Goal: Task Accomplishment & Management: Manage account settings

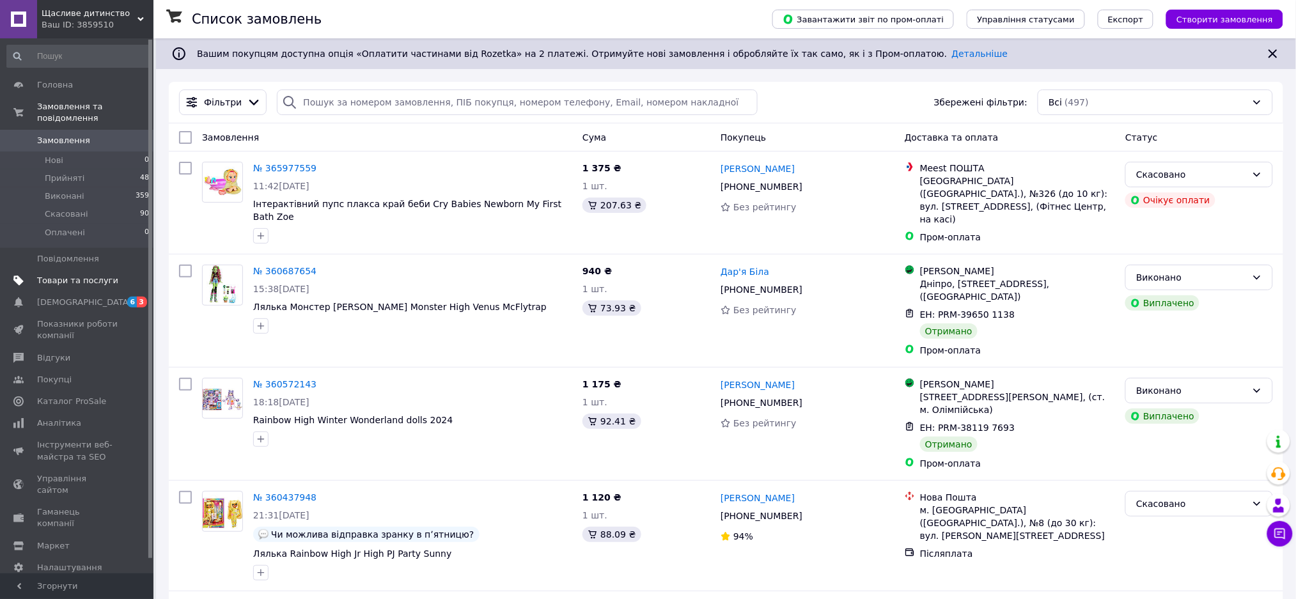
click at [84, 275] on span "Товари та послуги" at bounding box center [77, 281] width 81 height 12
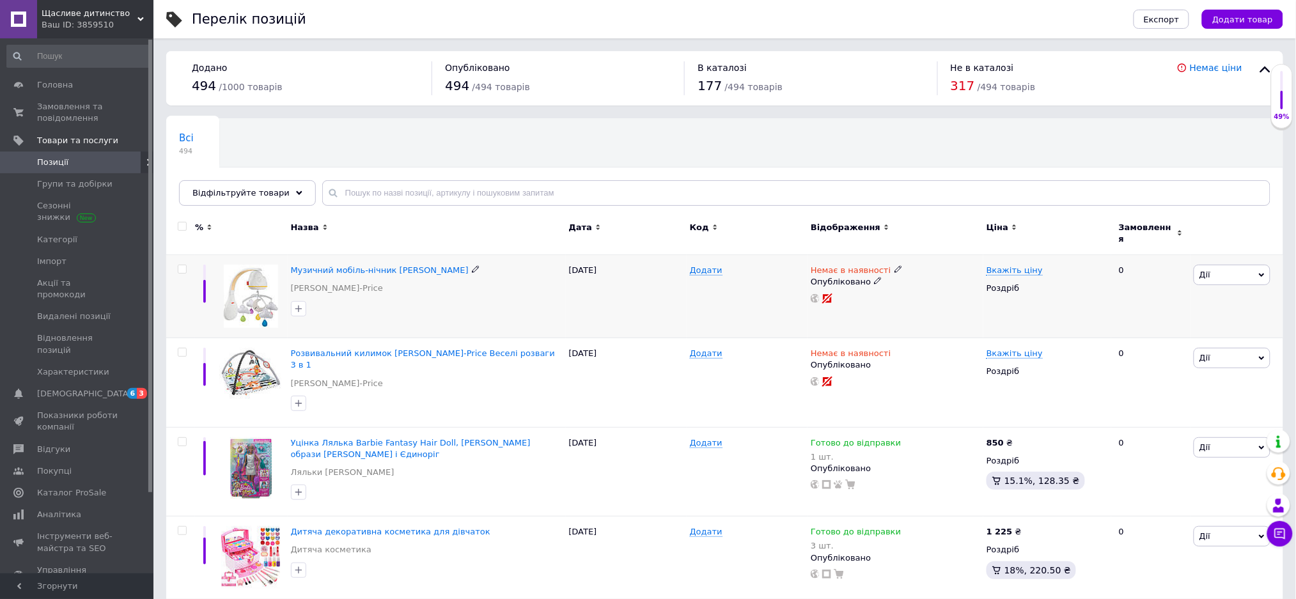
click at [391, 288] on div "Музичний мобіль-нічник [PERSON_NAME]-Price [PERSON_NAME]-Price" at bounding box center [427, 283] width 272 height 36
click at [263, 272] on img at bounding box center [251, 296] width 54 height 63
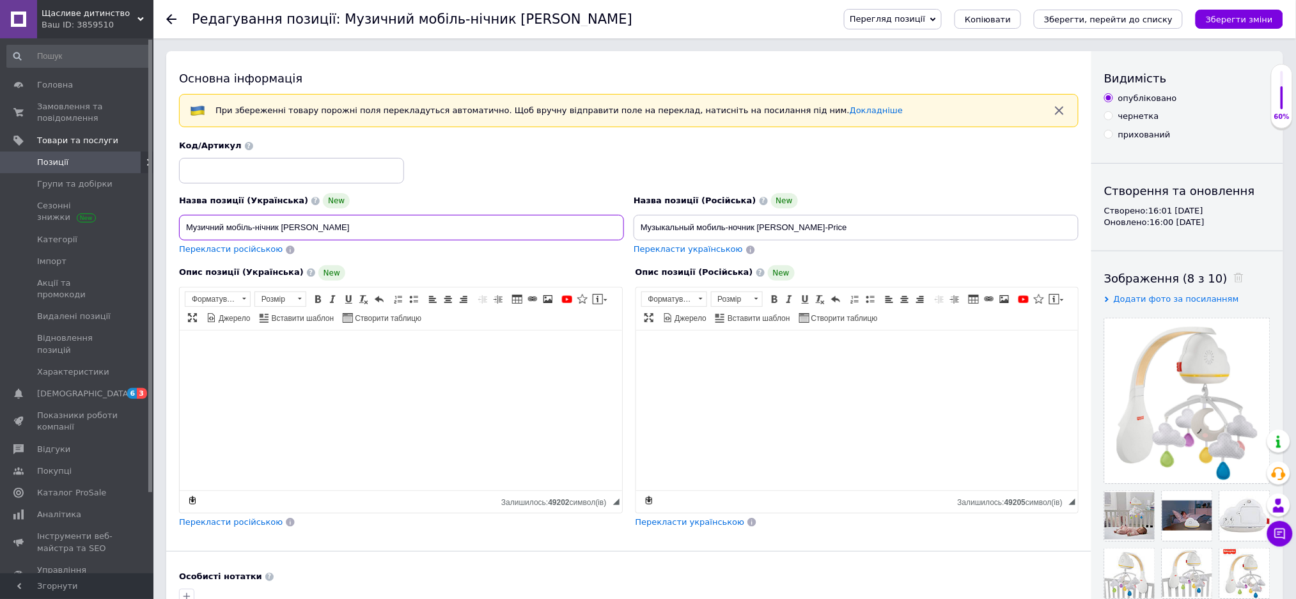
click at [336, 229] on input "Музичний мобіль-нічник [PERSON_NAME]" at bounding box center [401, 228] width 445 height 26
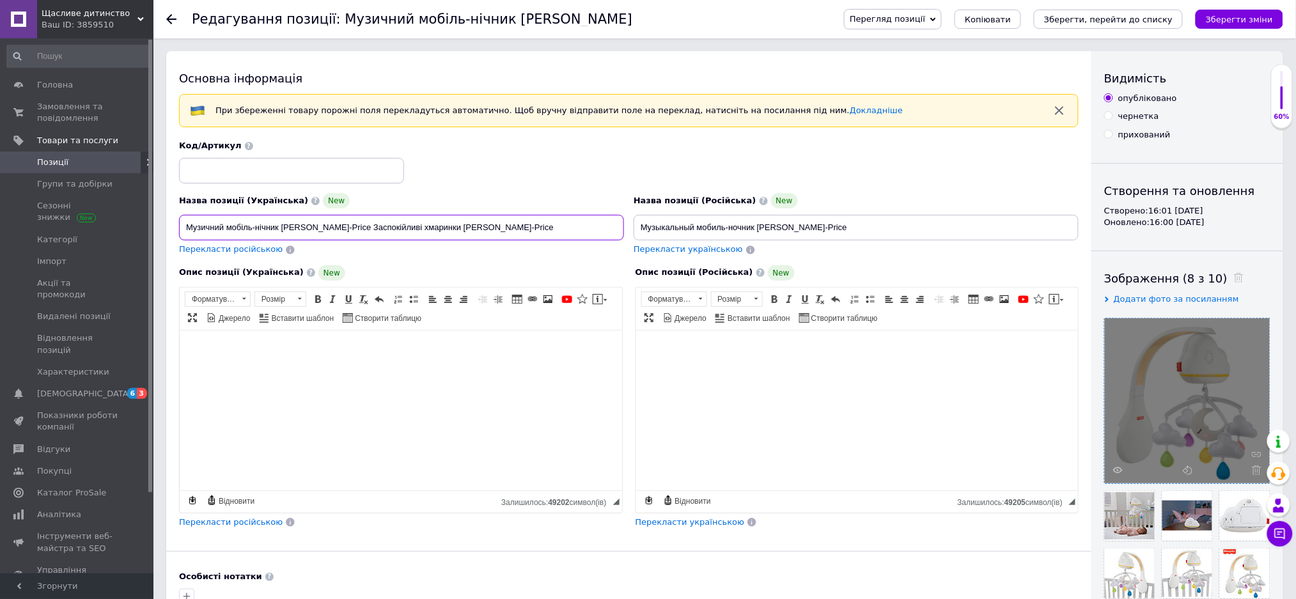
type input "Музичний мобіль-нічник [PERSON_NAME]-Price Заспокійливі хмаринки [PERSON_NAME]-…"
click at [1207, 370] on div at bounding box center [1187, 400] width 165 height 165
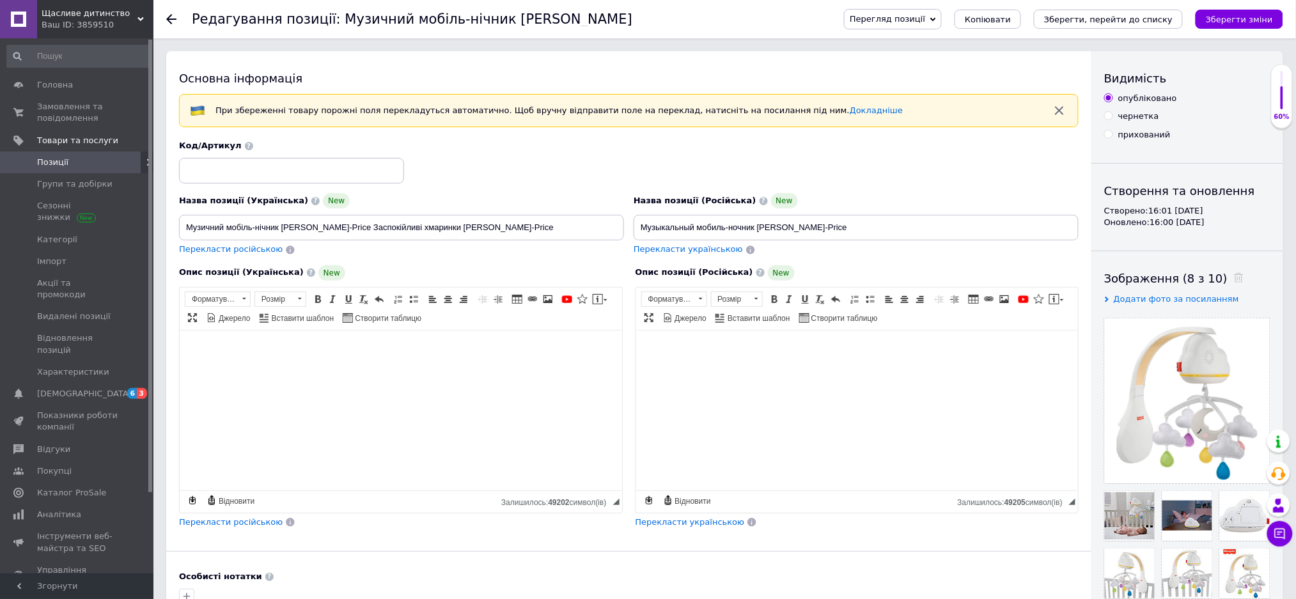
drag, startPoint x: 1207, startPoint y: 370, endPoint x: 657, endPoint y: 146, distance: 593.8
click at [657, 146] on div "Код/Артикул" at bounding box center [629, 162] width 909 height 53
click at [808, 232] on input "Музыкальный мобиль-ночник [PERSON_NAME]-Price" at bounding box center [856, 228] width 445 height 26
type input "Музыкальный мобиль-ночник [PERSON_NAME]-Price Сказочные сны"
click at [808, 562] on div "Основна інформація При збереженні товару порожні поля перекладуться автоматично…" at bounding box center [628, 428] width 925 height 755
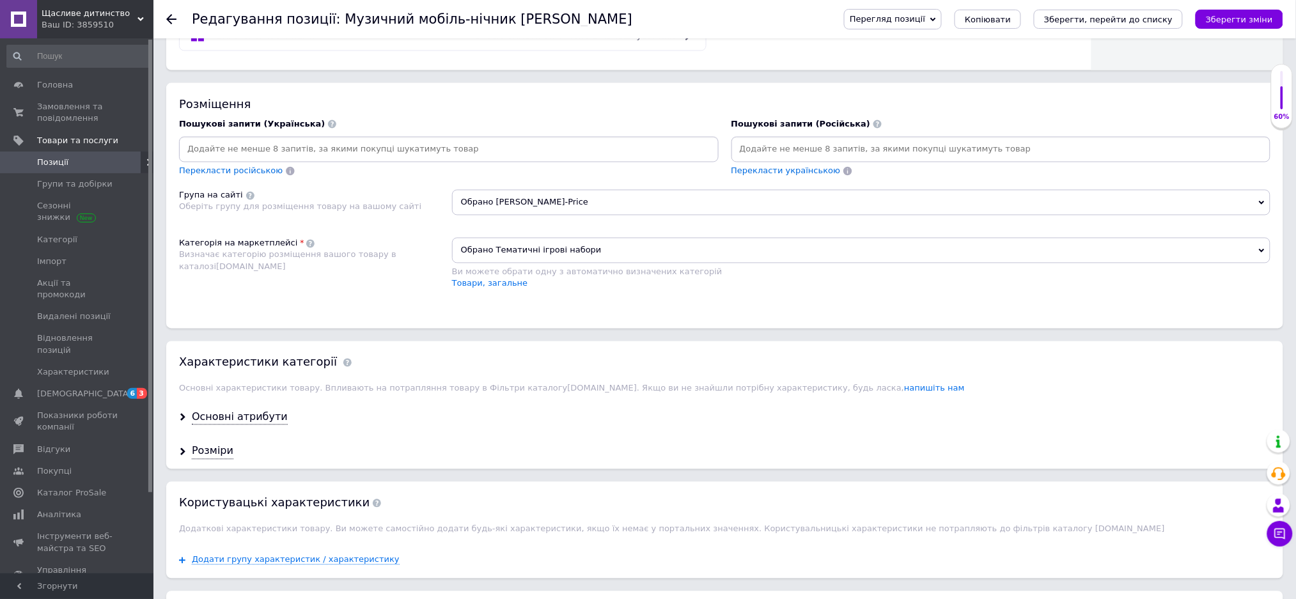
scroll to position [784, 0]
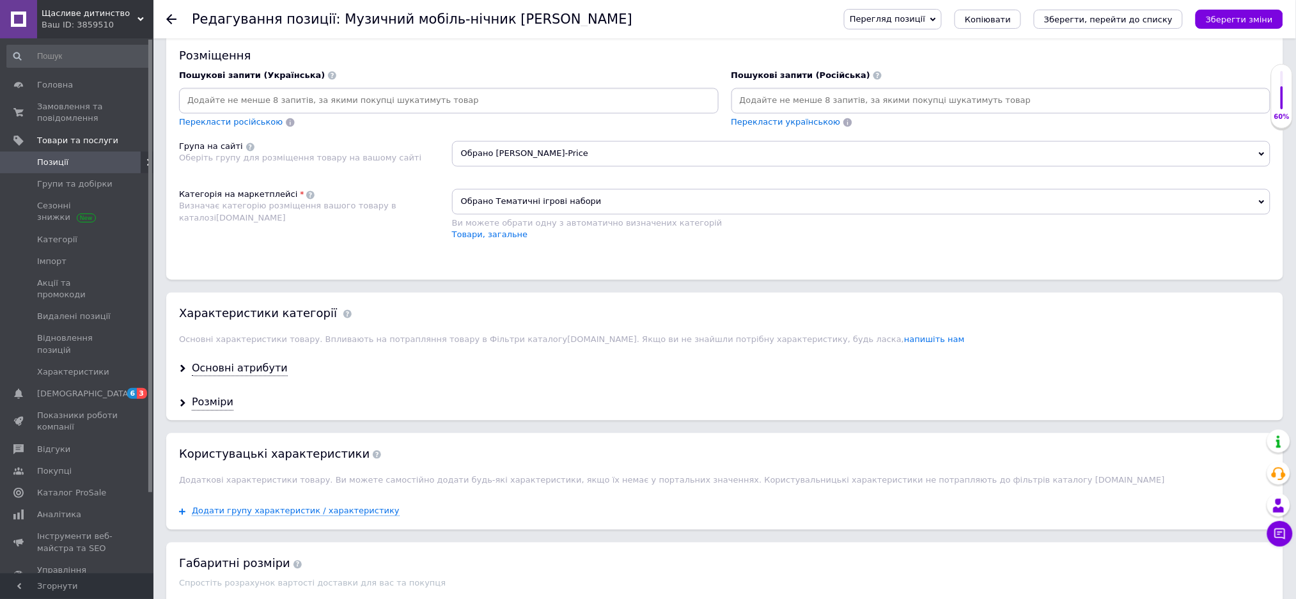
click at [216, 111] on input at bounding box center [449, 100] width 535 height 19
type input "[PERSON_NAME] на ліжечко [PERSON_NAME]"
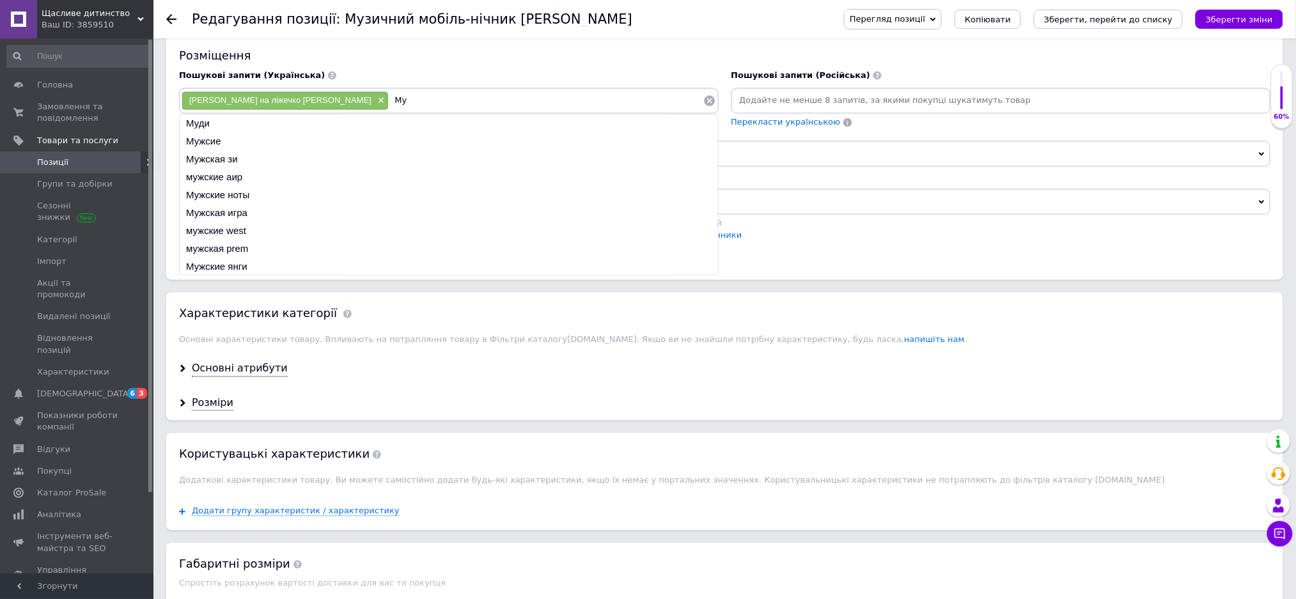
type input "Му"
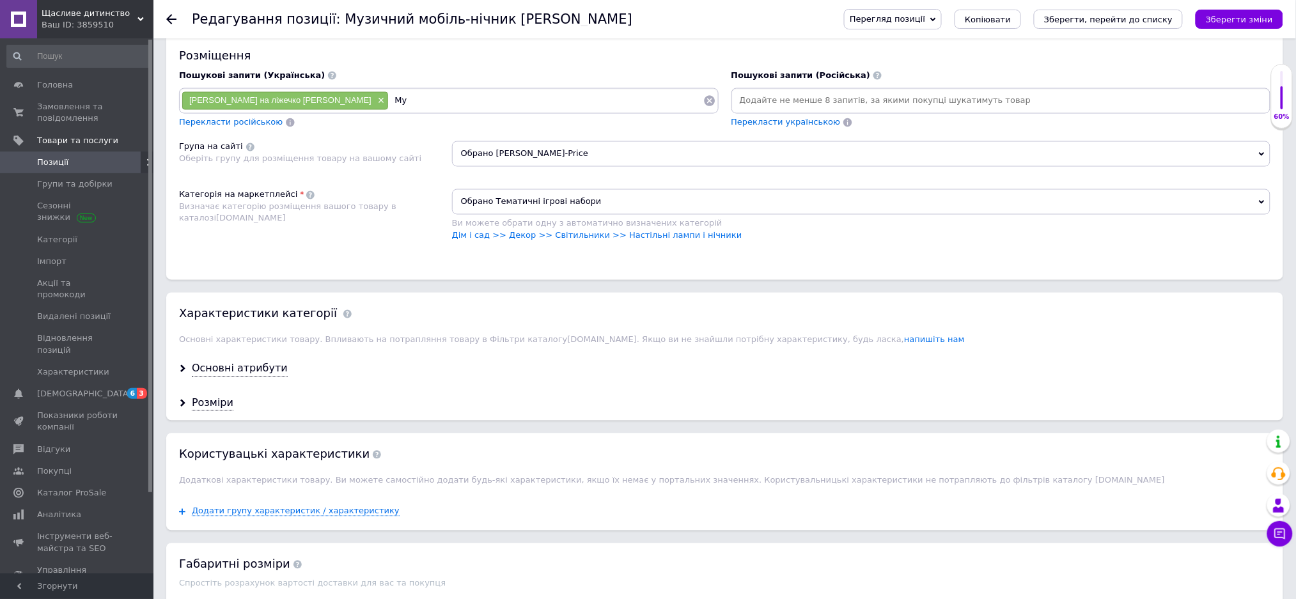
click at [752, 111] on input at bounding box center [1001, 100] width 535 height 19
type input "Музыкальный мобиль-ночник [PERSON_NAME]"
click at [400, 111] on input "Му" at bounding box center [546, 100] width 314 height 19
type input "[PERSON_NAME]"
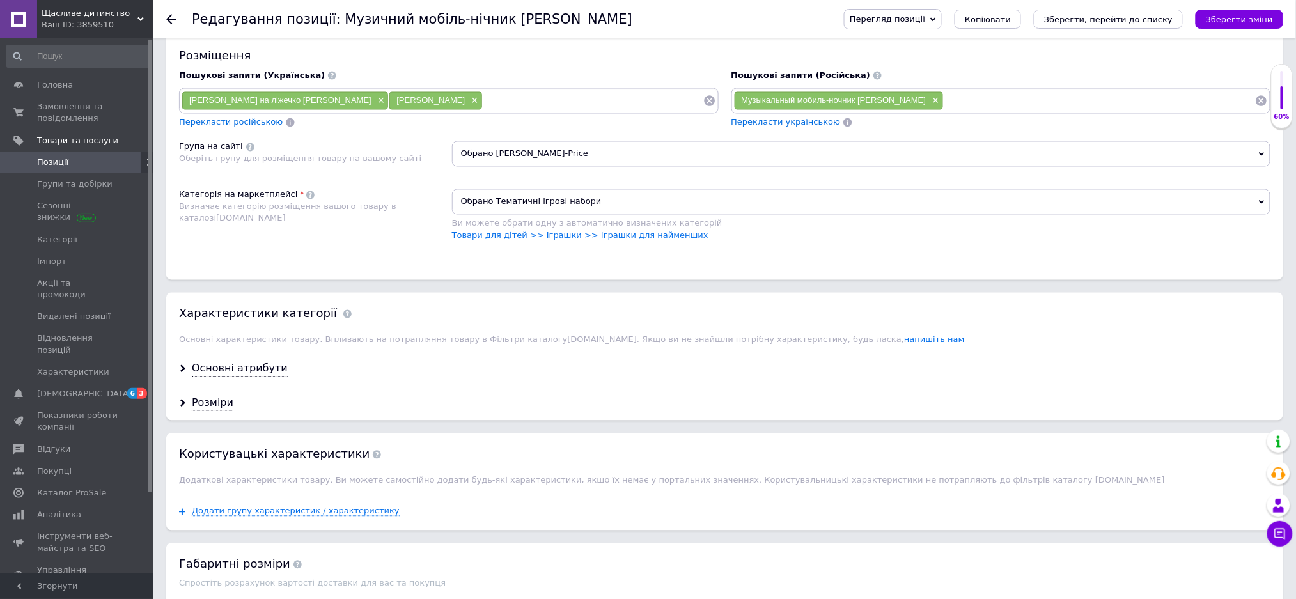
click at [945, 111] on input at bounding box center [1099, 100] width 311 height 19
type input "Мобиль-ночник [PERSON_NAME]"
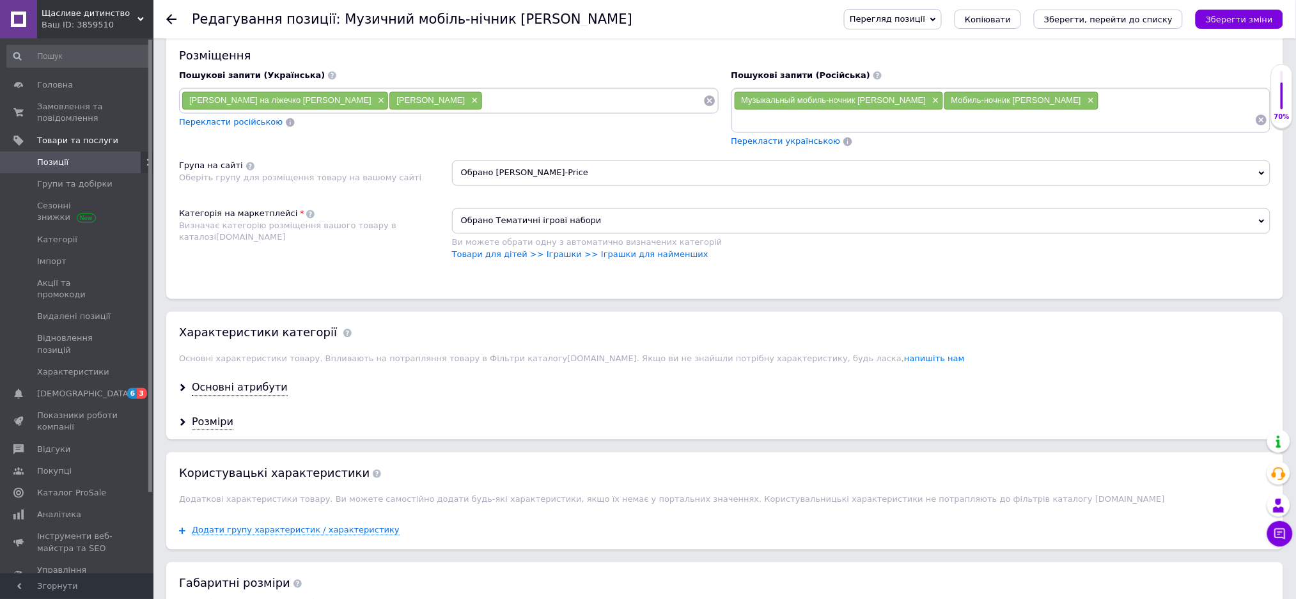
click at [502, 111] on input at bounding box center [593, 100] width 221 height 19
type input "МУЗИЧНИЙ мобіль-нічник [PERSON_NAME]"
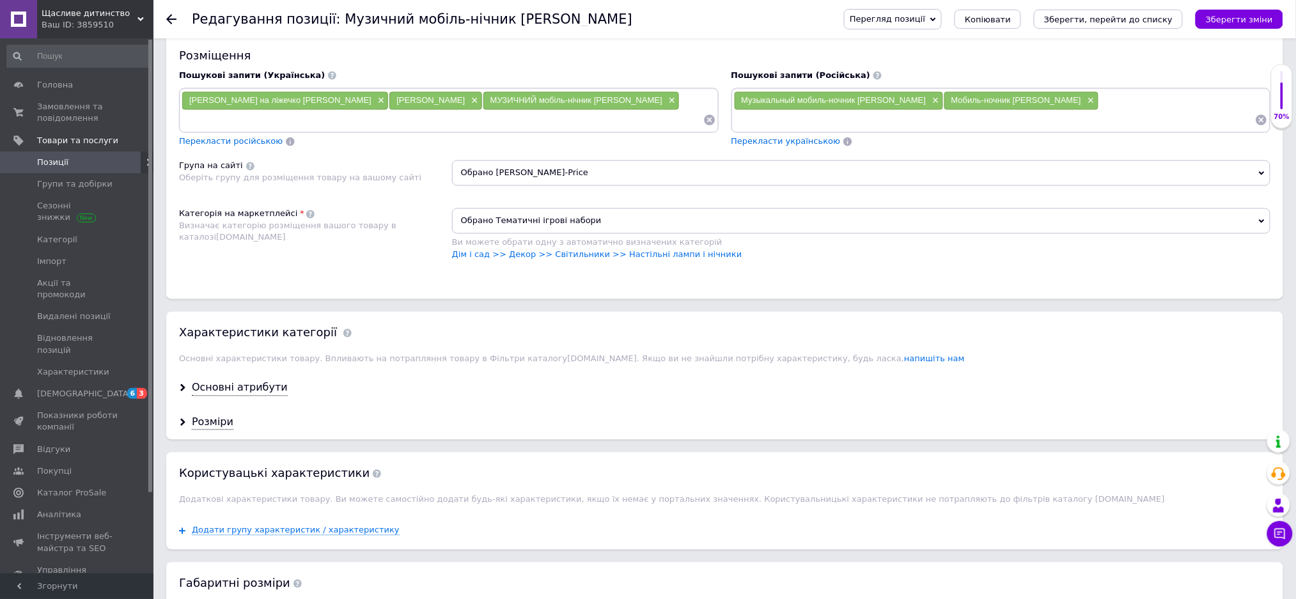
click at [1081, 130] on input at bounding box center [995, 120] width 522 height 19
type input "Музыкальная няня Сладкие сны"
type input "Мобильный ночник [PERSON_NAME]"
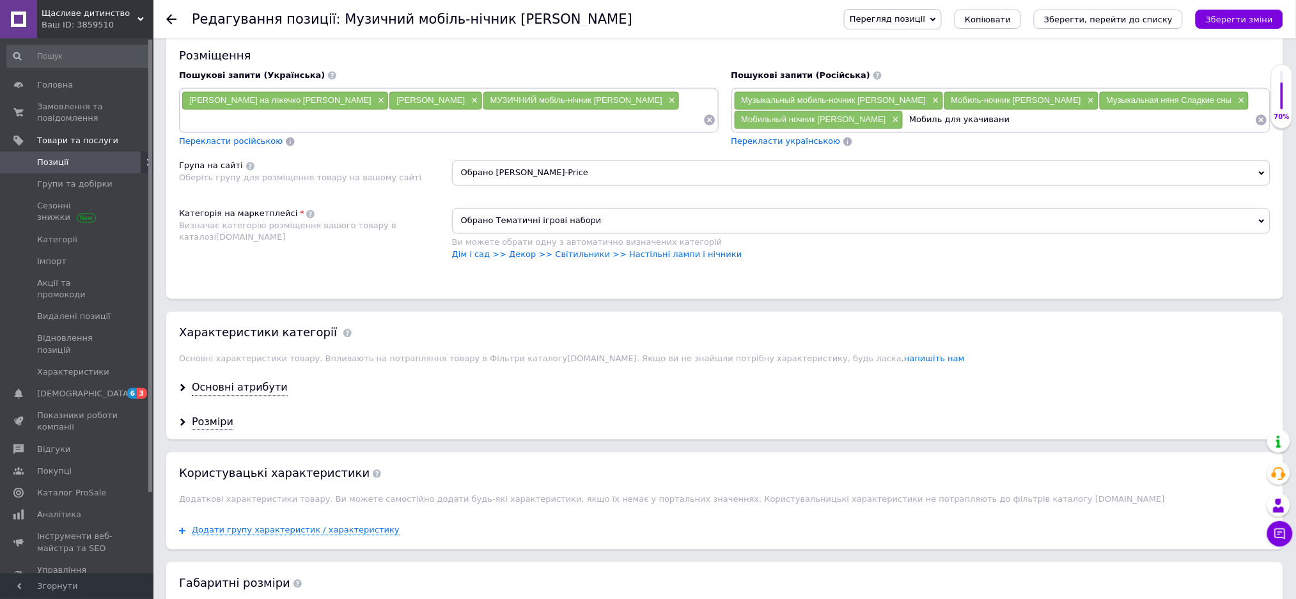
type input "Мобиль для укачивания"
click at [197, 130] on input at bounding box center [443, 120] width 522 height 19
type input "Мобіль-нічник Заспокійливі хмаринки [PERSON_NAME]"
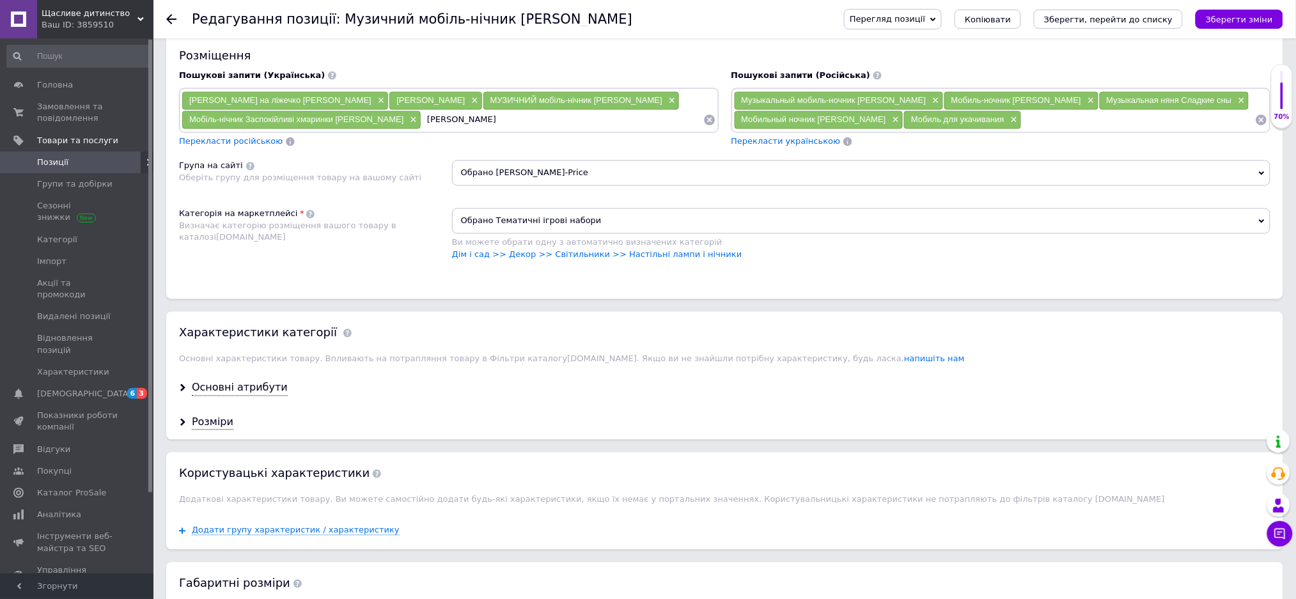
type input "[PERSON_NAME]"
type input "[PERSON_NAME] іграшки"
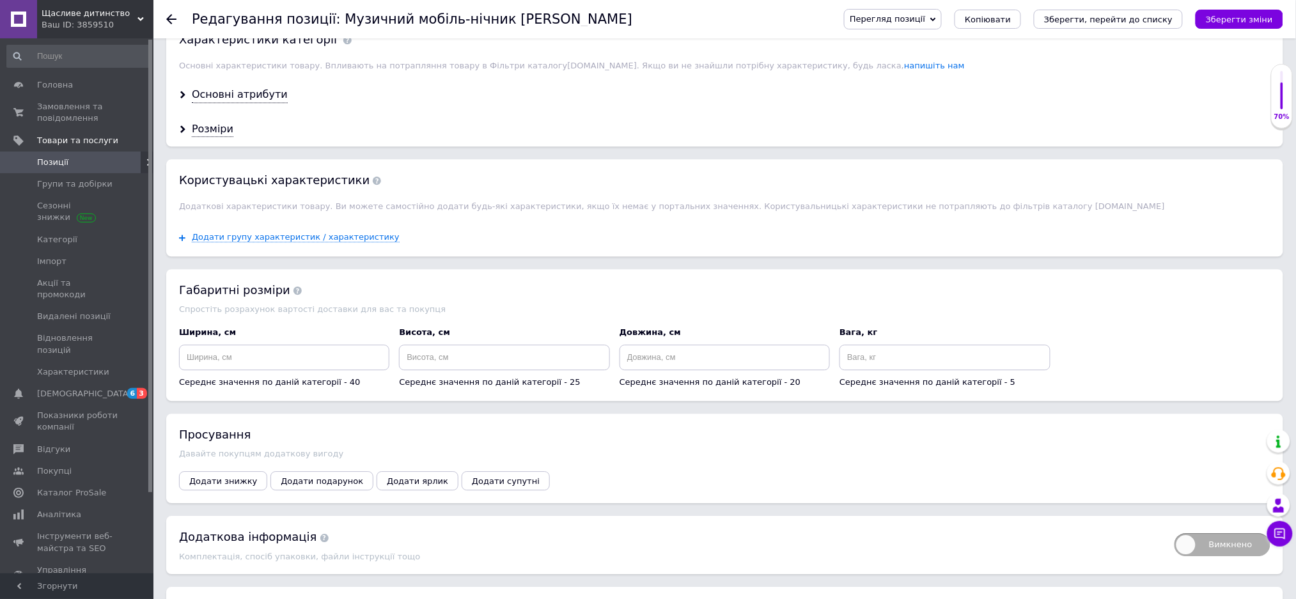
scroll to position [1211, 0]
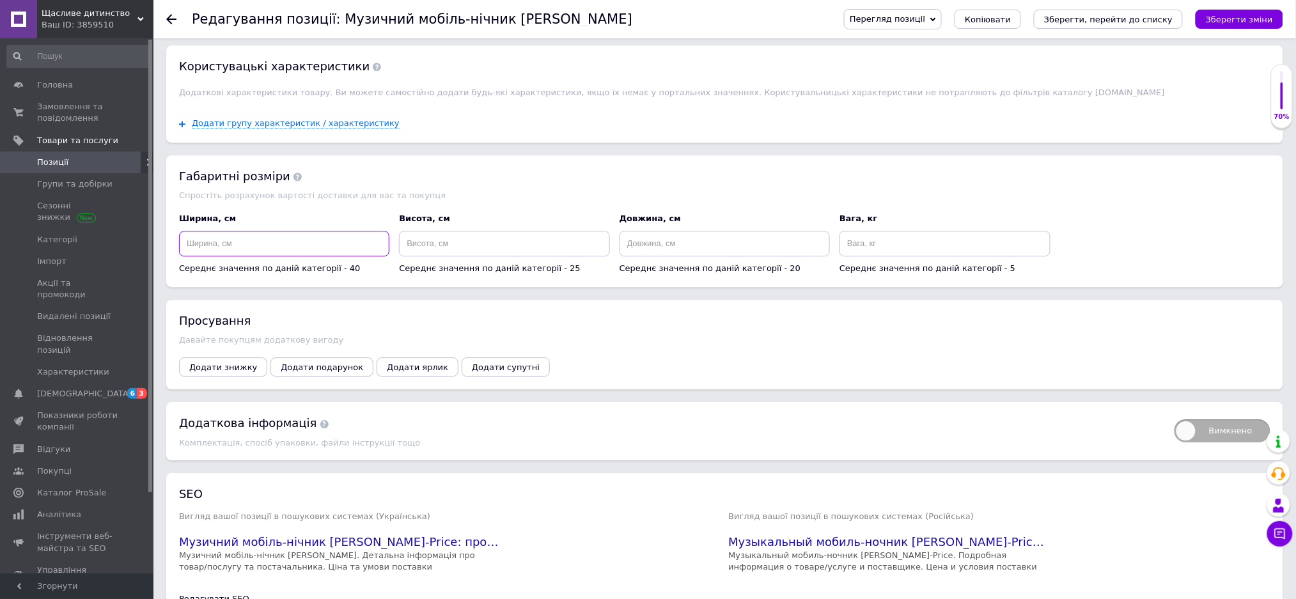
click at [248, 256] on input at bounding box center [284, 244] width 210 height 26
type input "40"
click at [458, 256] on input at bounding box center [504, 244] width 210 height 26
type input "25"
click at [681, 256] on input at bounding box center [725, 244] width 210 height 26
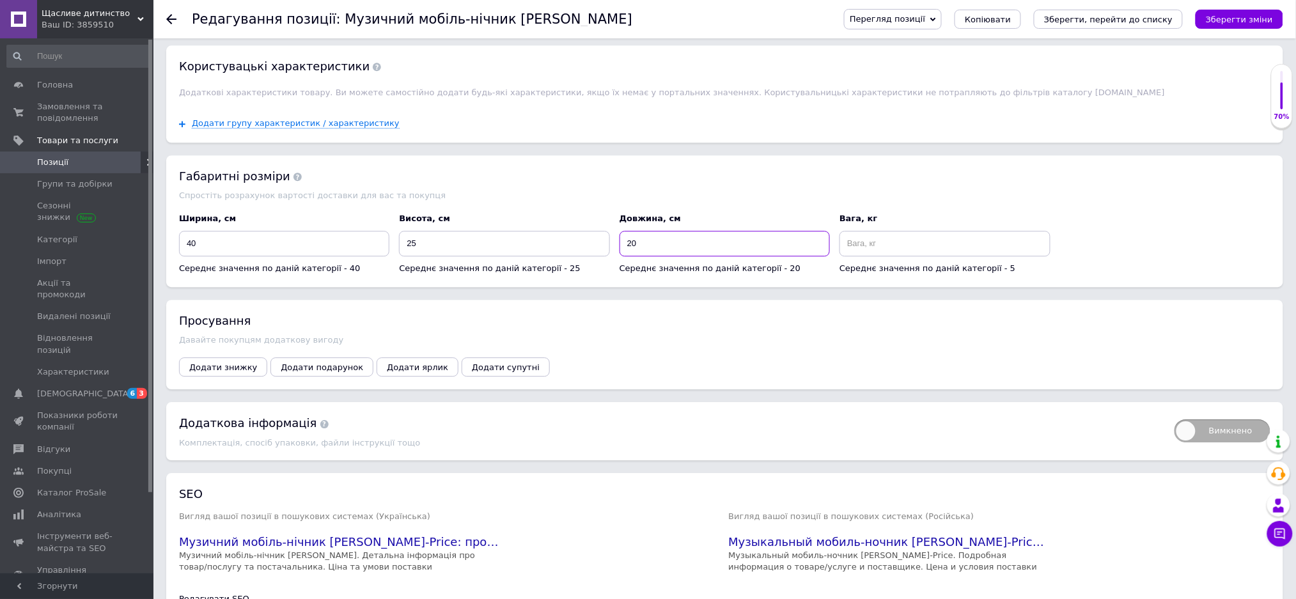
type input "20"
click at [871, 256] on input at bounding box center [945, 244] width 210 height 26
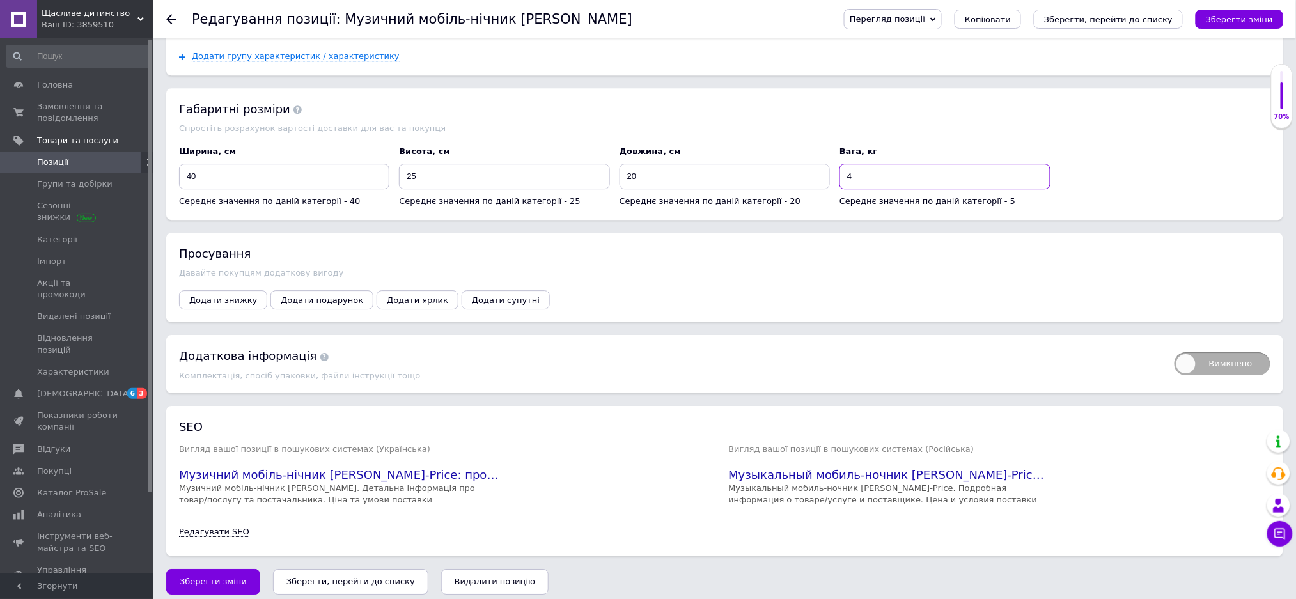
scroll to position [1365, 0]
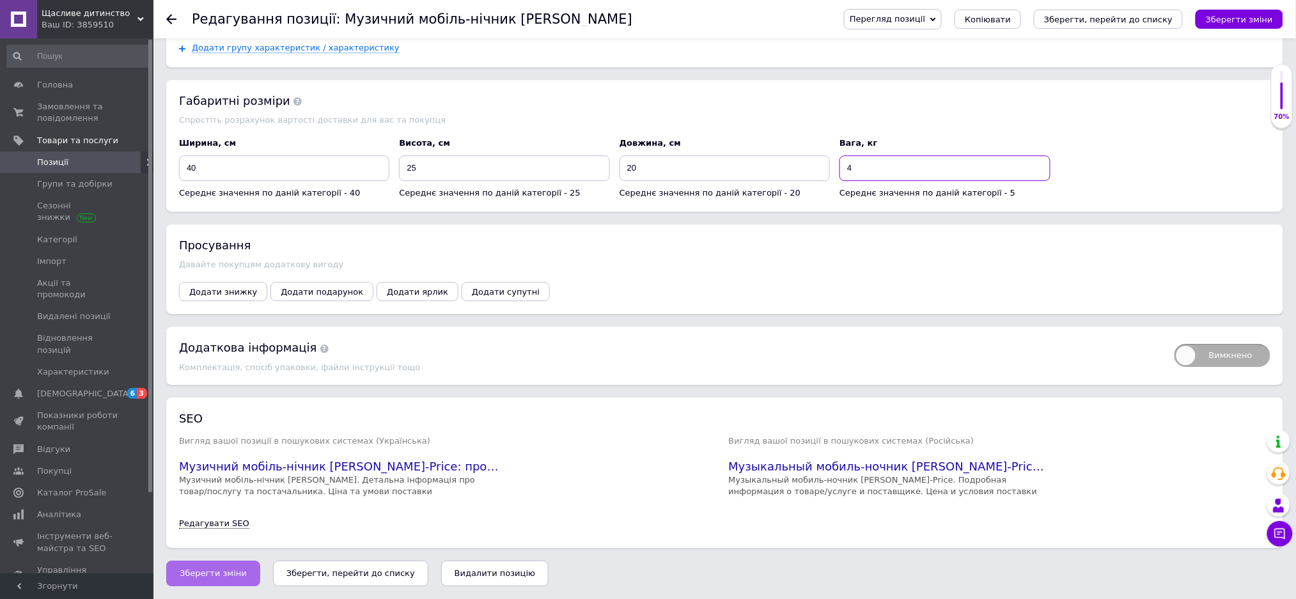
type input "4"
click at [225, 570] on span "Зберегти зміни" at bounding box center [213, 574] width 67 height 10
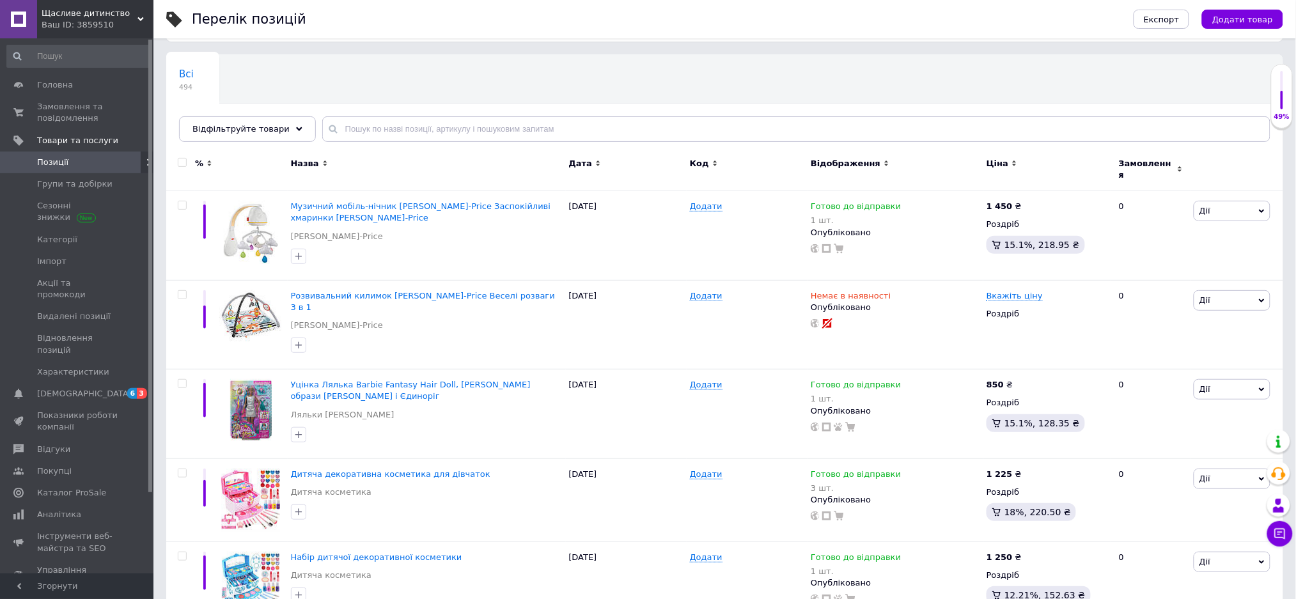
scroll to position [68, 0]
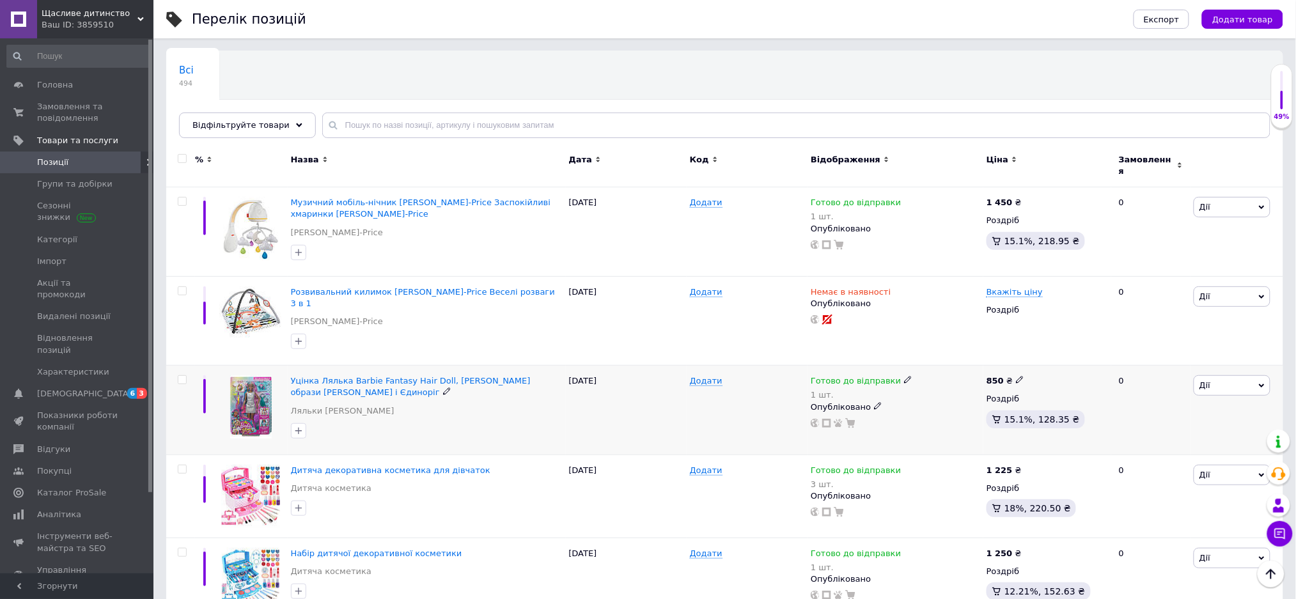
click at [258, 381] on img at bounding box center [251, 406] width 42 height 63
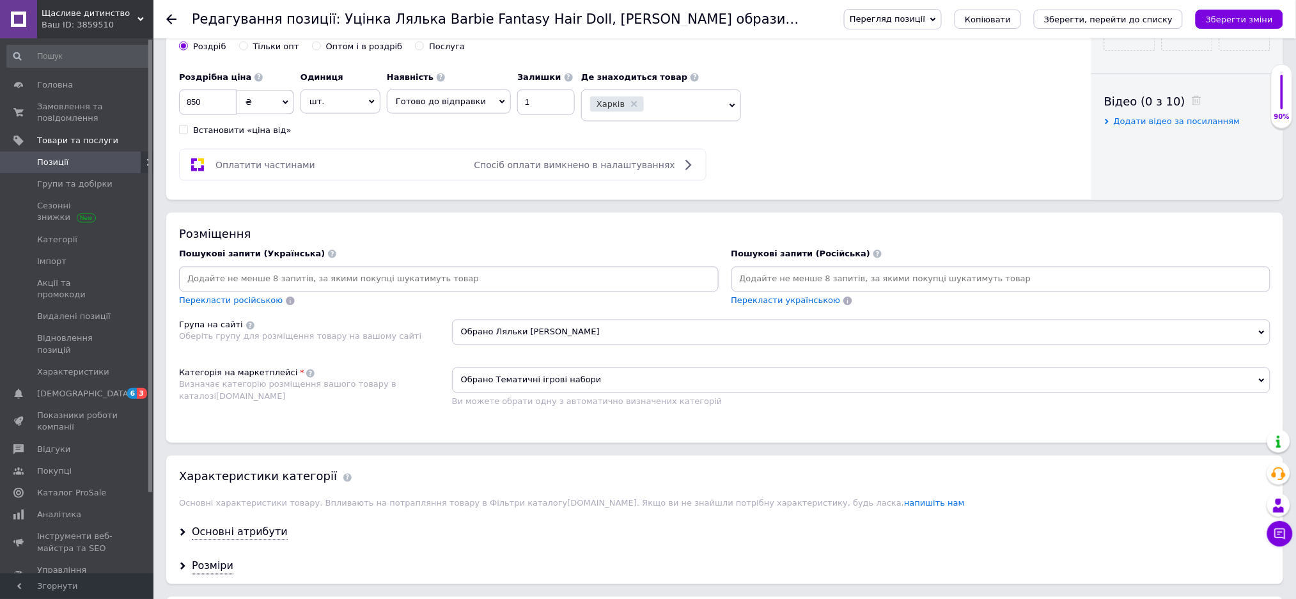
scroll to position [597, 0]
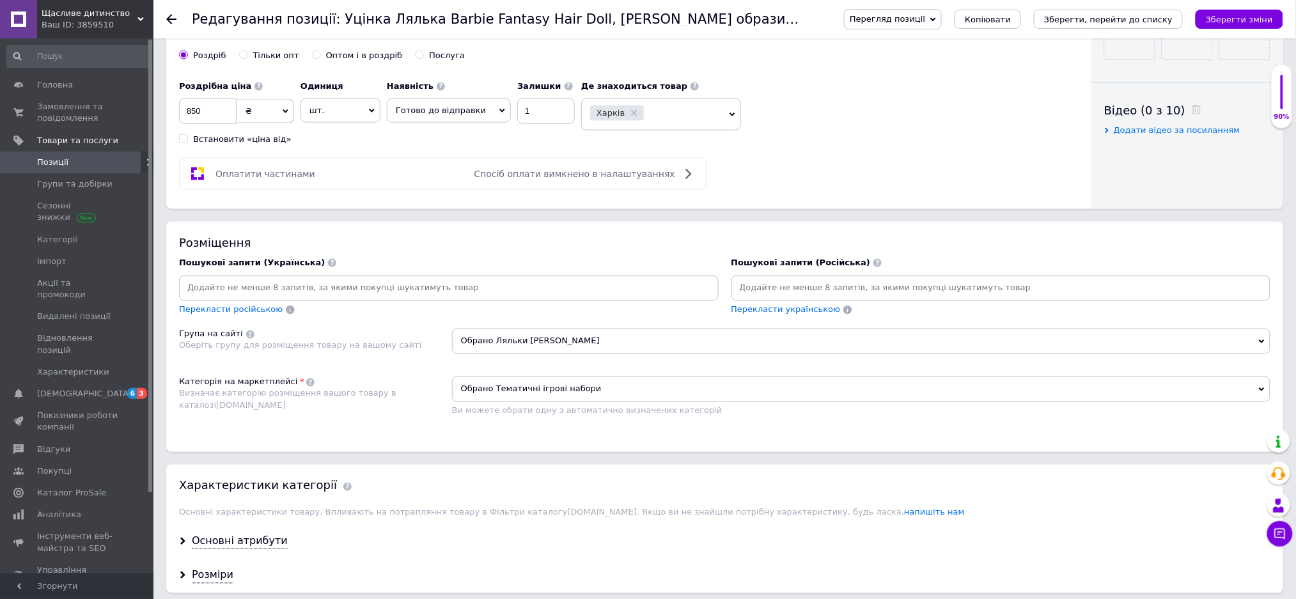
click at [773, 298] on input at bounding box center [1001, 288] width 535 height 19
type input "[PERSON_NAME]"
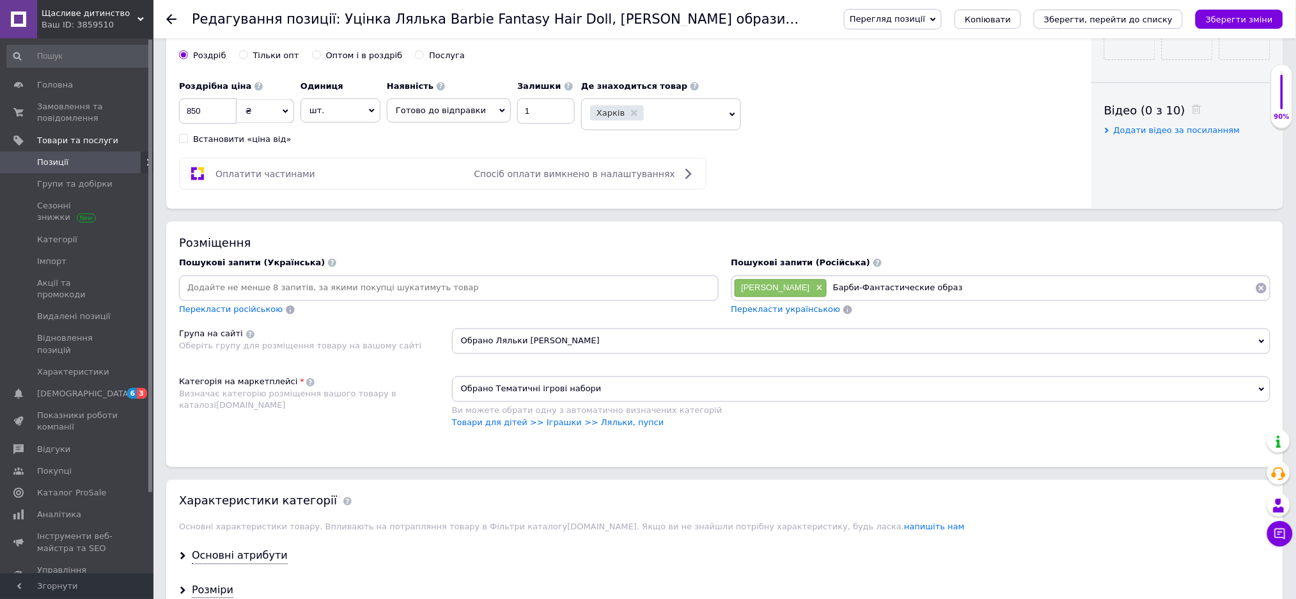
type input "Барби-Фантастические образы"
type input "Барби-Русалка образы"
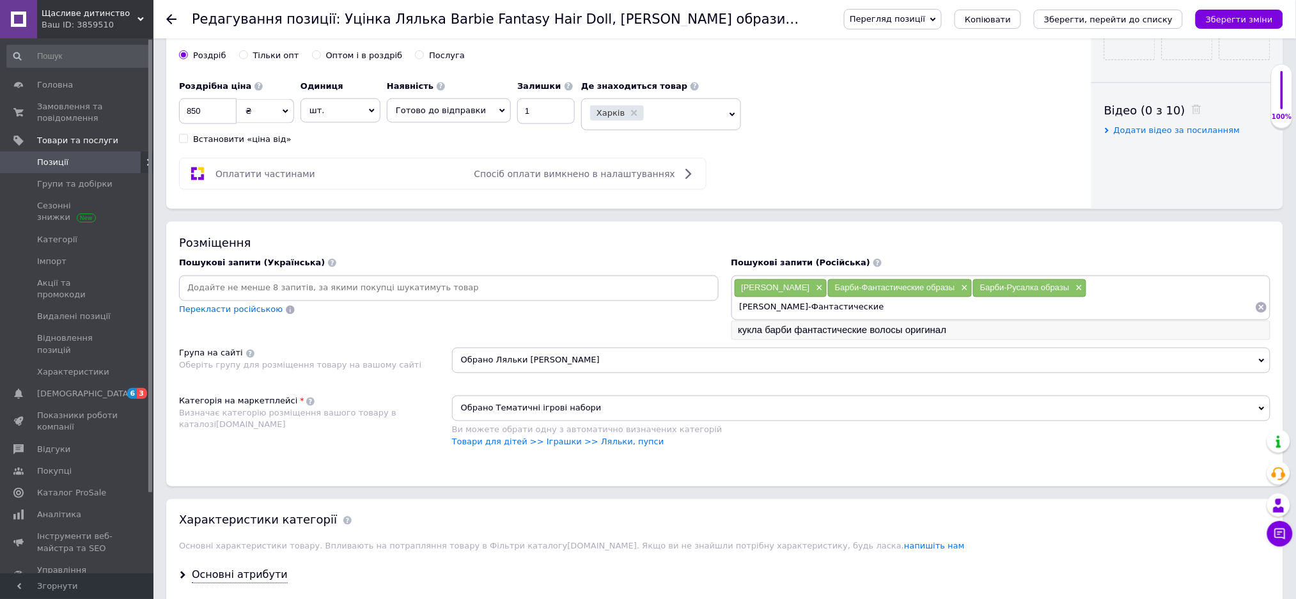
type input "[PERSON_NAME]-Фантастические"
click at [822, 340] on li "кукла барби фантастические волосы оригинал" at bounding box center [1001, 331] width 538 height 18
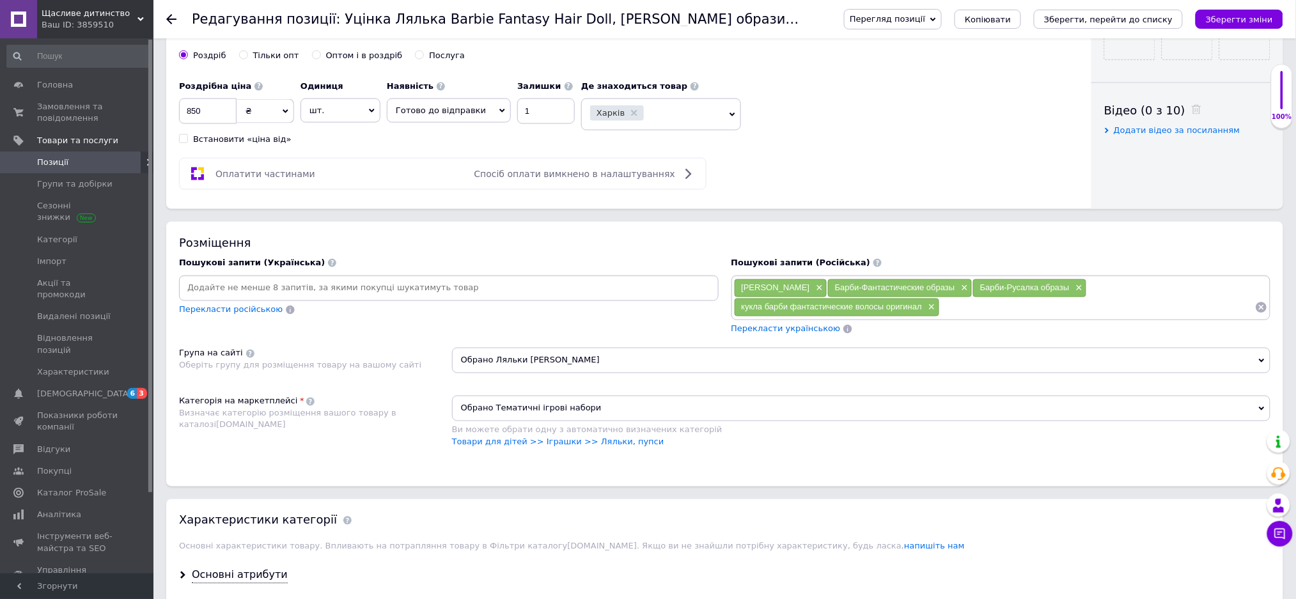
click at [960, 317] on input at bounding box center [1097, 307] width 315 height 19
type input "[PERSON_NAME] Единорог Русалка"
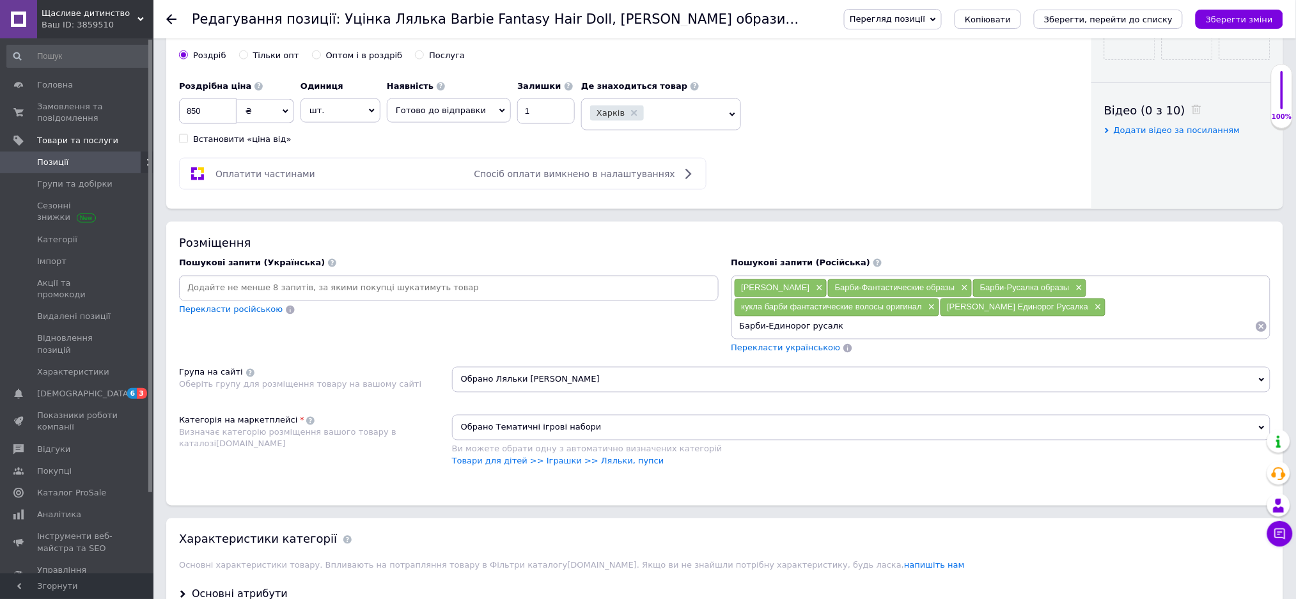
type input "Барби-Единорог русалка"
type input "Фантазийные образы русалки Барби"
click at [200, 298] on input at bounding box center [449, 288] width 535 height 19
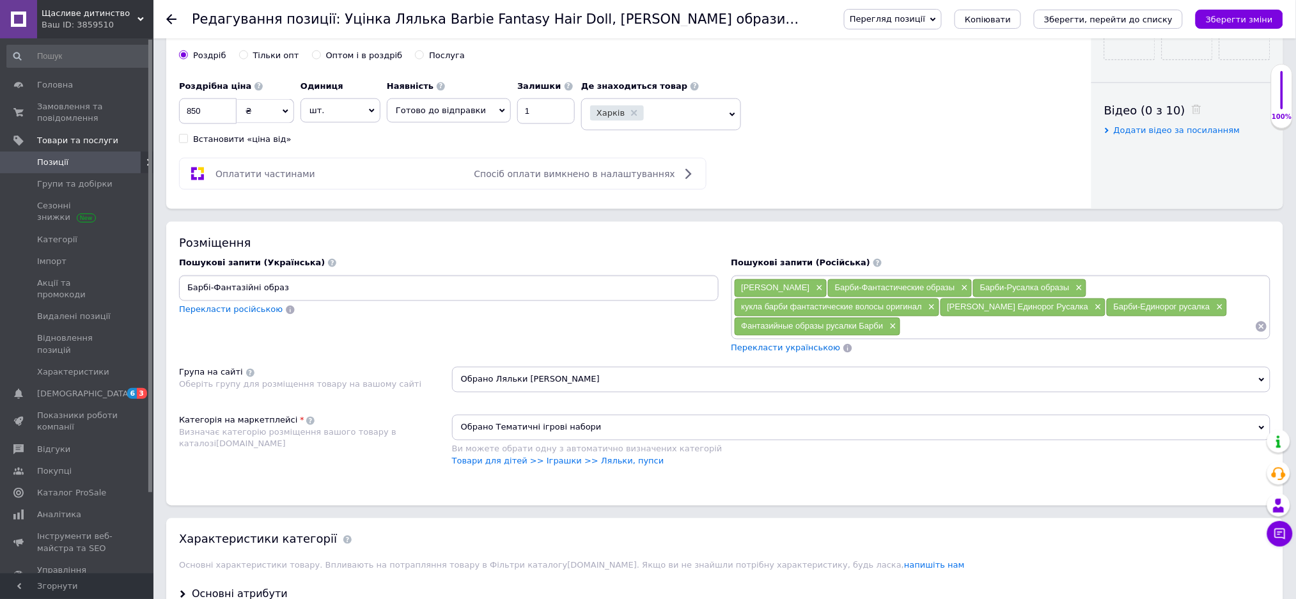
type input "Барбі-Фантазійні образи"
type input "Лялька Барбі Фантазія волосся"
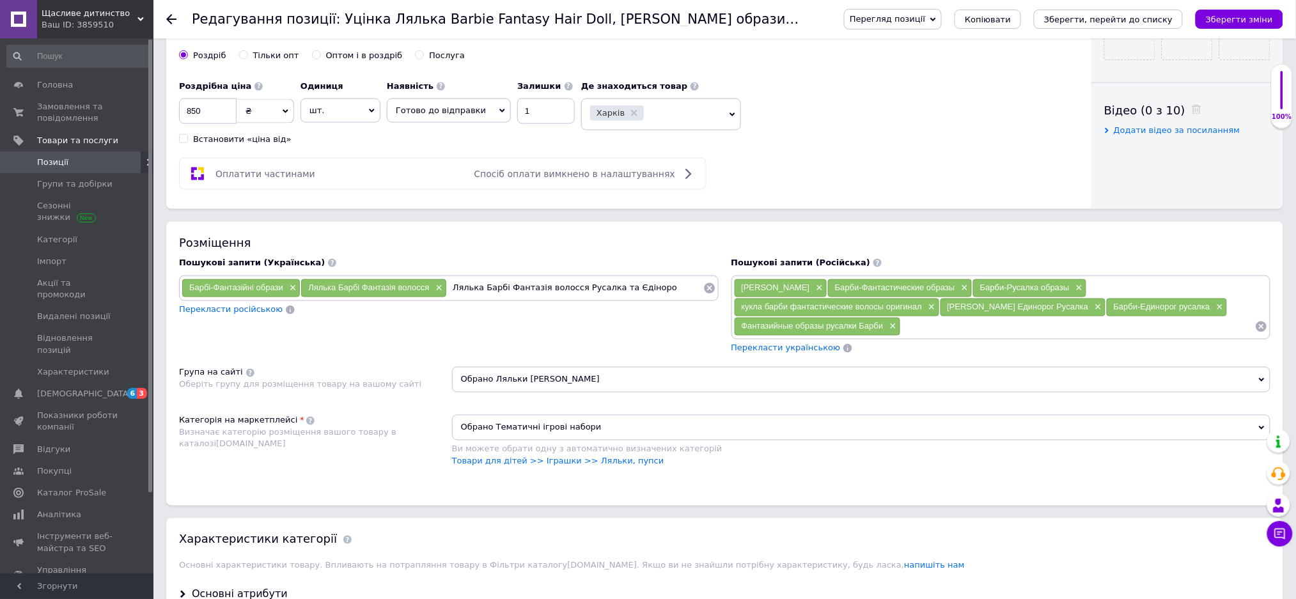
type input "Лялька Барбі Фантазія волосся Русалка та Єдінорог"
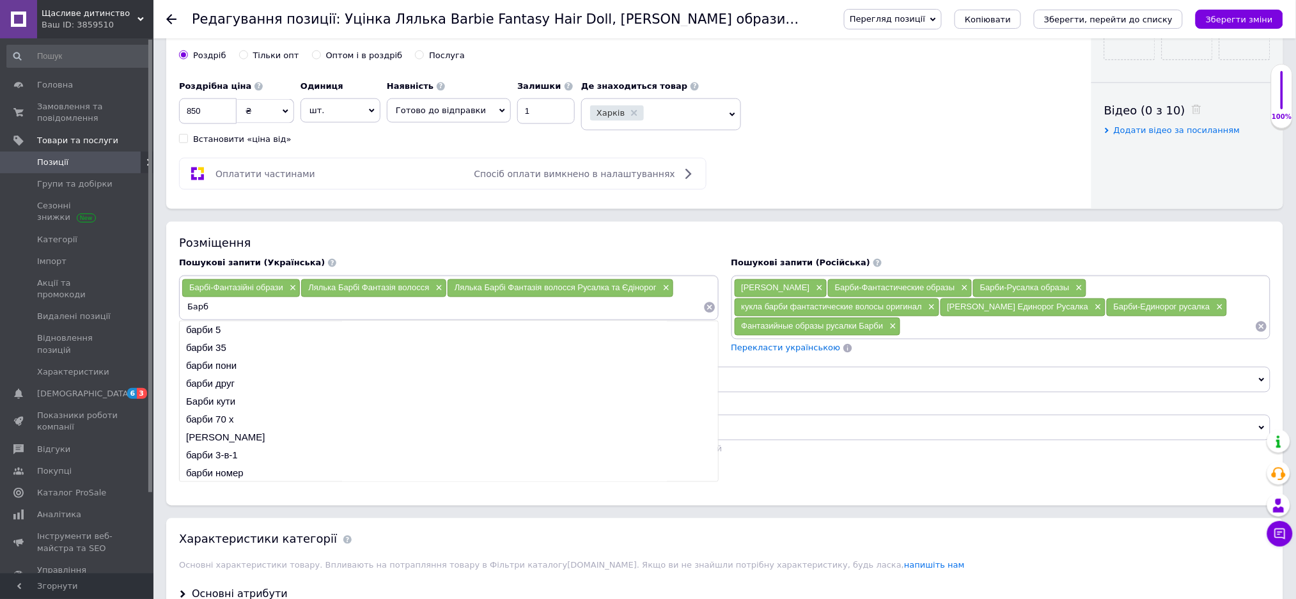
type input "Барбі"
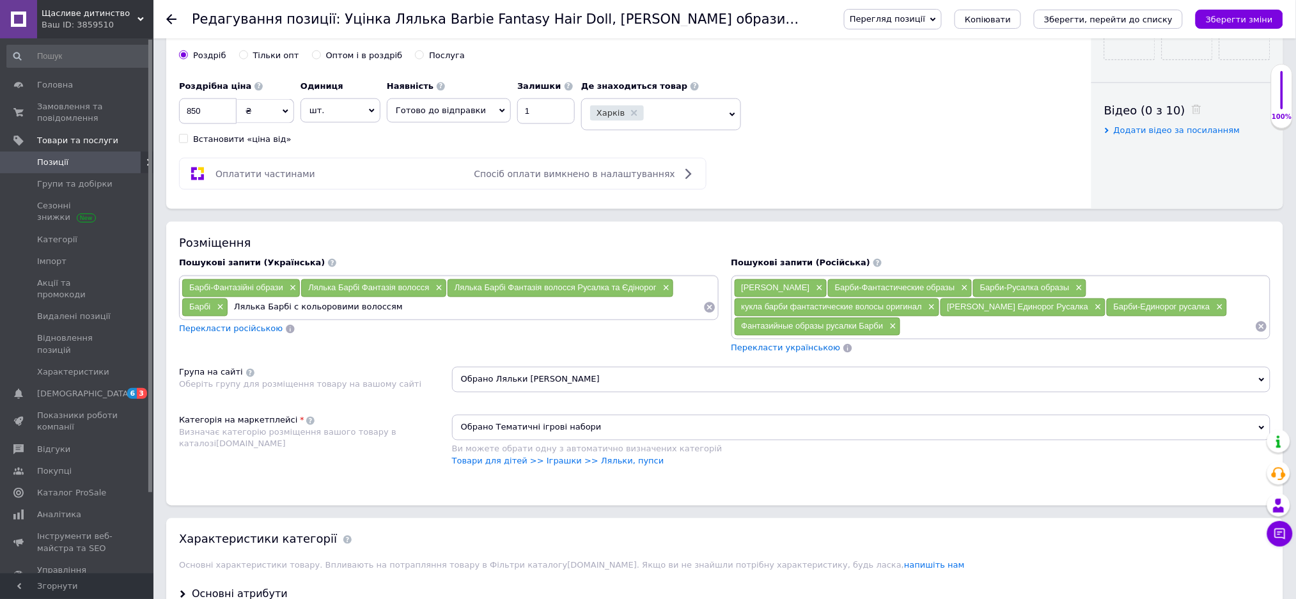
type input "Лялька Барбі с кольоровими волоссями"
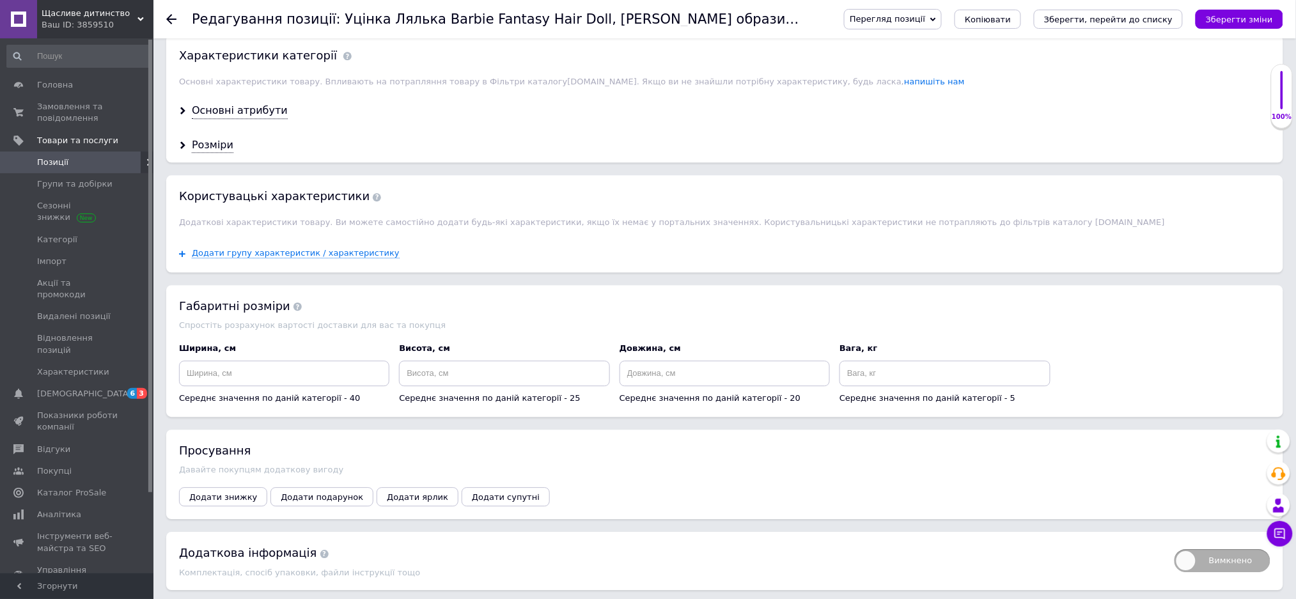
scroll to position [1108, 0]
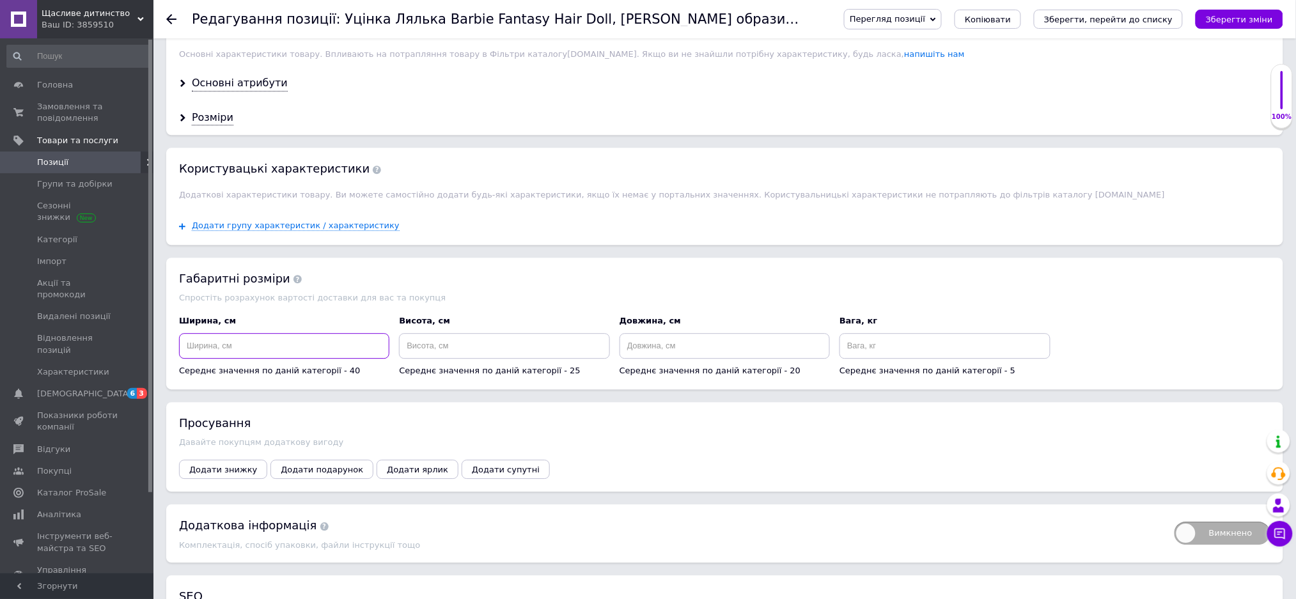
click at [264, 359] on input at bounding box center [284, 346] width 210 height 26
click at [445, 359] on input at bounding box center [504, 346] width 210 height 26
type input "30"
click at [271, 359] on input at bounding box center [284, 346] width 210 height 26
type input "25"
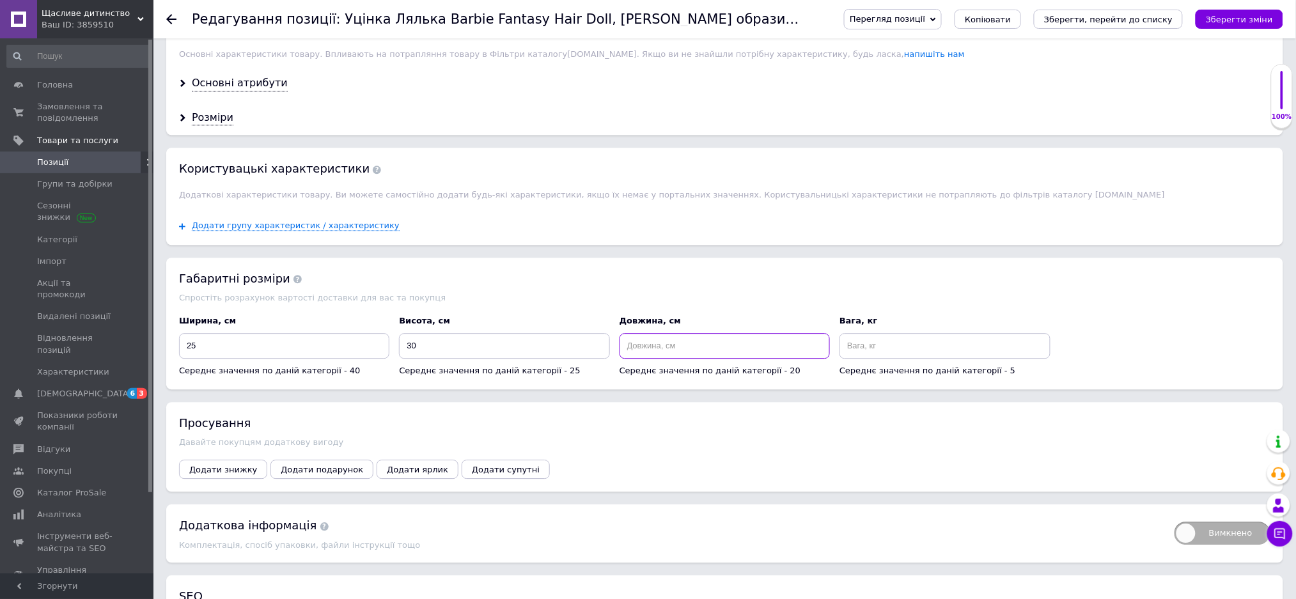
click at [671, 359] on input at bounding box center [725, 346] width 210 height 26
type input "20"
click at [880, 359] on input at bounding box center [945, 346] width 210 height 26
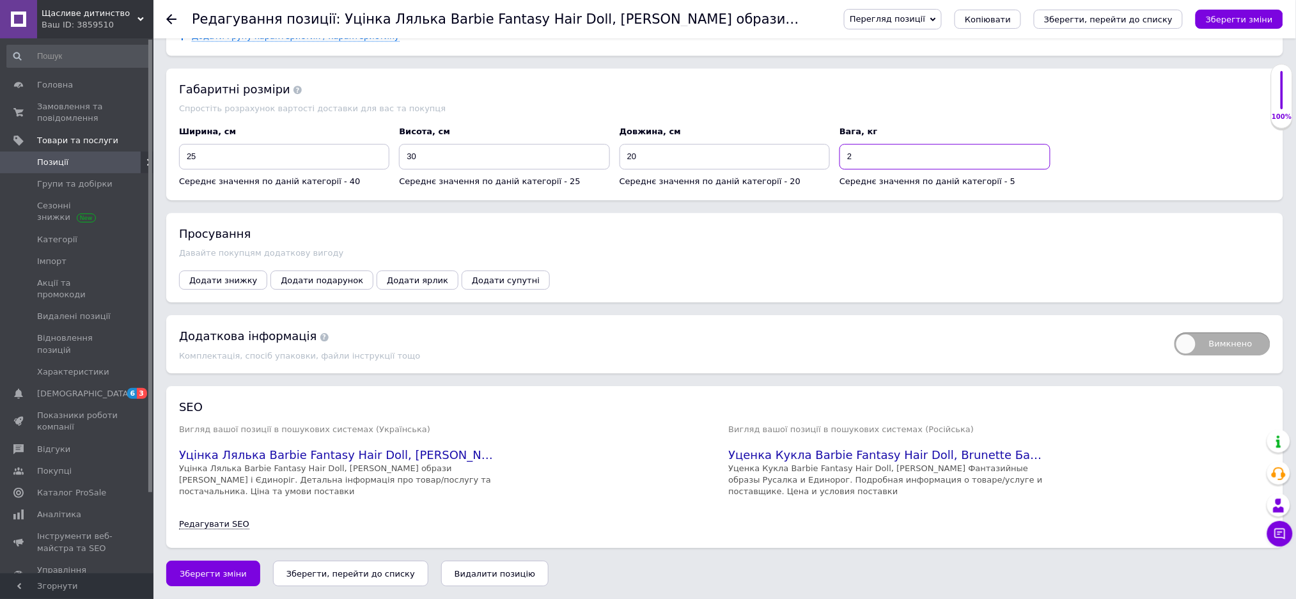
scroll to position [1376, 0]
type input "2"
click at [221, 570] on span "Зберегти зміни" at bounding box center [213, 574] width 67 height 10
click at [221, 571] on span "Зберегти зміни" at bounding box center [213, 574] width 67 height 10
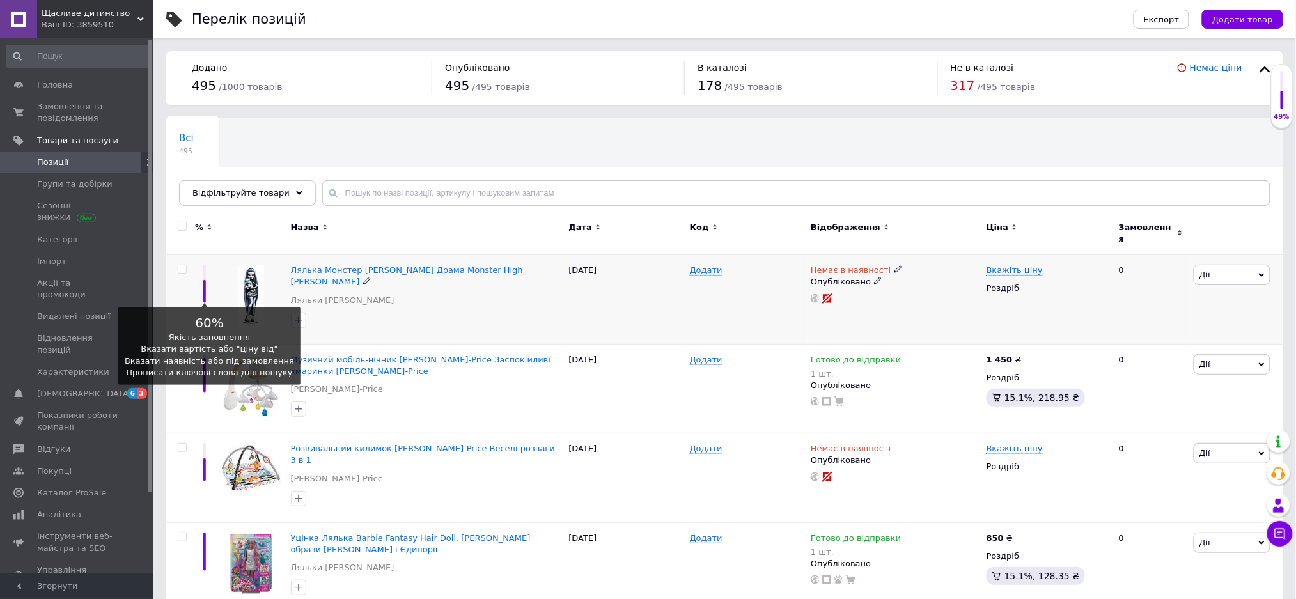
click at [208, 273] on div at bounding box center [204, 284] width 19 height 38
click at [198, 276] on div at bounding box center [204, 284] width 19 height 38
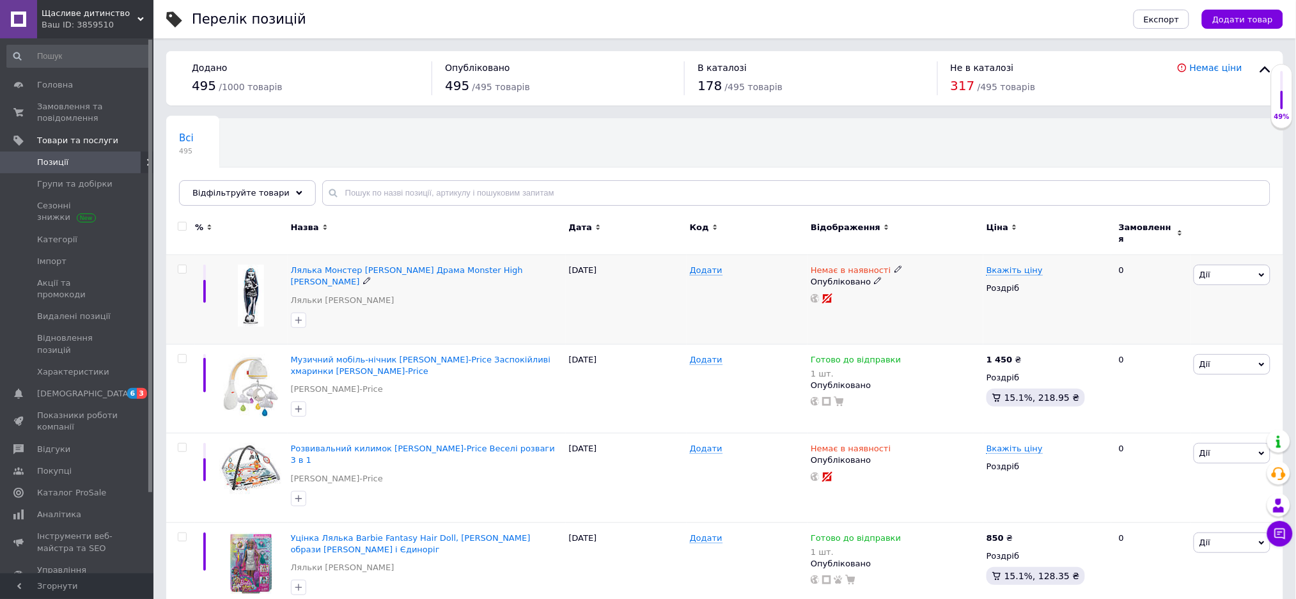
click at [223, 298] on div at bounding box center [251, 300] width 74 height 90
click at [77, 388] on span "[DEMOGRAPHIC_DATA]" at bounding box center [84, 394] width 95 height 12
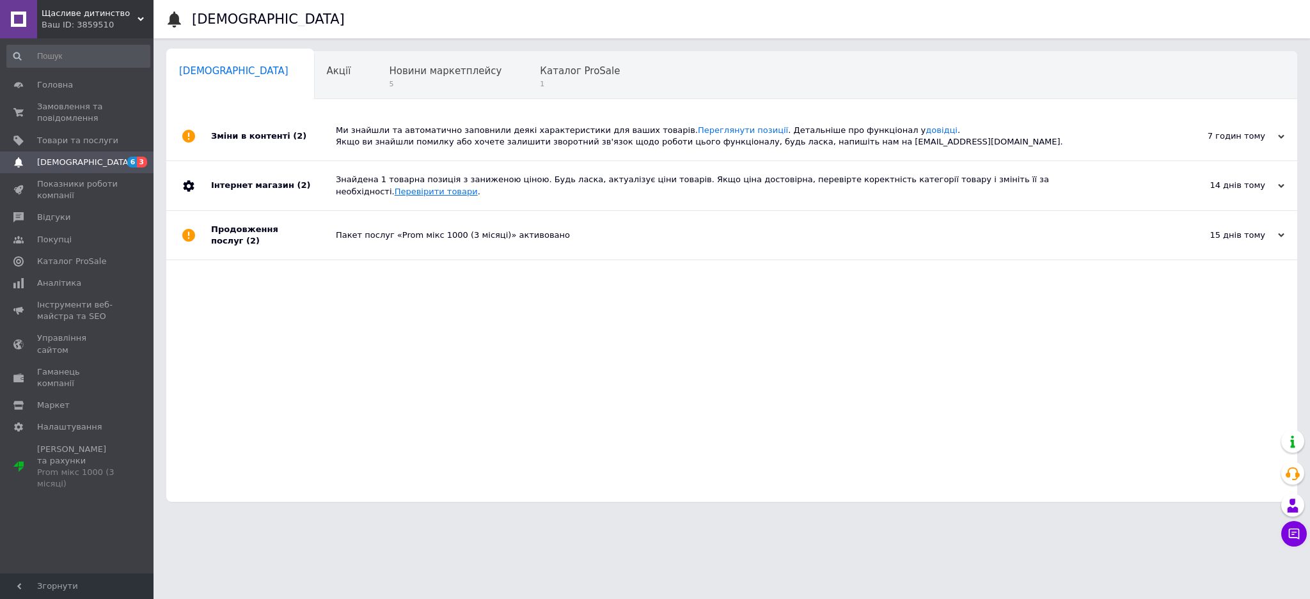
click at [478, 187] on link "Перевірити товари" at bounding box center [436, 192] width 83 height 10
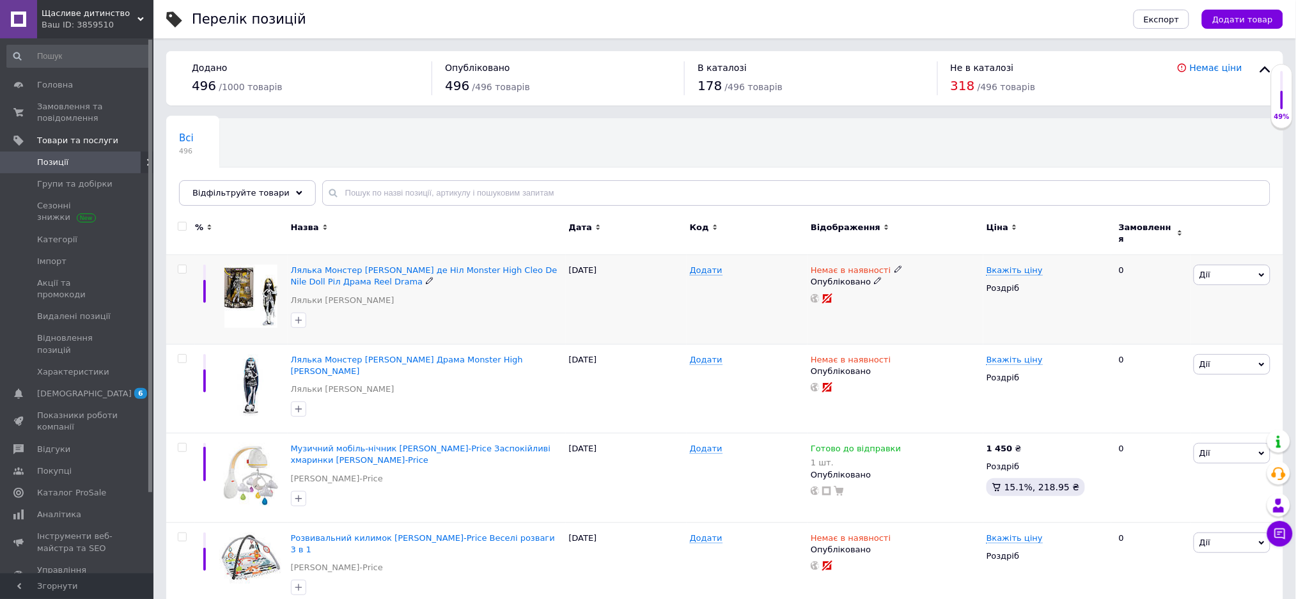
click at [239, 274] on img at bounding box center [250, 296] width 53 height 63
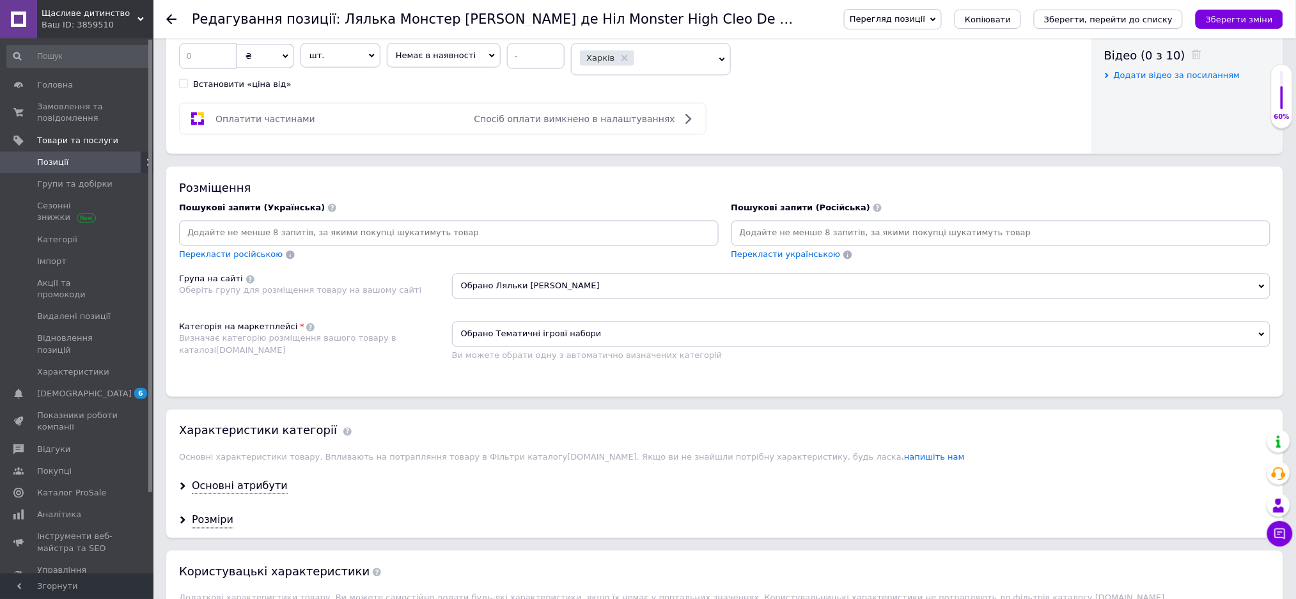
scroll to position [682, 0]
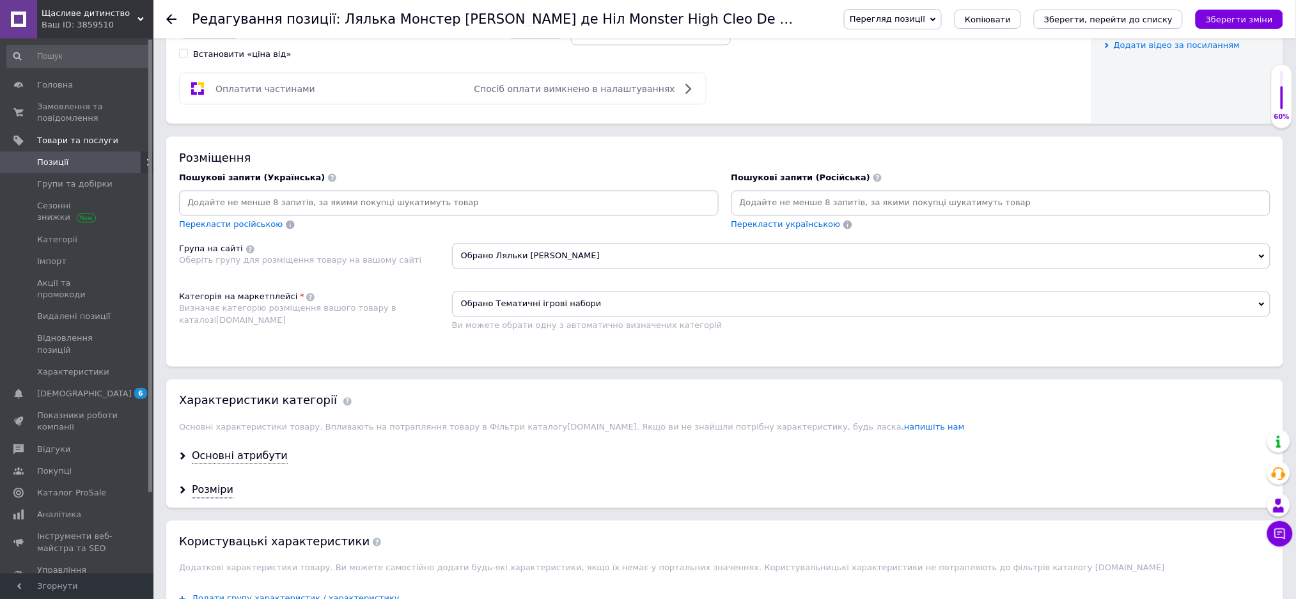
click at [751, 213] on input at bounding box center [1001, 203] width 535 height 19
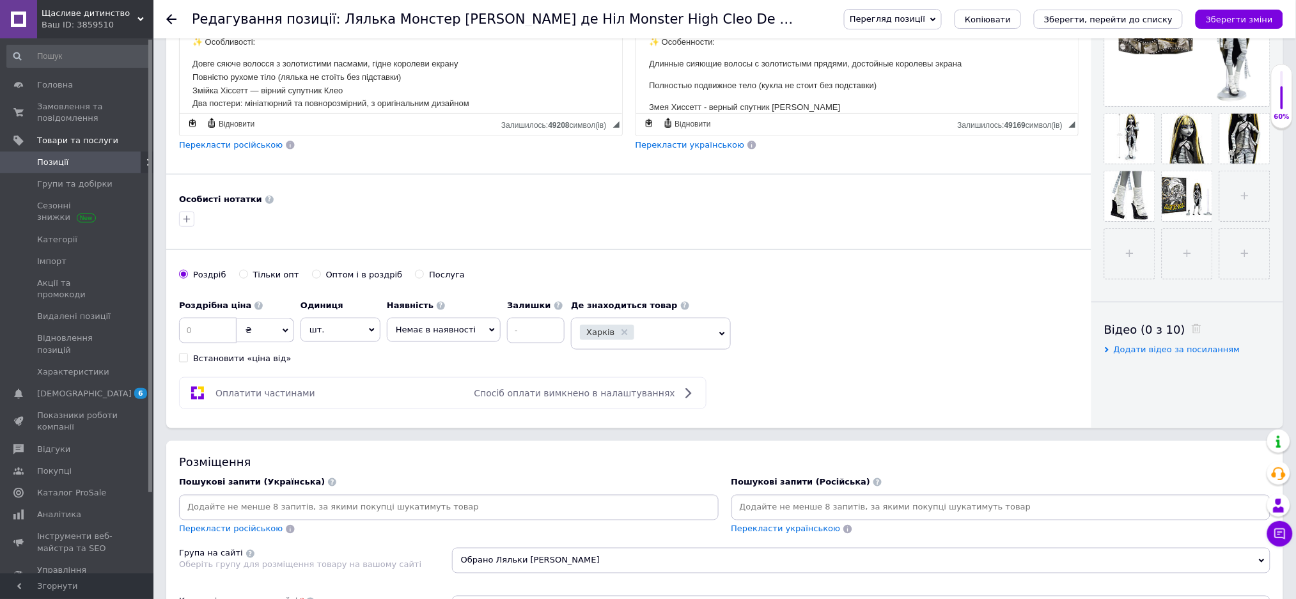
scroll to position [597, 0]
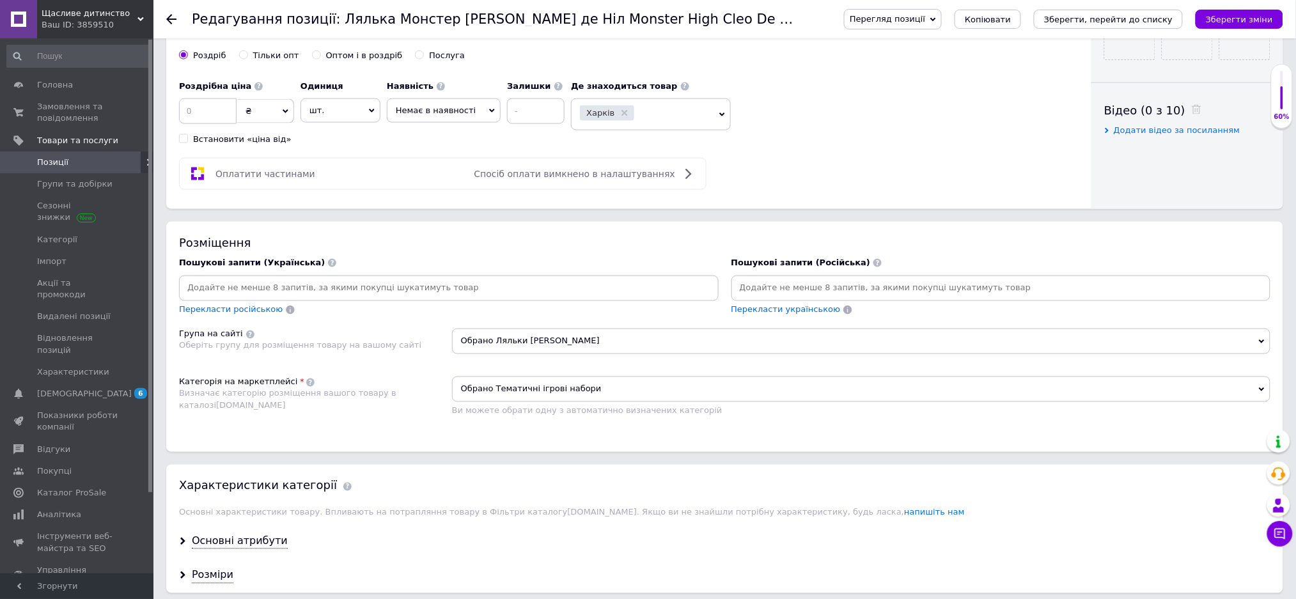
click at [746, 298] on input at bounding box center [1001, 288] width 535 height 19
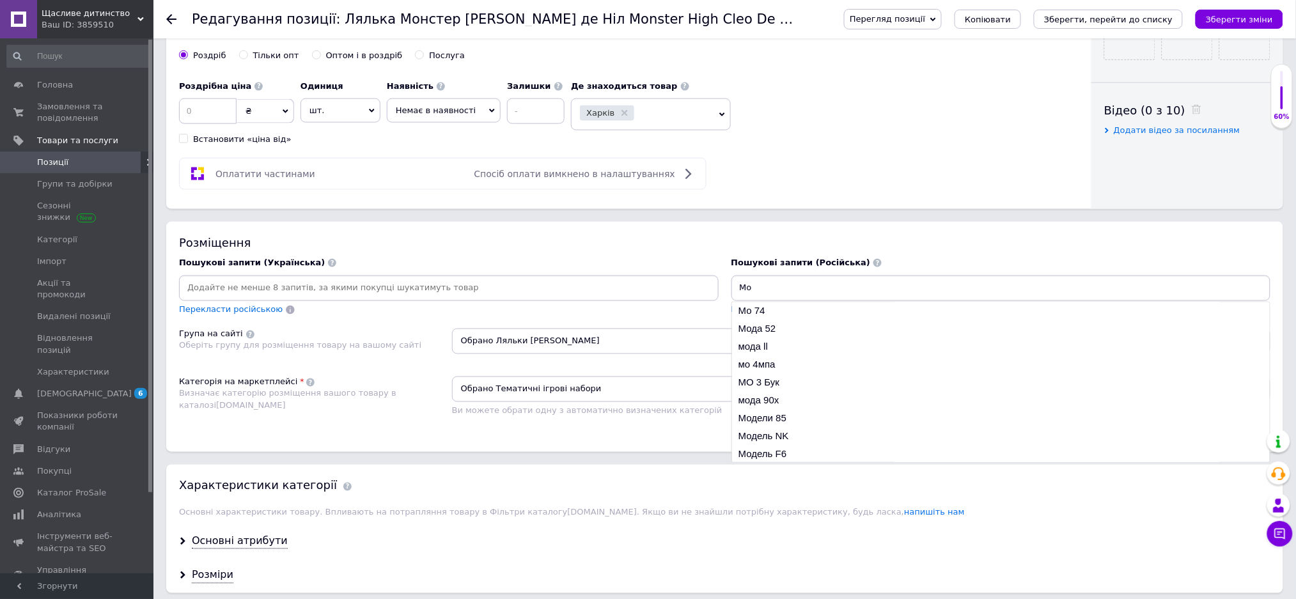
type input "М"
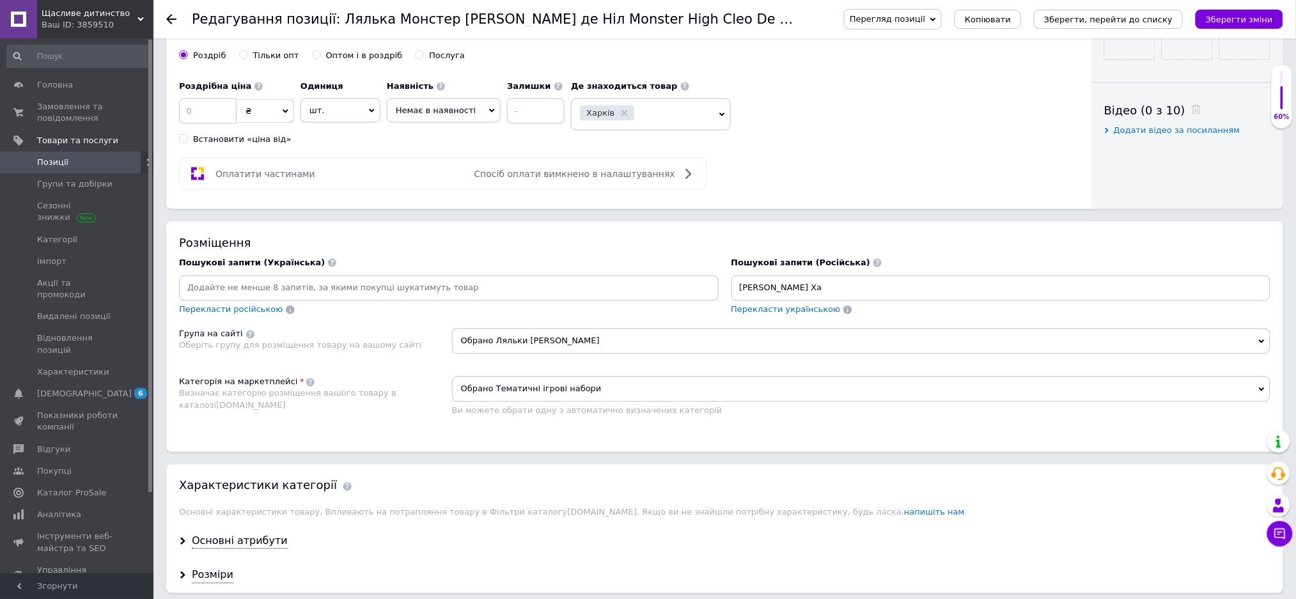
type input "[PERSON_NAME] Хай"
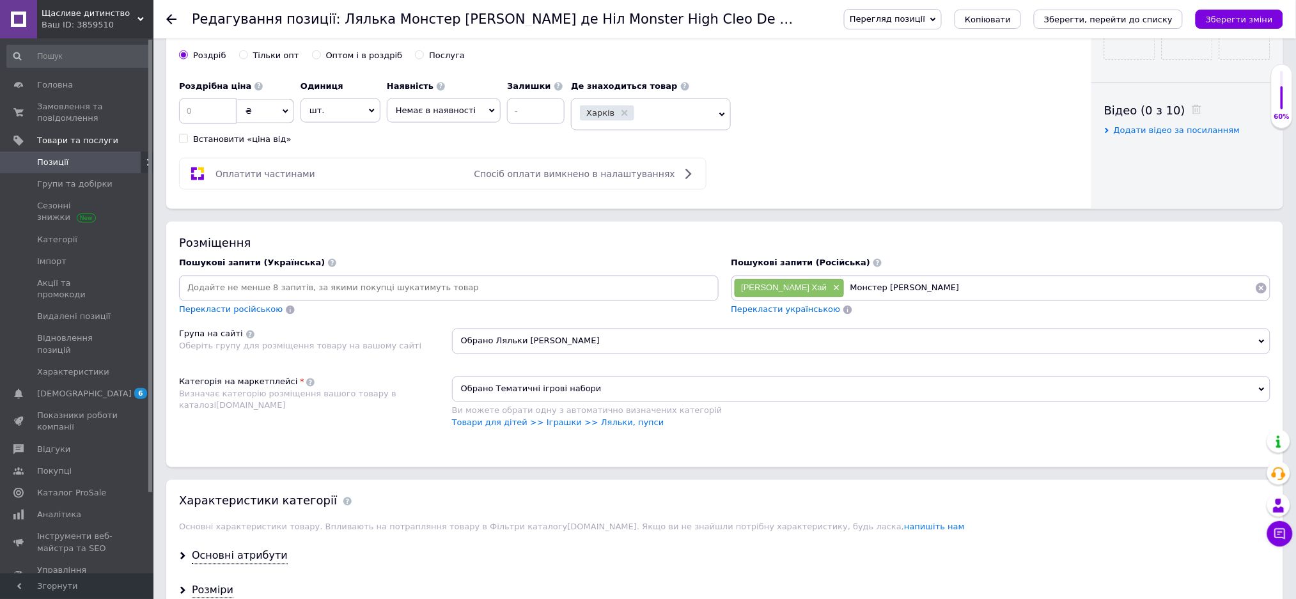
type input "Монстер [PERSON_NAME]"
type input "Коллекционная Монстер Хай"
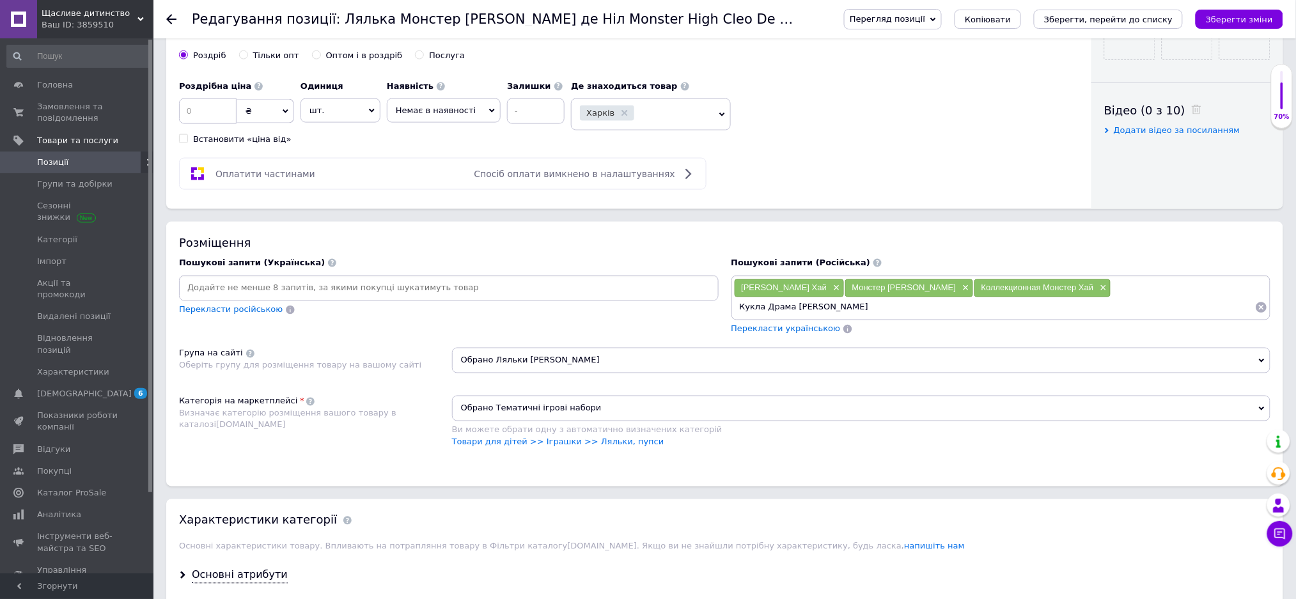
type input "Кукла Драма [PERSON_NAME]"
type input "Монстер [PERSON_NAME]"
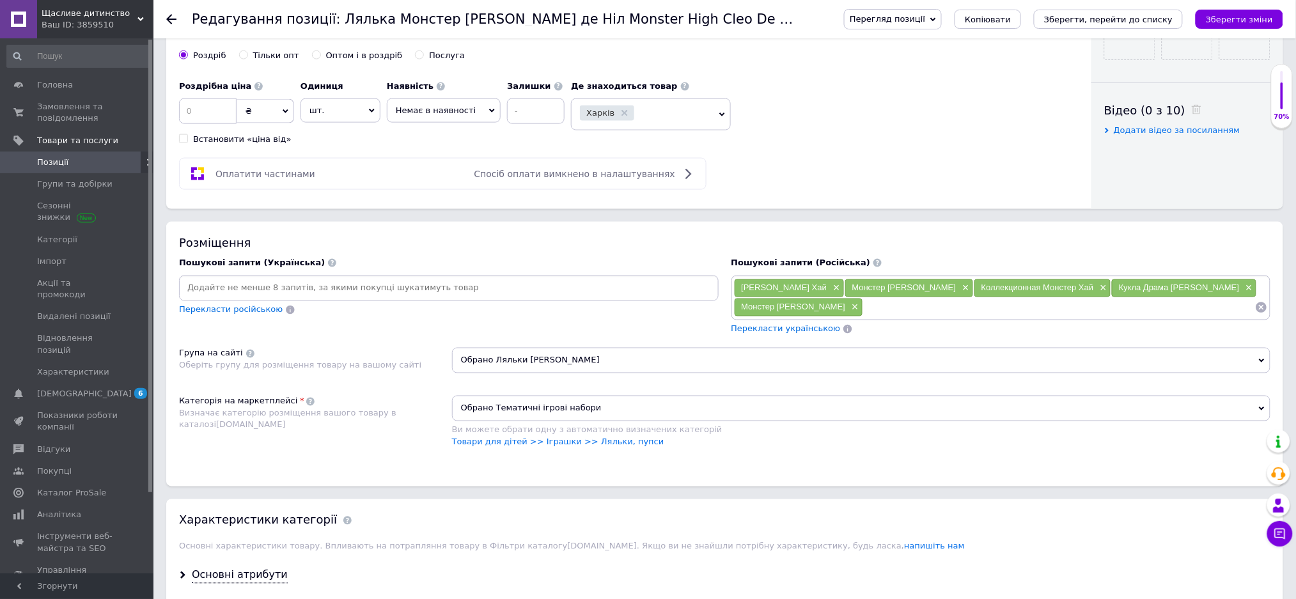
click at [214, 298] on input at bounding box center [449, 288] width 535 height 19
type input "Лялька Монстер [PERSON_NAME]"
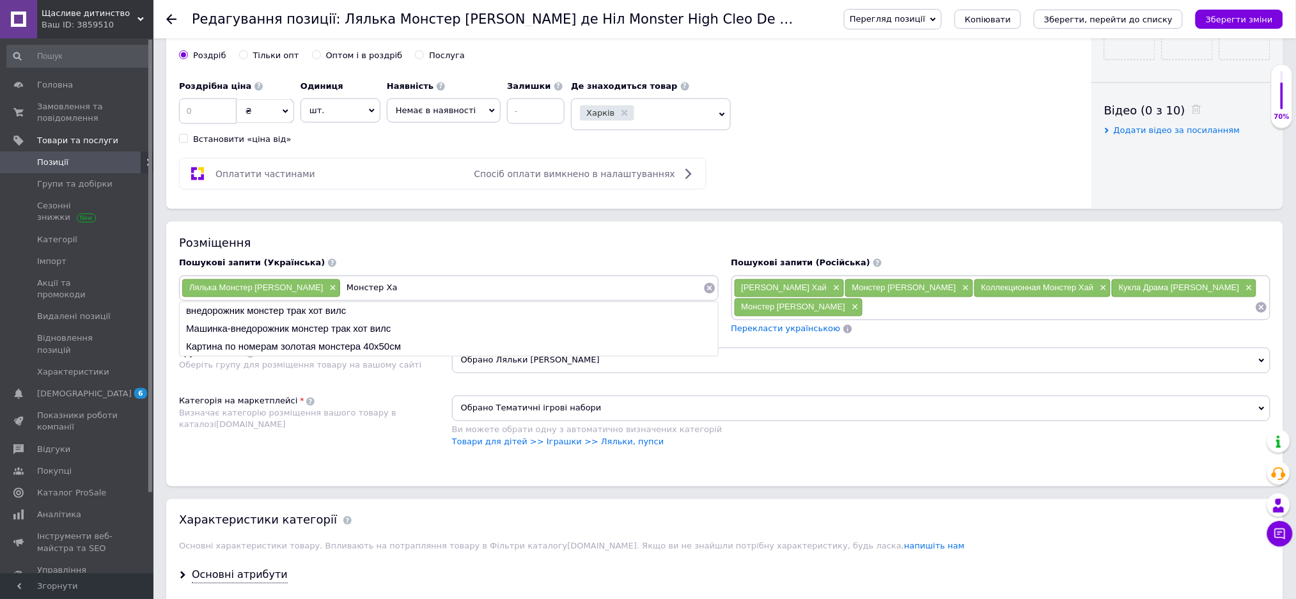
type input "Монстер Хай"
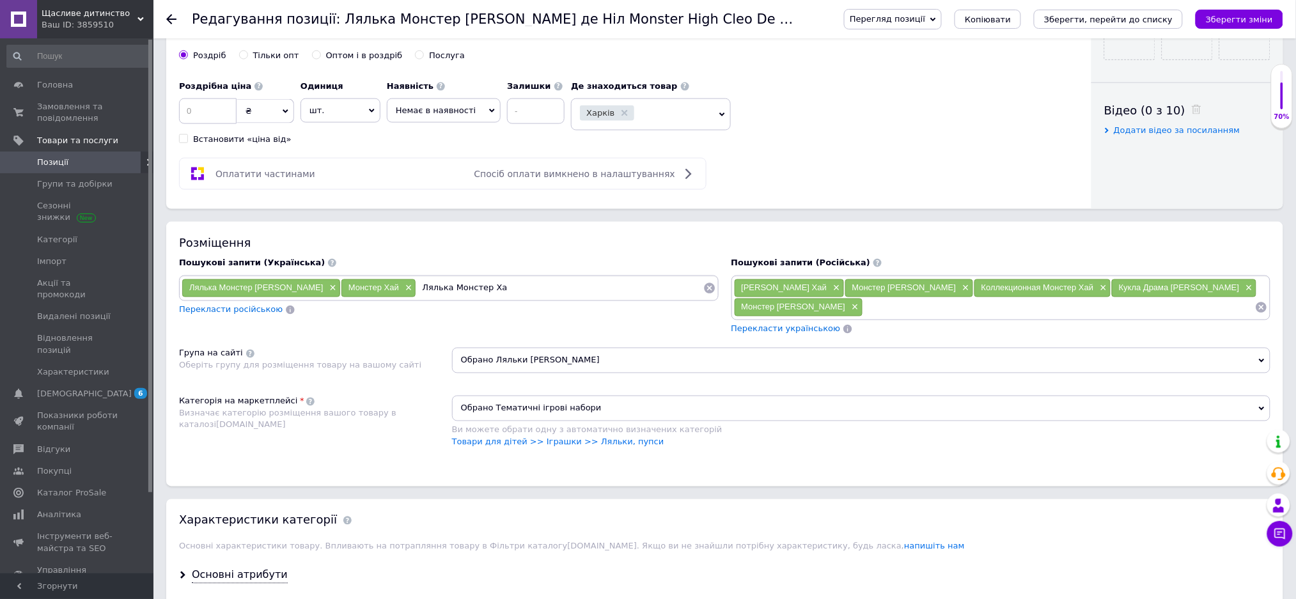
type input "Лялька Монстер Хай"
type input "[PERSON_NAME]"
type input "Лялька коллекційна Монстер Хай"
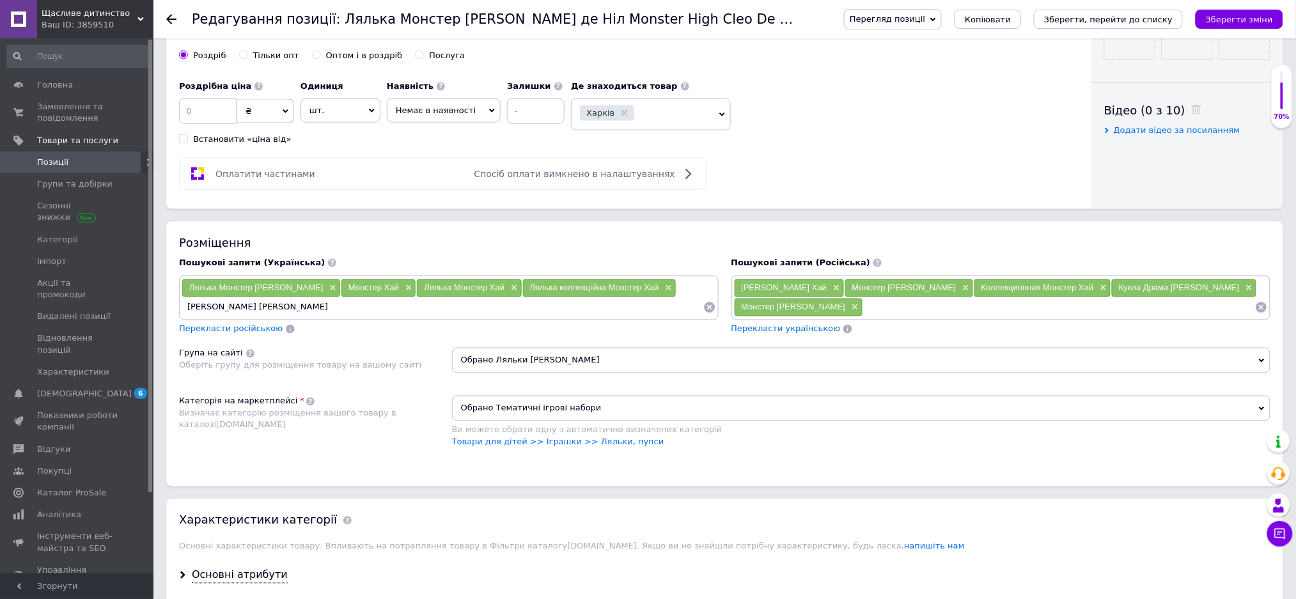
type input "[PERSON_NAME] [PERSON_NAME]"
type input "Орігинал [PERSON_NAME]"
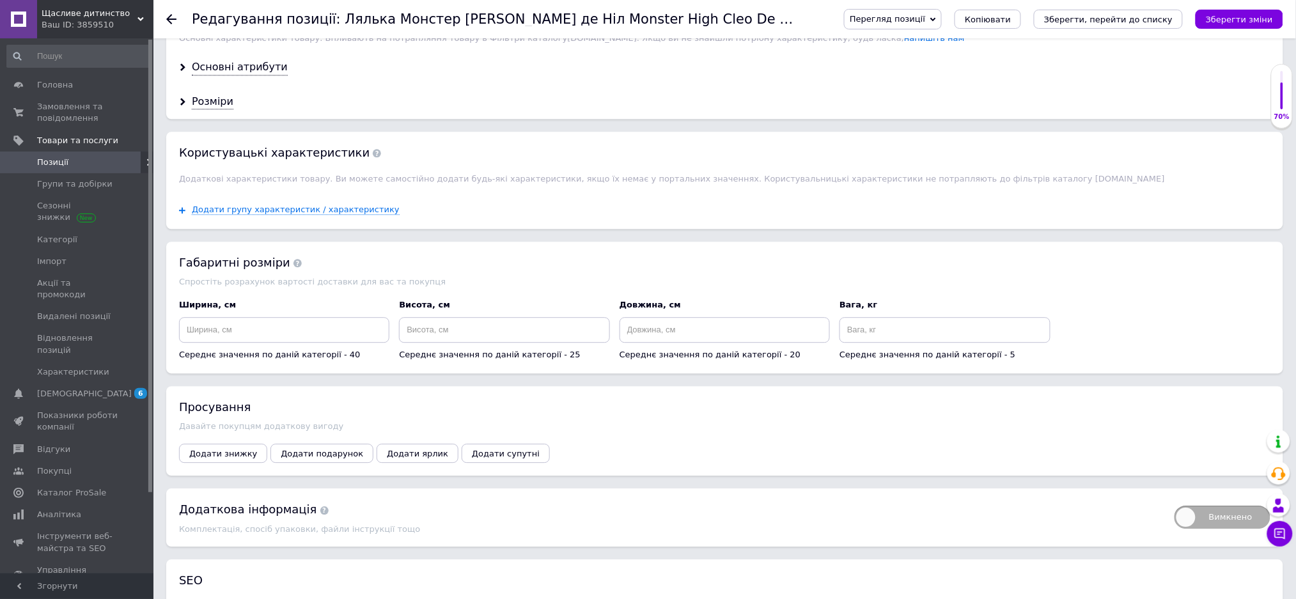
scroll to position [1108, 0]
click at [448, 340] on input at bounding box center [504, 327] width 210 height 26
type input "35"
click at [281, 340] on input at bounding box center [284, 327] width 210 height 26
type input "25"
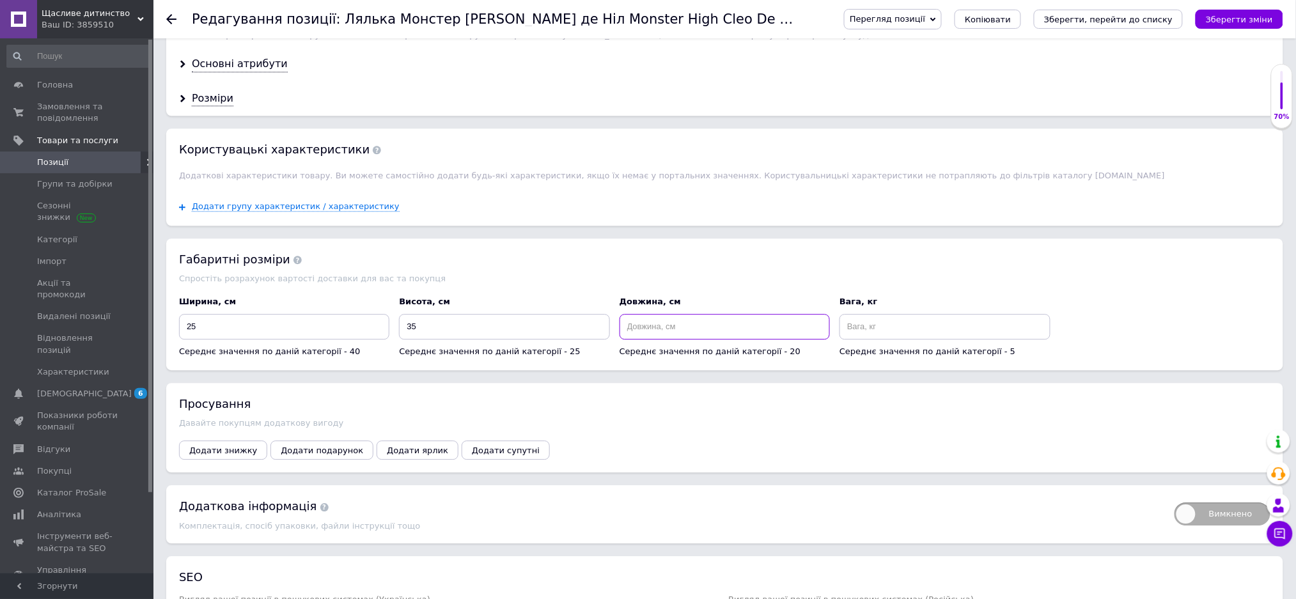
click at [649, 340] on input at bounding box center [725, 327] width 210 height 26
type input "20"
click at [870, 340] on input at bounding box center [945, 327] width 210 height 26
type input "2"
click at [724, 460] on div "Додати знижку Додати подарунок Додати ярлик Додати супутні" at bounding box center [725, 450] width 1092 height 19
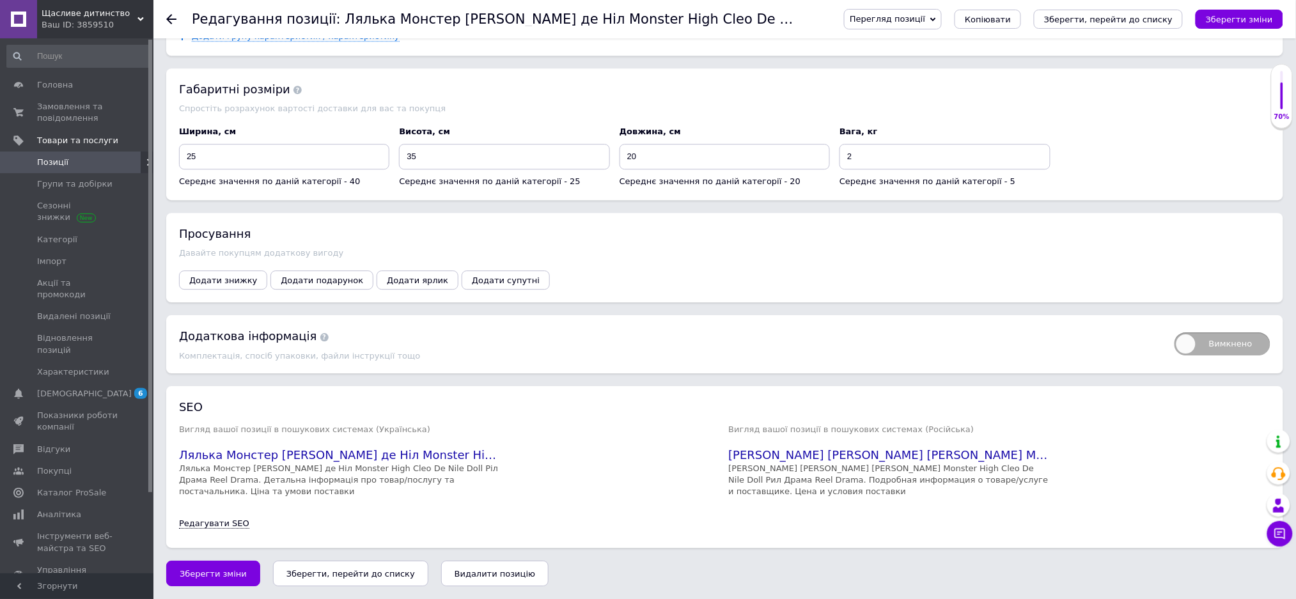
scroll to position [1358, 0]
click at [219, 574] on span "Зберегти зміни" at bounding box center [213, 574] width 67 height 10
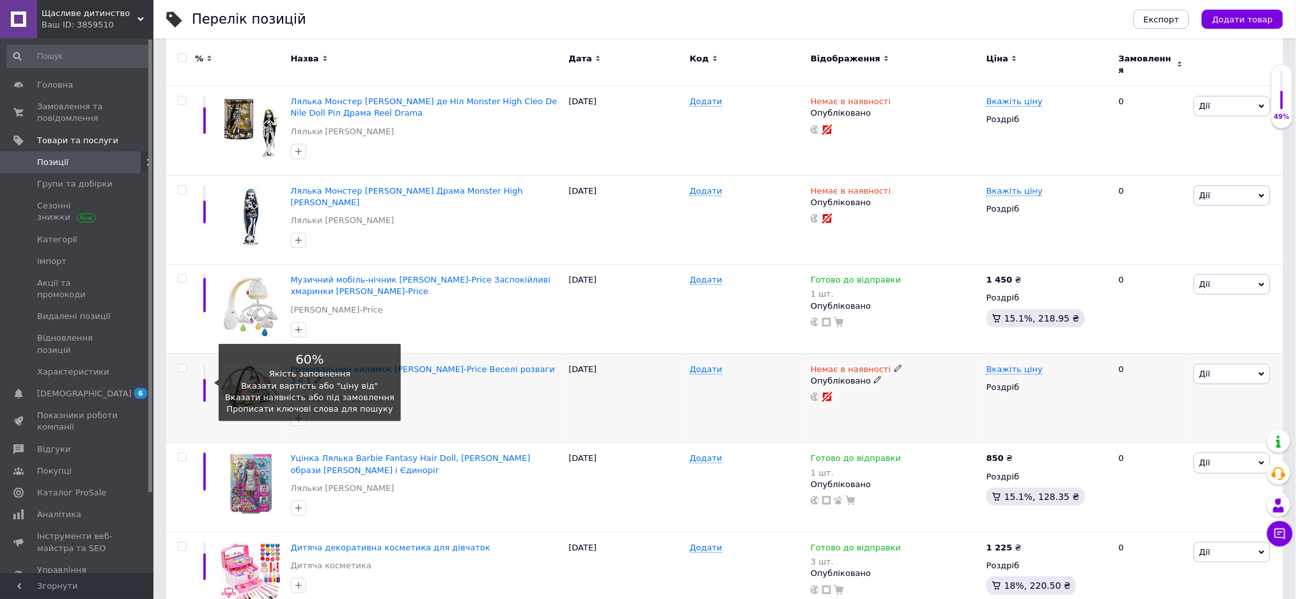
scroll to position [170, 0]
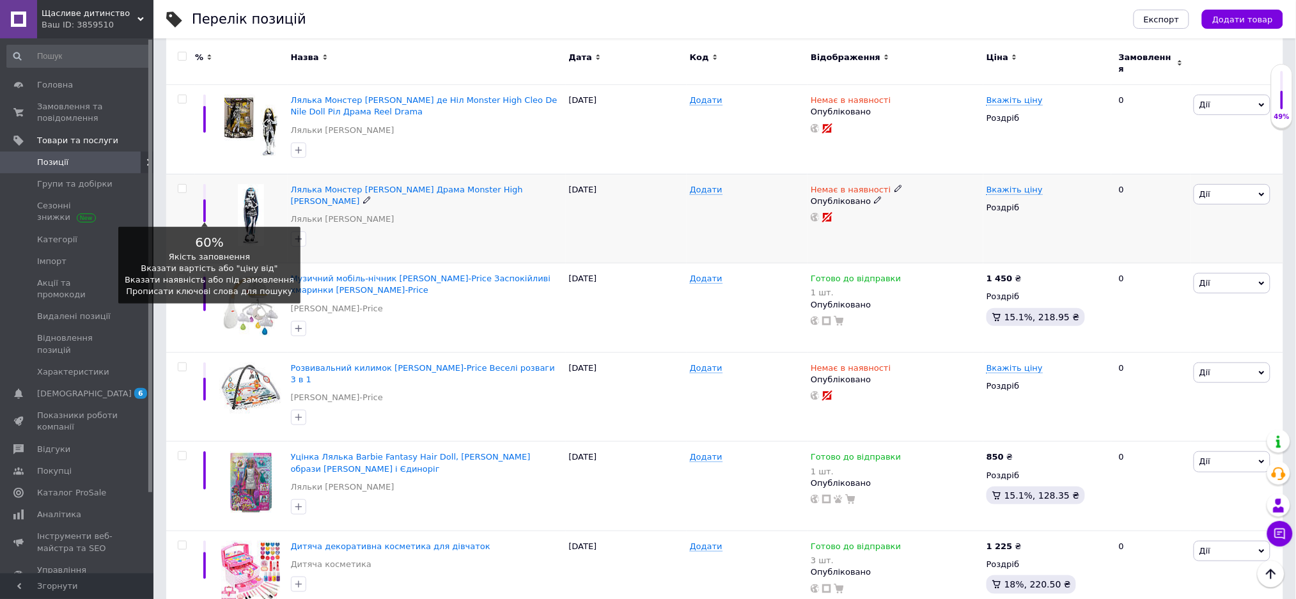
click at [213, 189] on div at bounding box center [204, 203] width 19 height 38
click at [202, 200] on div at bounding box center [204, 203] width 19 height 38
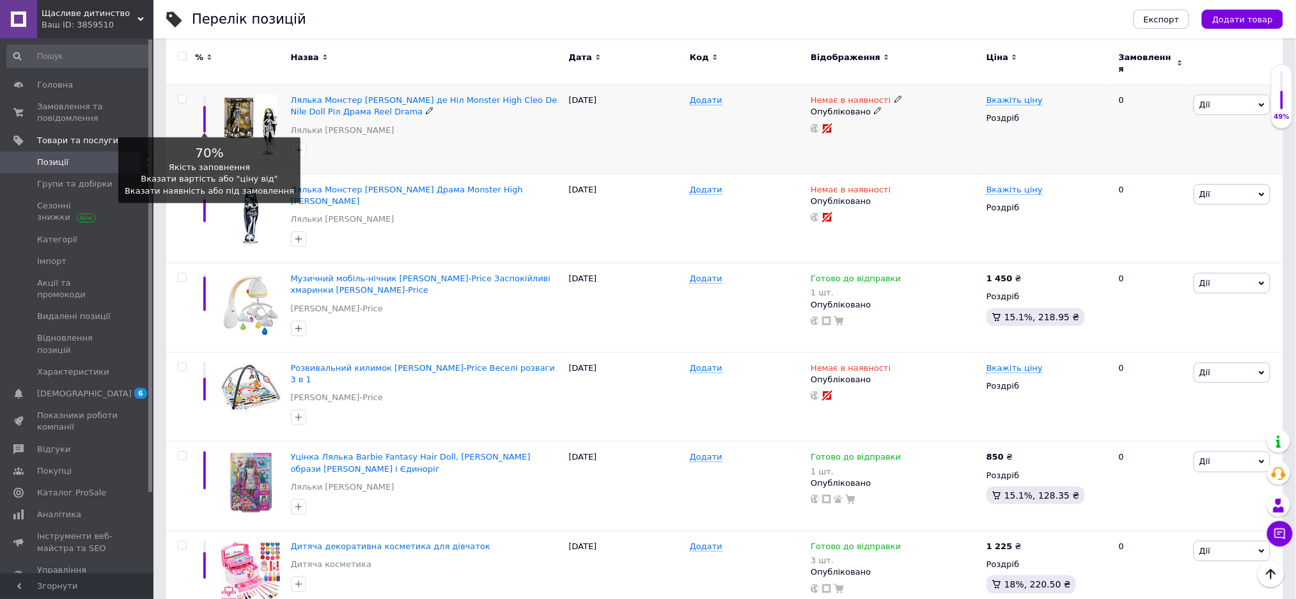
click at [203, 106] on div at bounding box center [204, 119] width 3 height 27
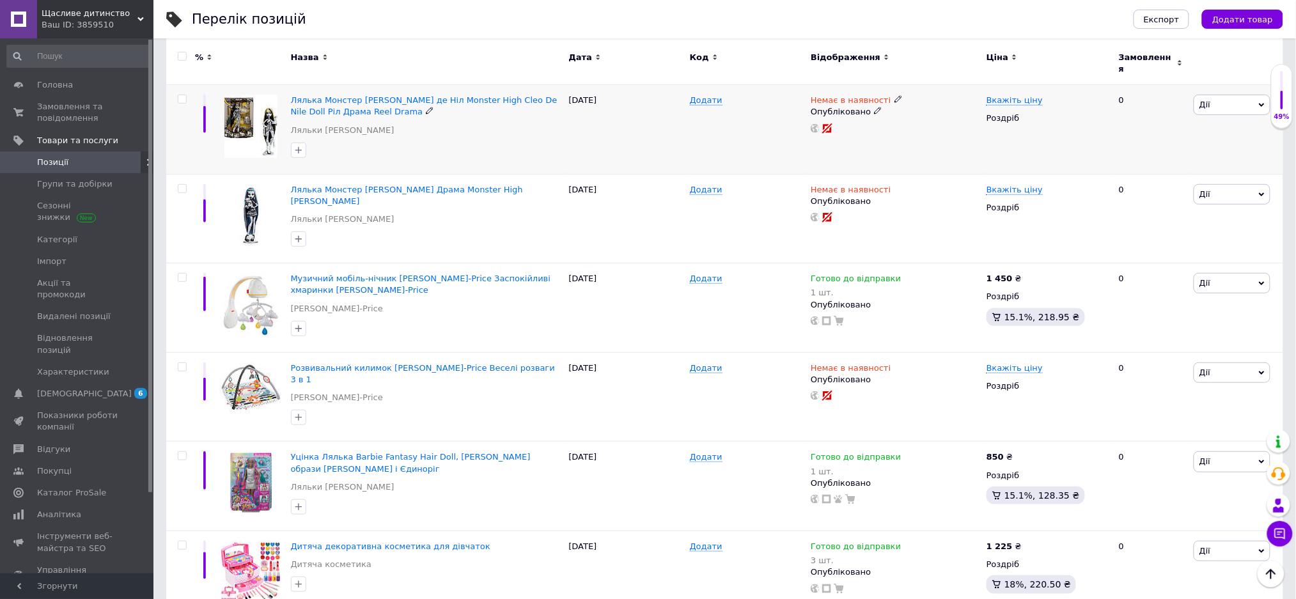
click at [229, 105] on img at bounding box center [250, 126] width 53 height 63
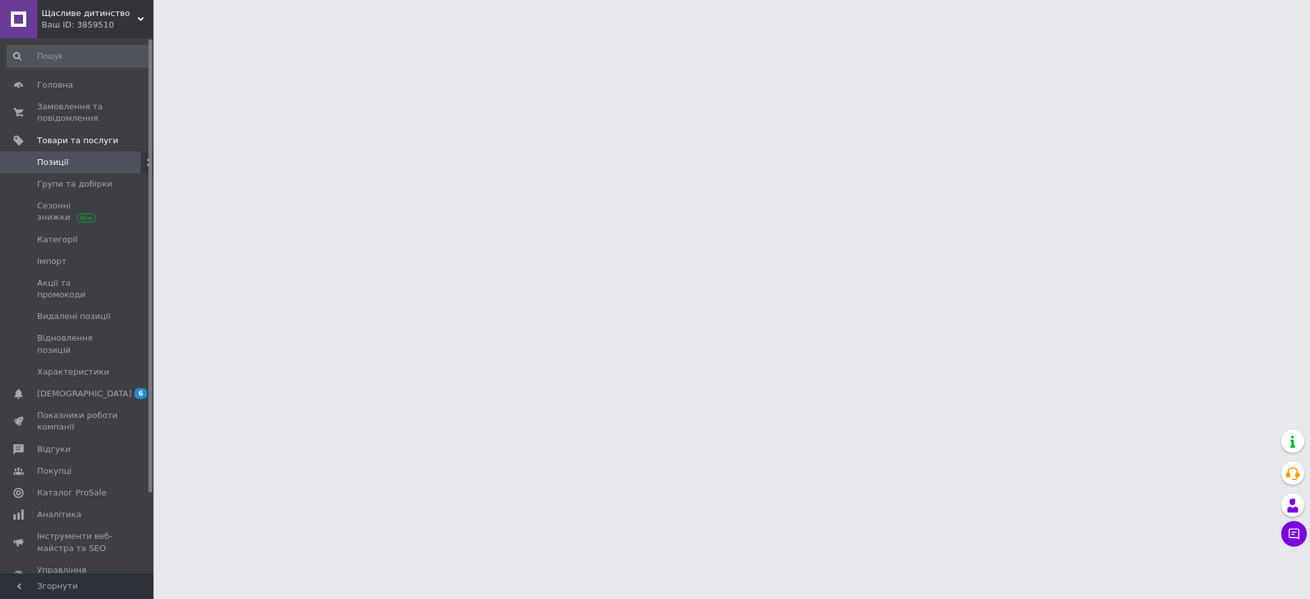
click at [229, 32] on html "Щасливе дитинство Ваш ID: 3859510 Сайт Щасливе дитинство Кабінет покупця Переві…" at bounding box center [655, 16] width 1310 height 32
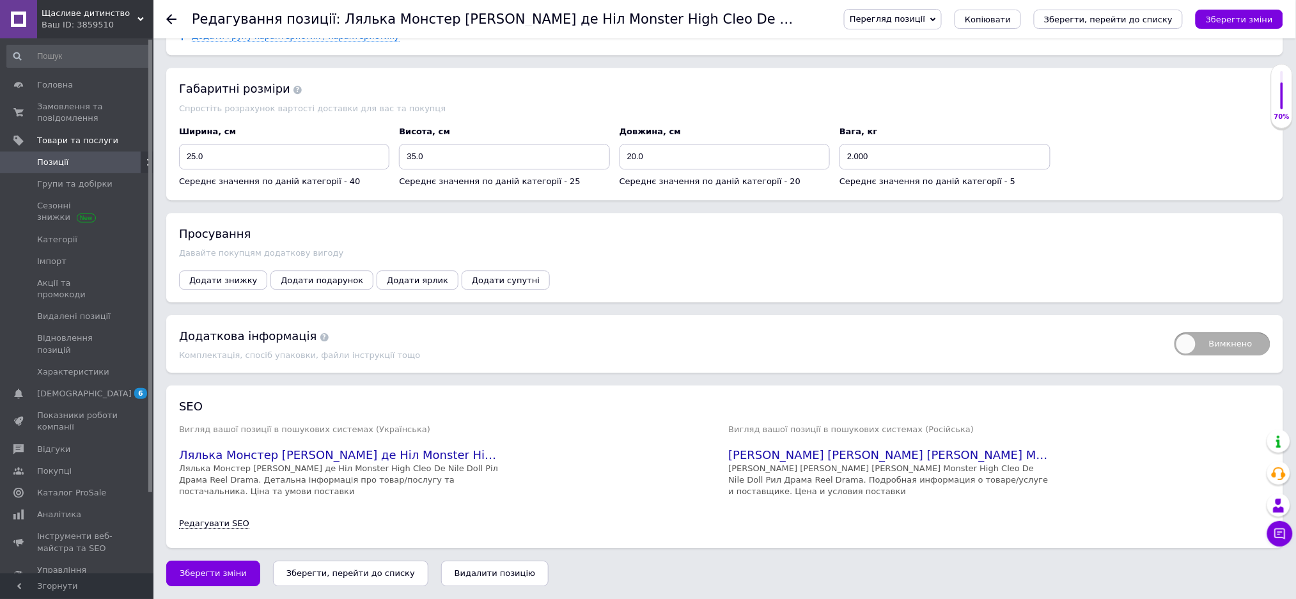
scroll to position [1343, 0]
click at [220, 576] on span "Зберегти зміни" at bounding box center [213, 574] width 67 height 10
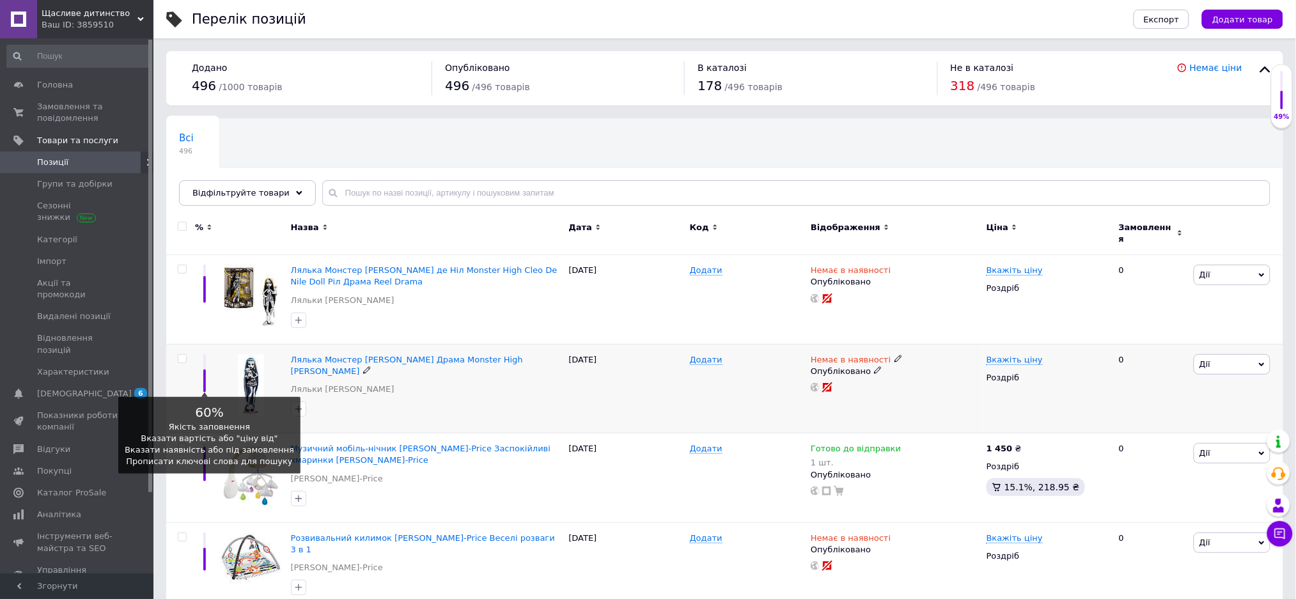
click at [200, 361] on div at bounding box center [204, 373] width 19 height 38
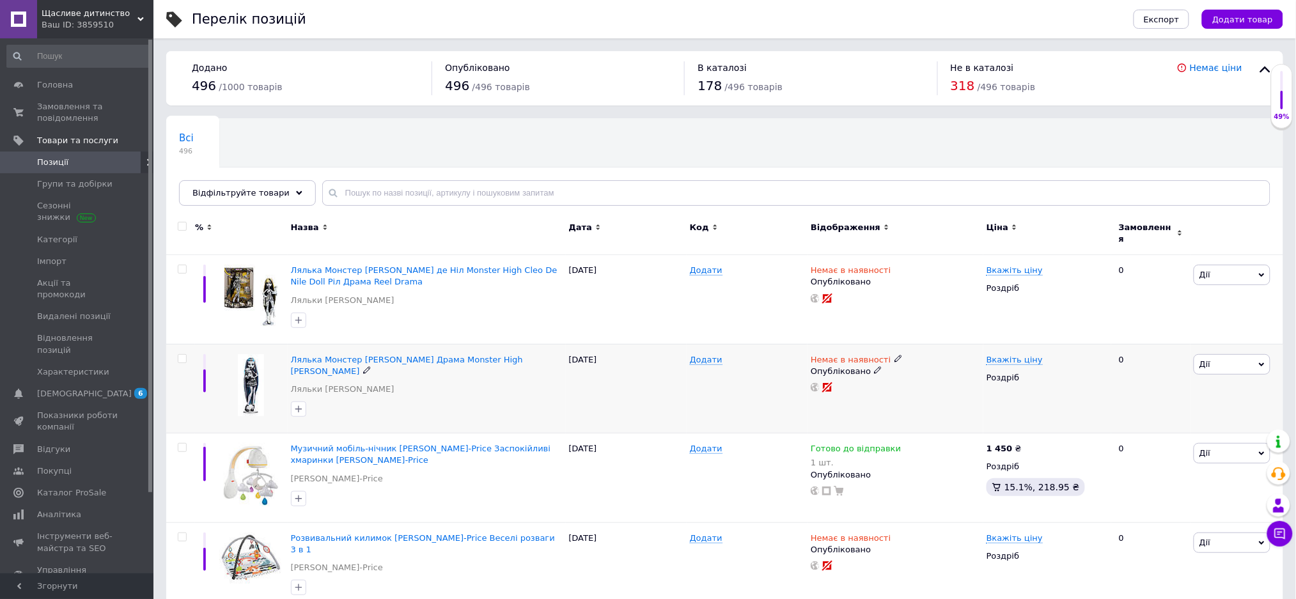
click at [192, 365] on div at bounding box center [180, 389] width 29 height 90
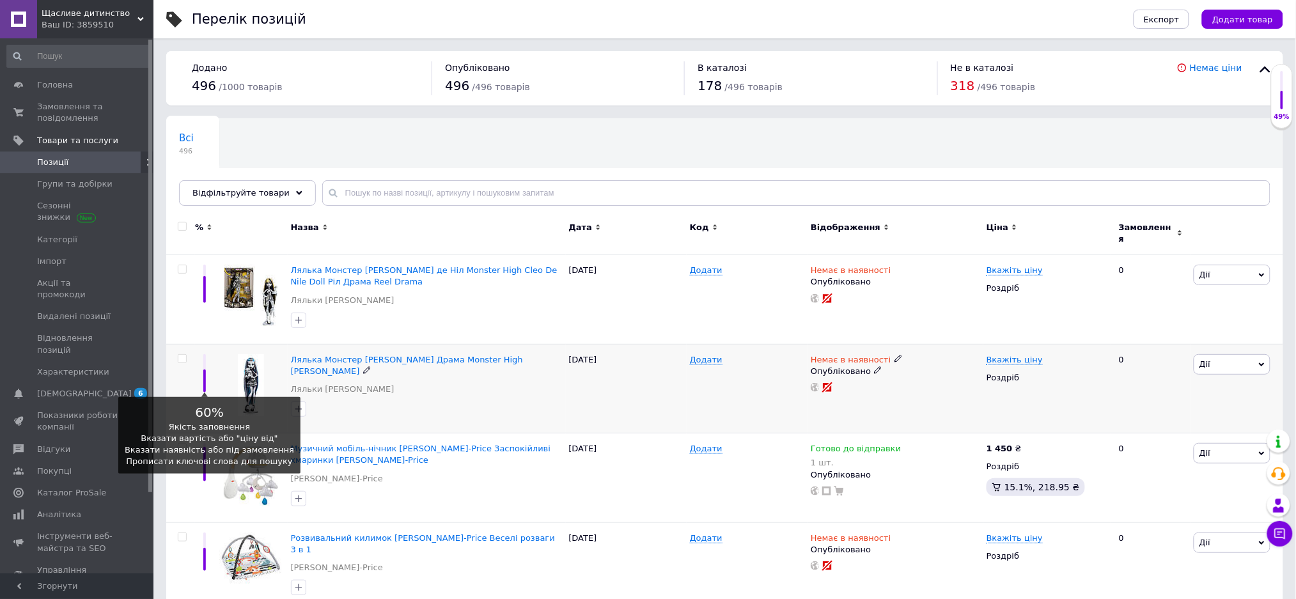
click at [214, 368] on div at bounding box center [204, 373] width 19 height 38
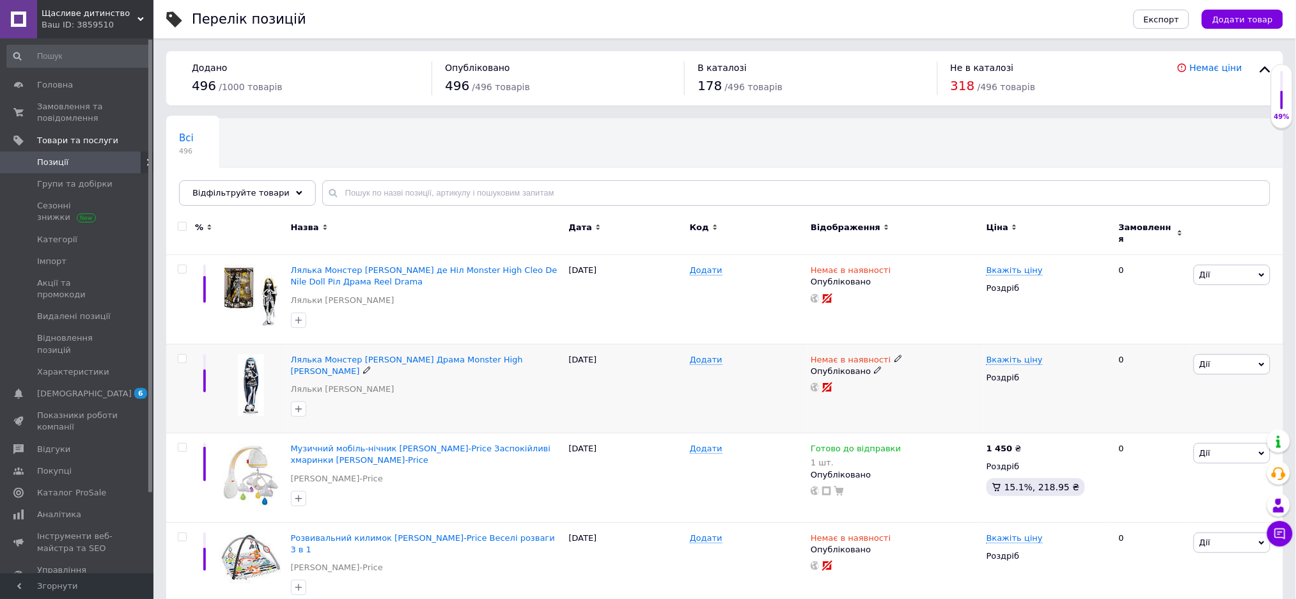
click at [226, 372] on div at bounding box center [251, 389] width 74 height 90
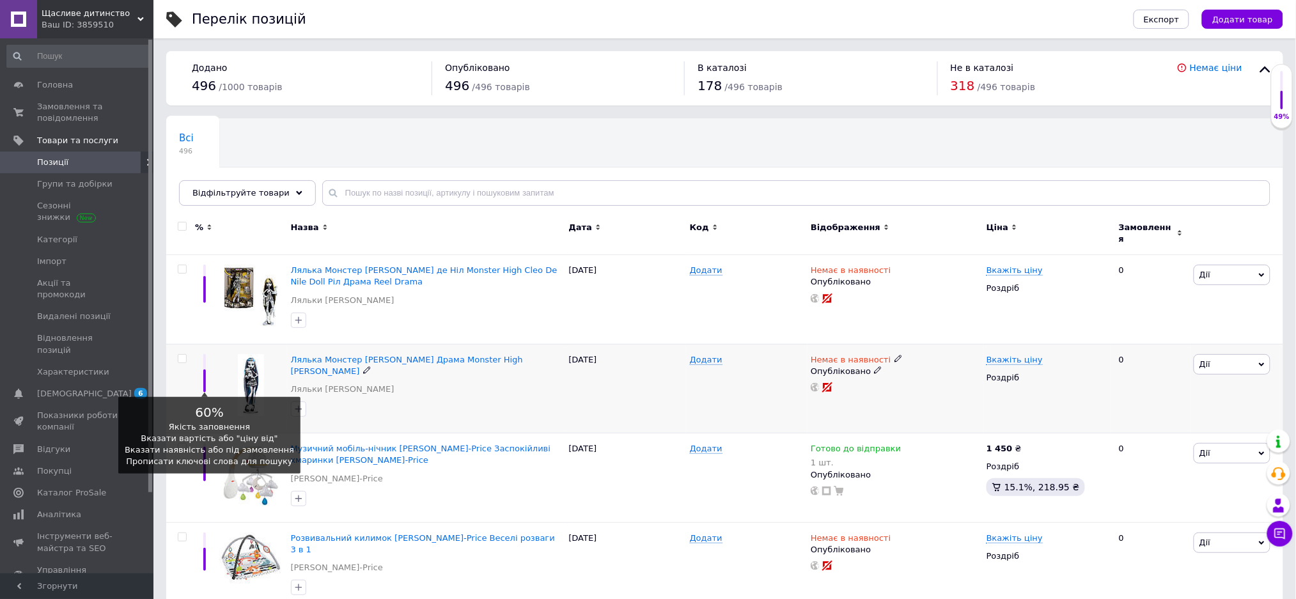
click at [207, 376] on div at bounding box center [204, 373] width 19 height 38
click at [207, 379] on div at bounding box center [204, 373] width 19 height 38
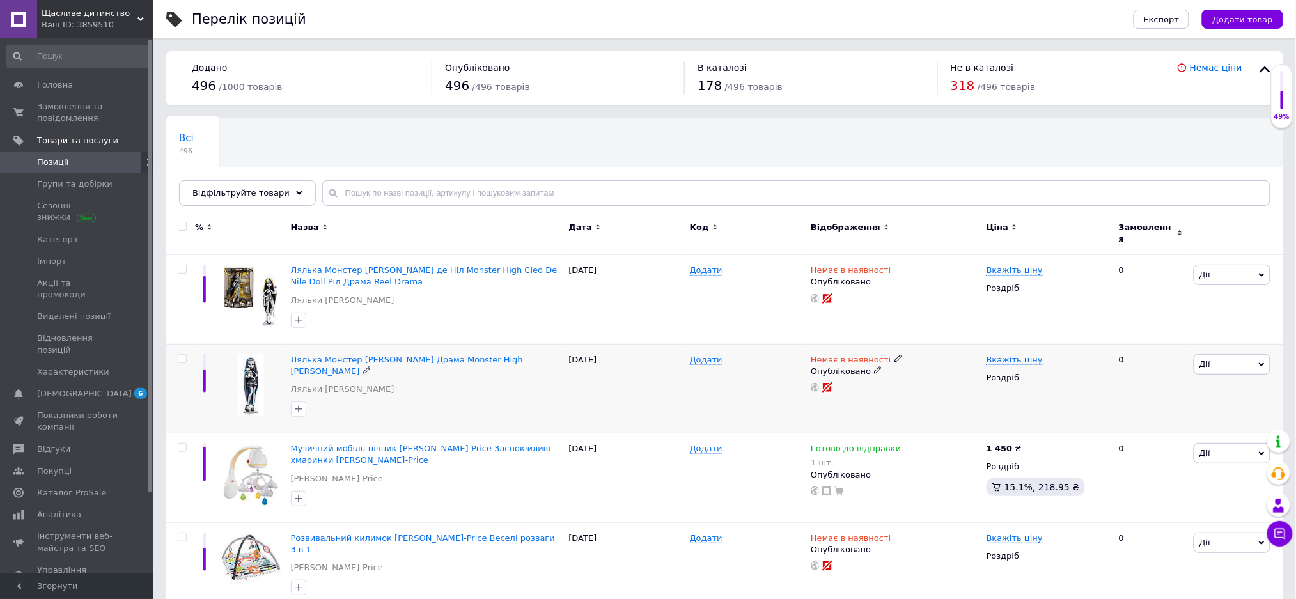
click at [256, 371] on img at bounding box center [251, 385] width 26 height 62
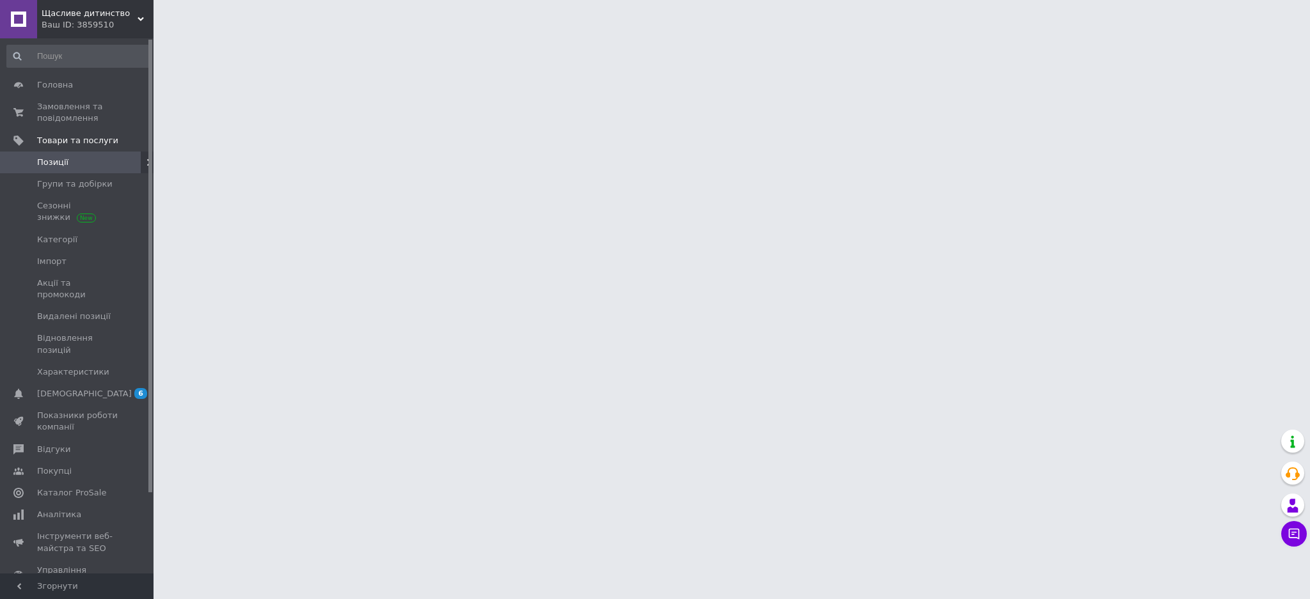
click at [256, 32] on html "Щасливе дитинство Ваш ID: 3859510 Сайт Щасливе дитинство Кабінет покупця Переві…" at bounding box center [655, 16] width 1310 height 32
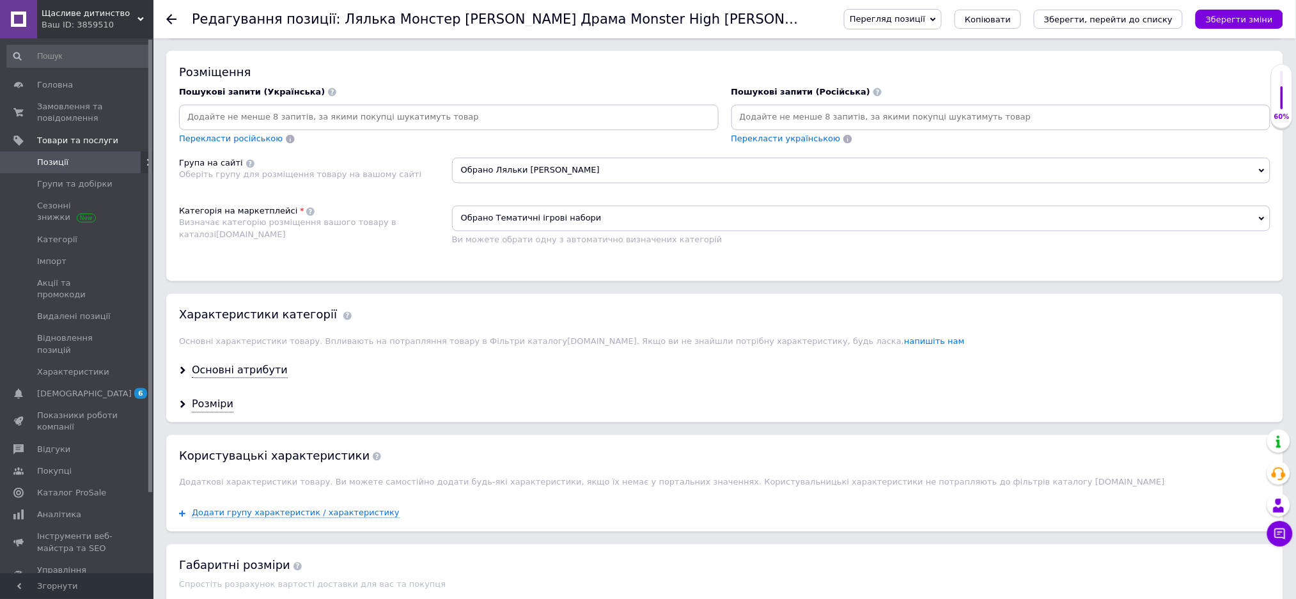
scroll to position [682, 0]
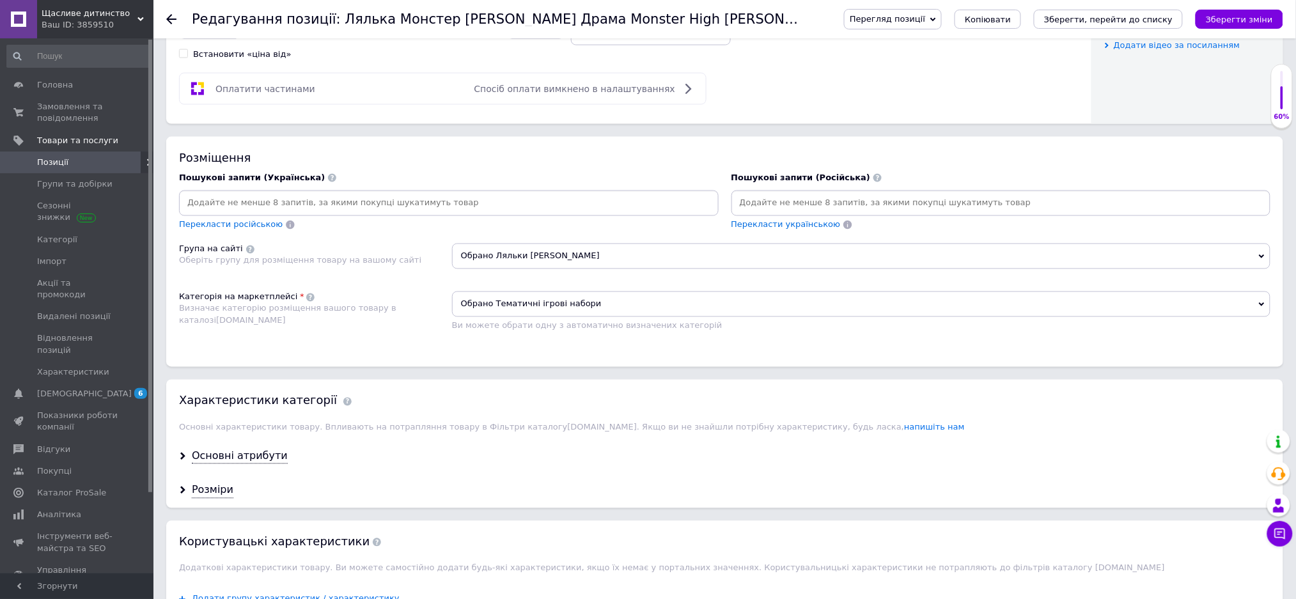
click at [751, 213] on input at bounding box center [1001, 203] width 535 height 19
type input "[PERSON_NAME] Хай"
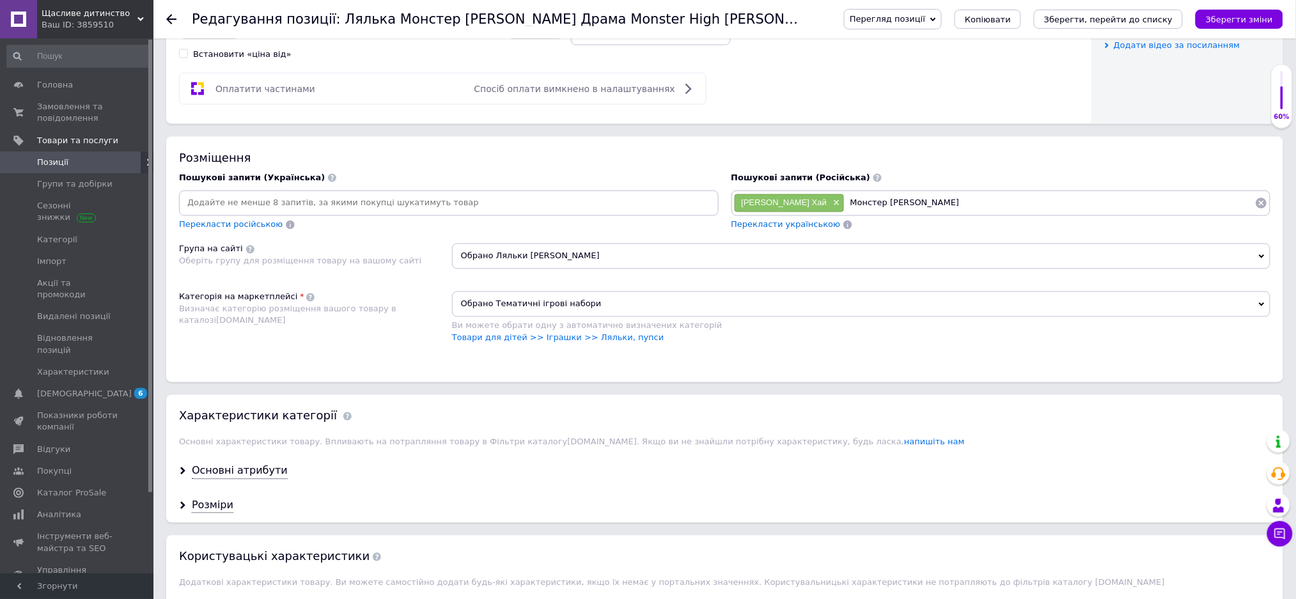
type input "Монстер [PERSON_NAME]"
type input "[PERSON_NAME] Хай -Коллекционная"
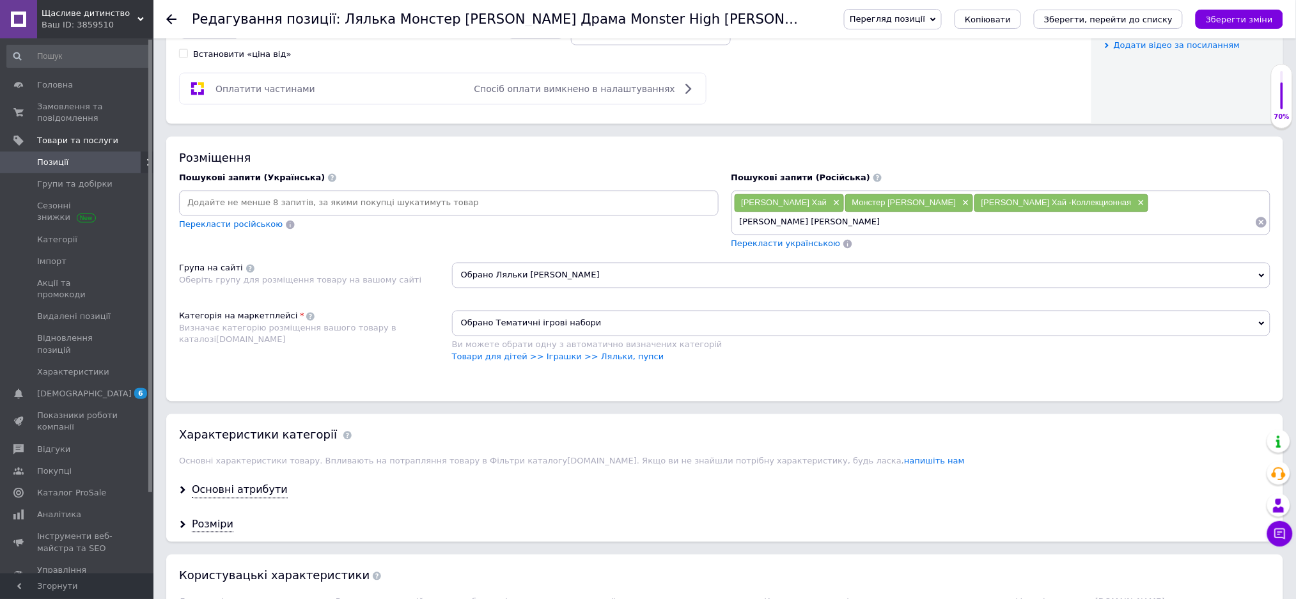
type input "[PERSON_NAME] [PERSON_NAME]"
type input "[PERSON_NAME] Драма"
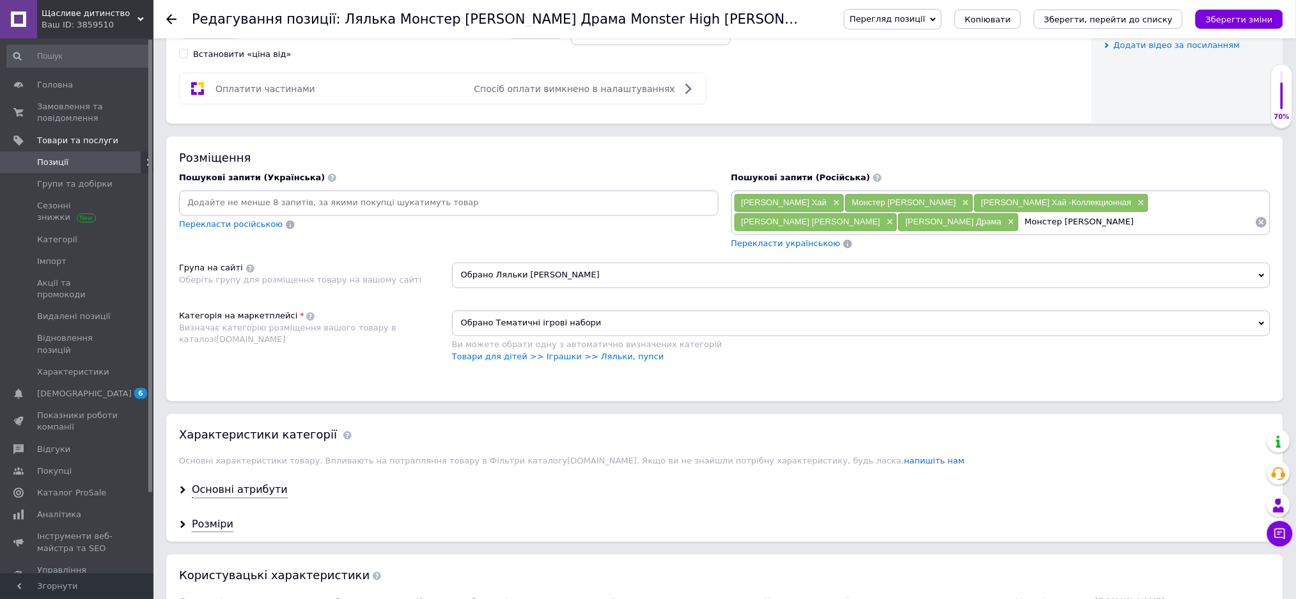
type input "Монстер [PERSON_NAME]"
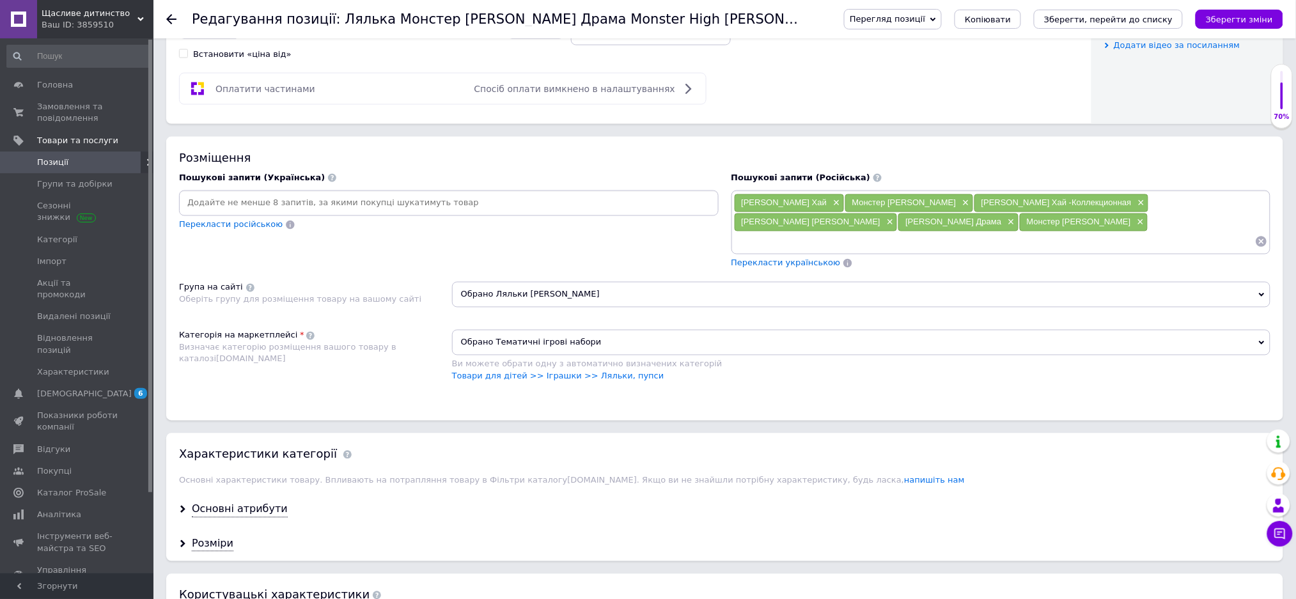
click at [193, 213] on input at bounding box center [449, 203] width 535 height 19
type input "Лялька Монстер [PERSON_NAME]"
type input "Лялька Монстер Хай"
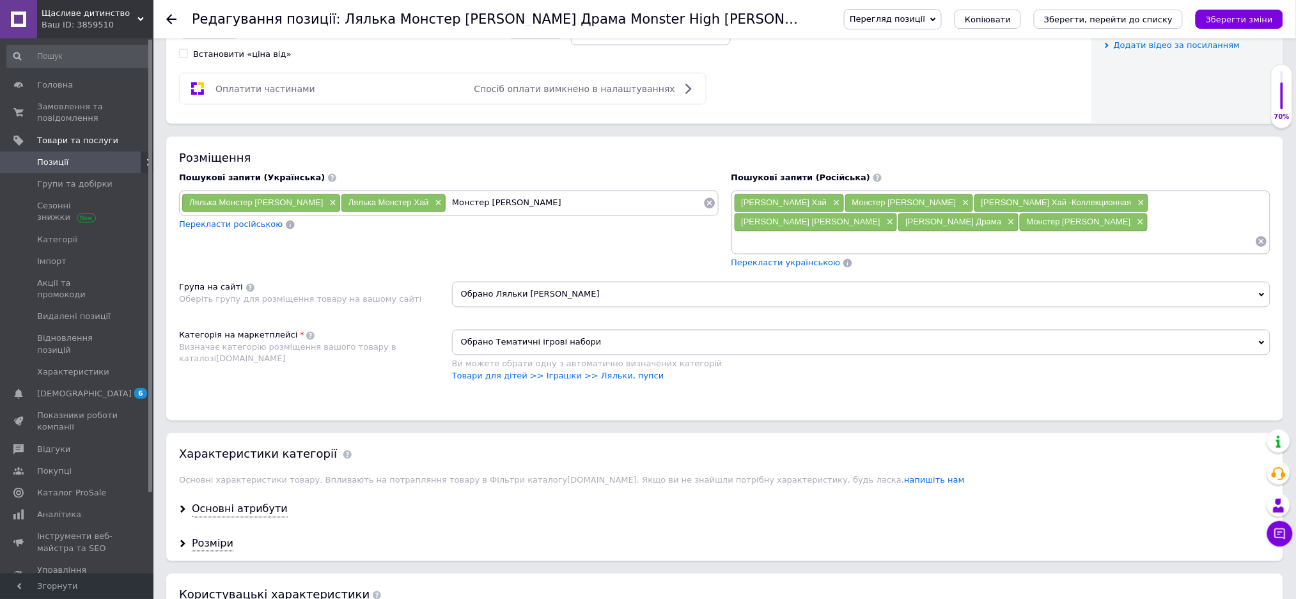
type input "Монстер [PERSON_NAME]"
type input "Лялька Монстер Хай ріл драма"
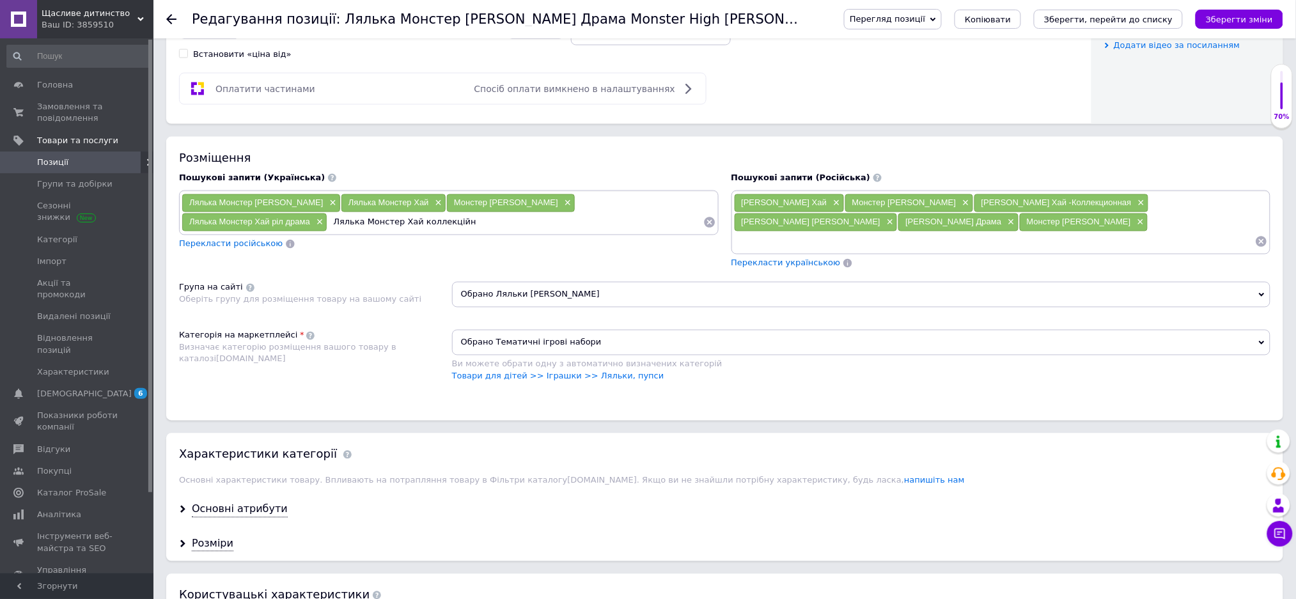
type input "Лялька Монстер Хай коллекційна"
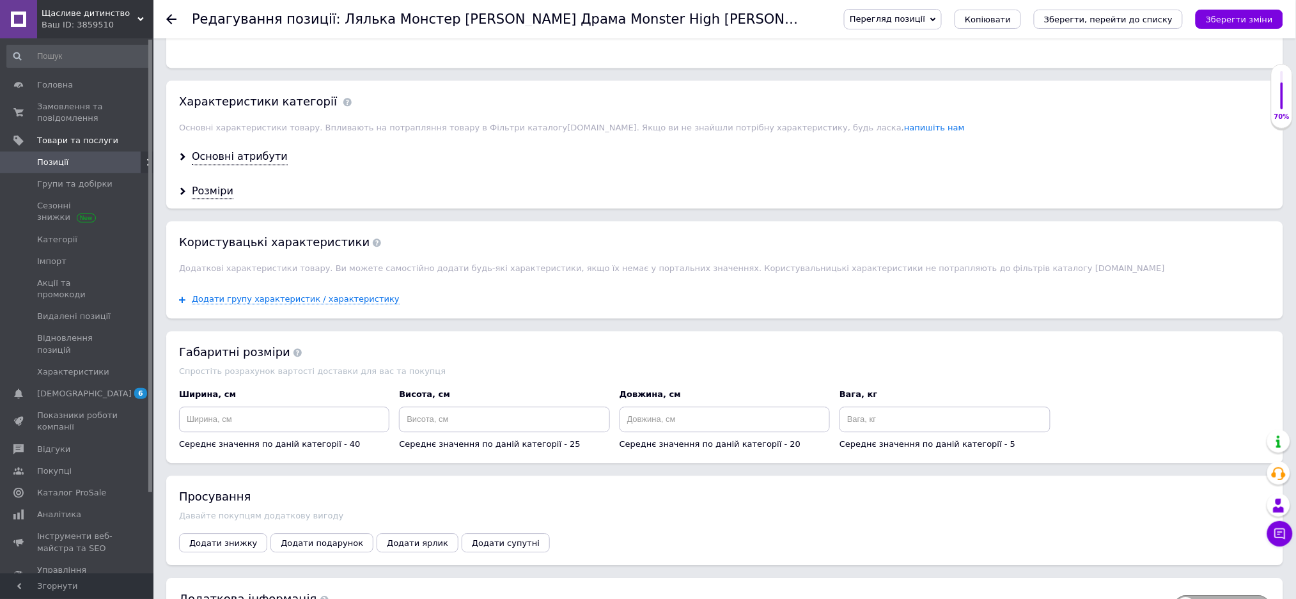
scroll to position [1108, 0]
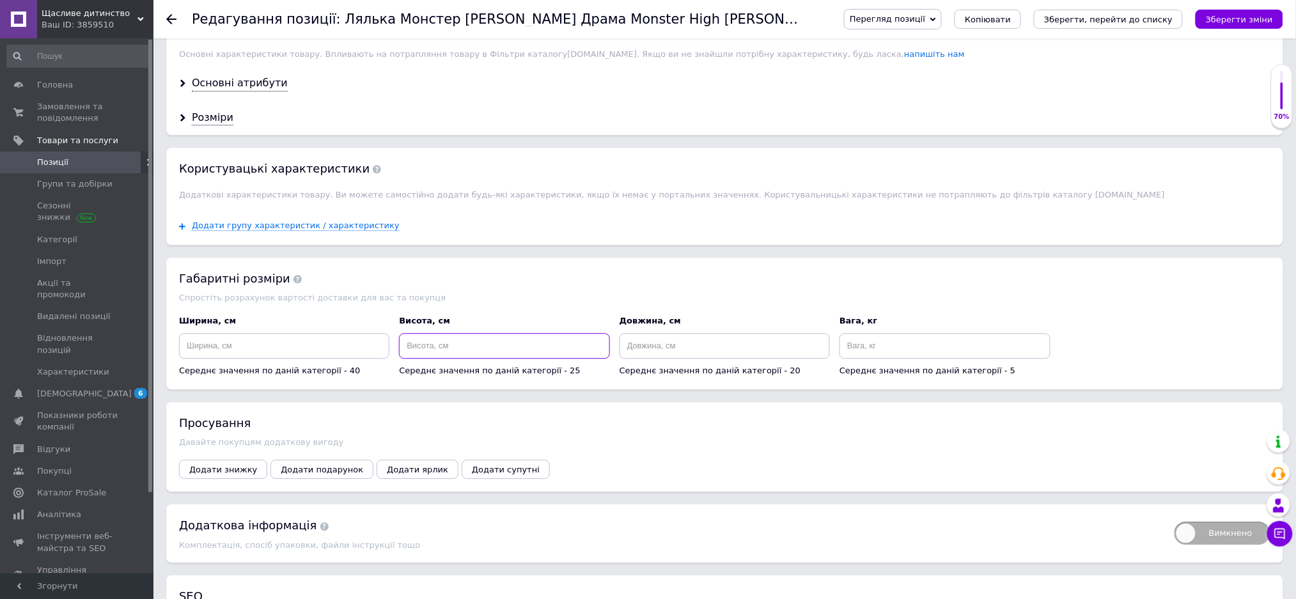
click at [457, 359] on input at bounding box center [504, 346] width 210 height 26
type input "35"
click at [270, 359] on input at bounding box center [284, 346] width 210 height 26
type input "25"
click at [673, 359] on input at bounding box center [725, 346] width 210 height 26
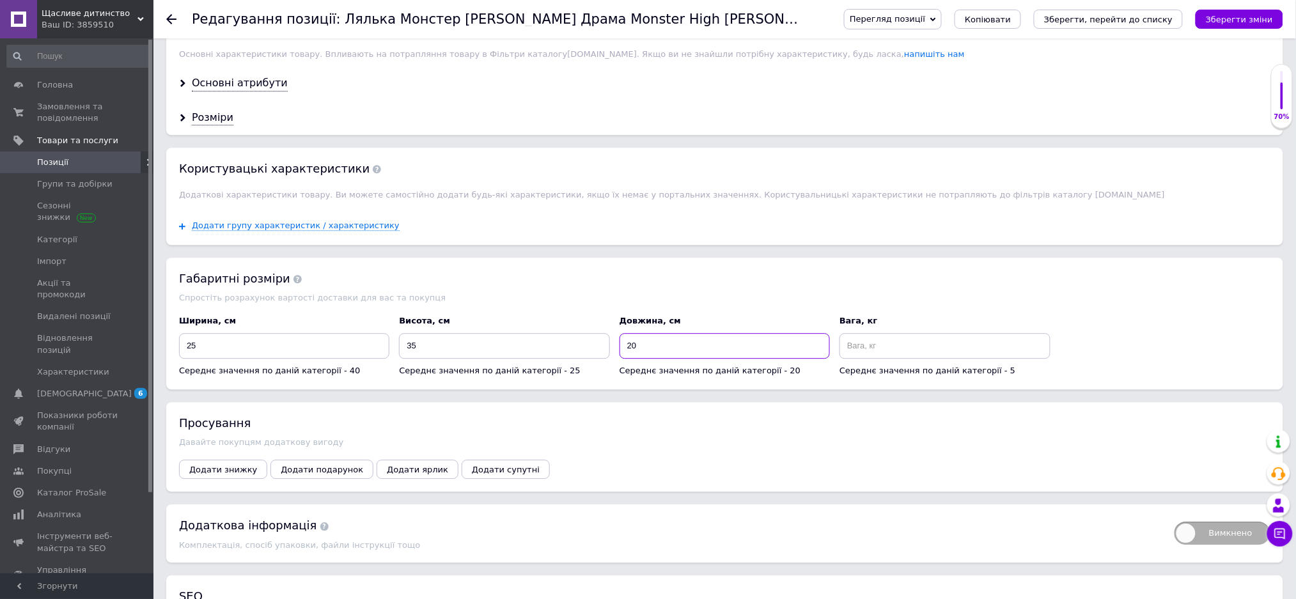
type input "20"
click at [862, 359] on input at bounding box center [945, 346] width 210 height 26
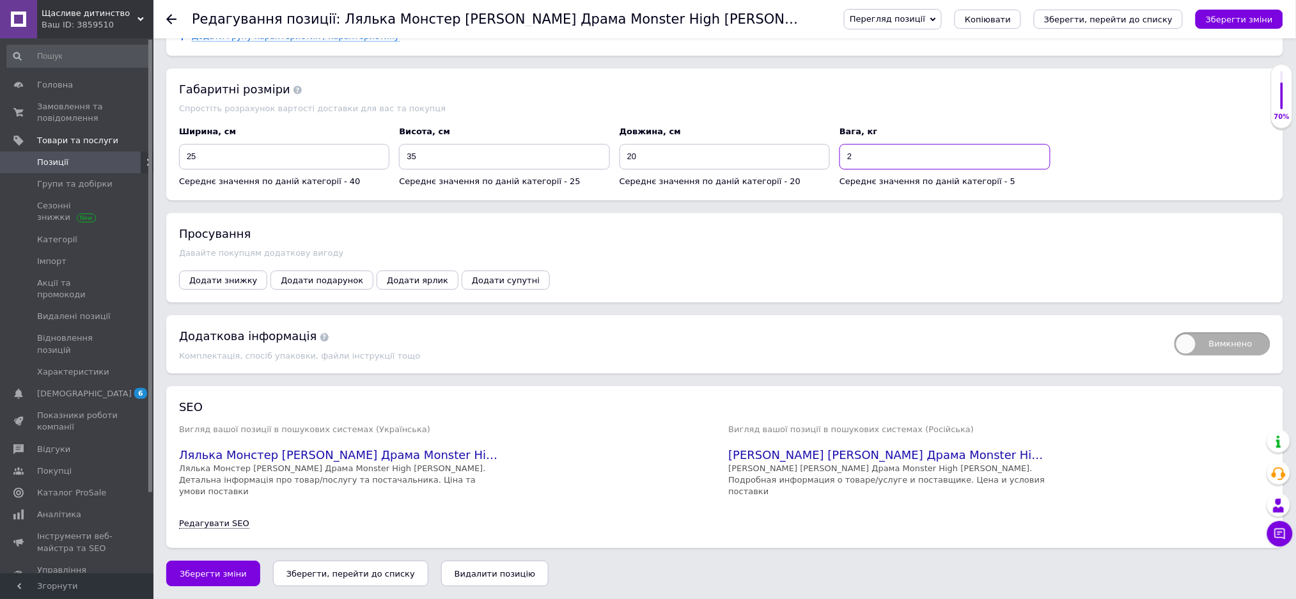
scroll to position [1365, 0]
type input "2"
click at [213, 583] on button "Зберегти зміни" at bounding box center [213, 574] width 94 height 26
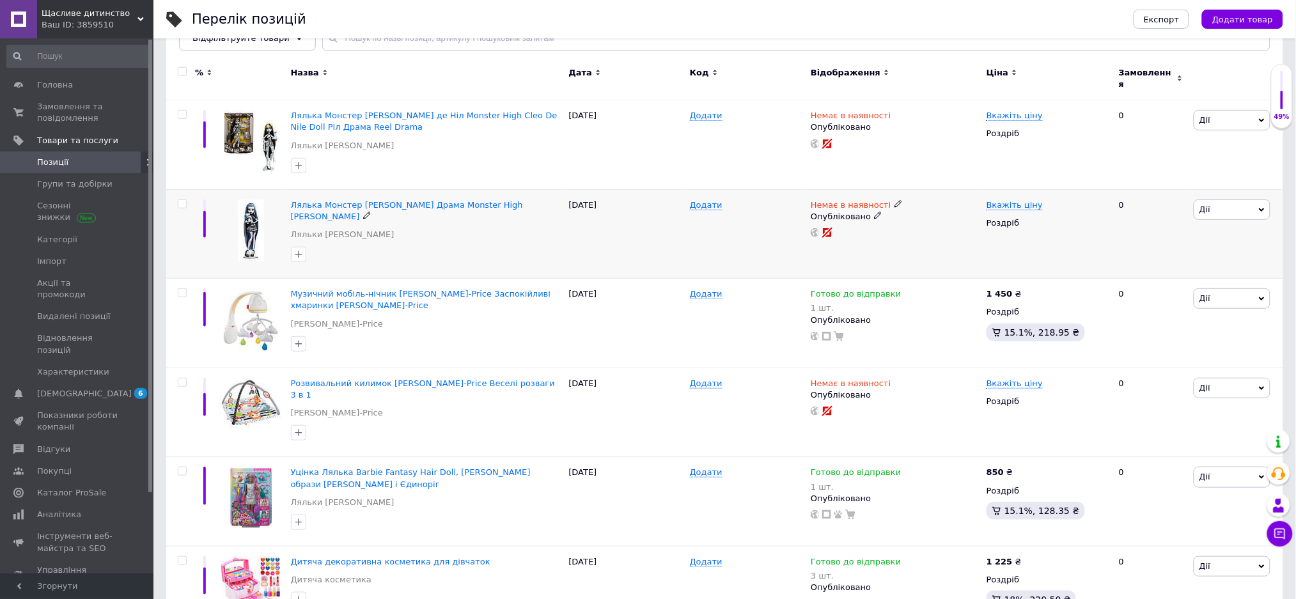
scroll to position [170, 0]
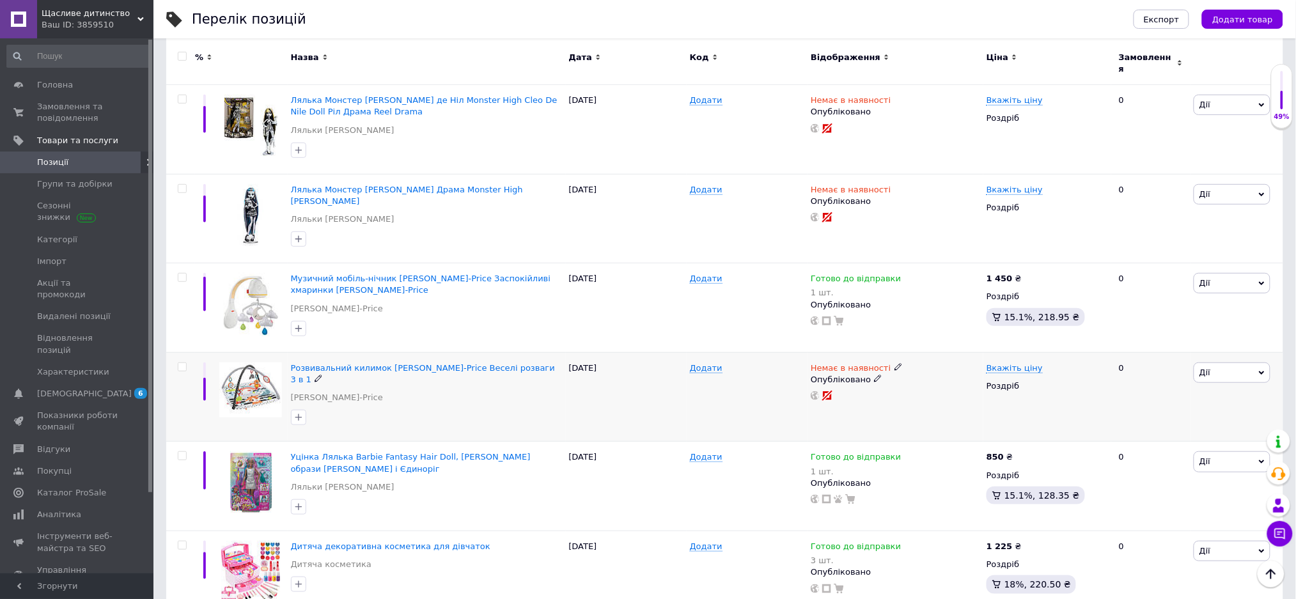
click at [248, 365] on img at bounding box center [250, 390] width 63 height 55
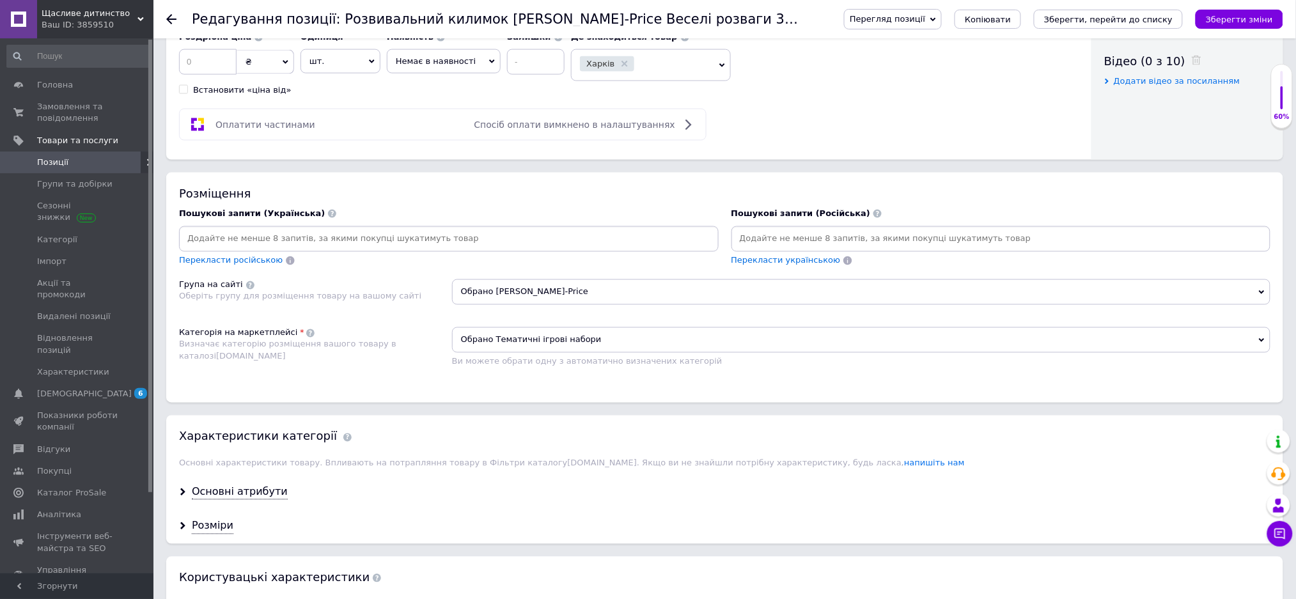
scroll to position [682, 0]
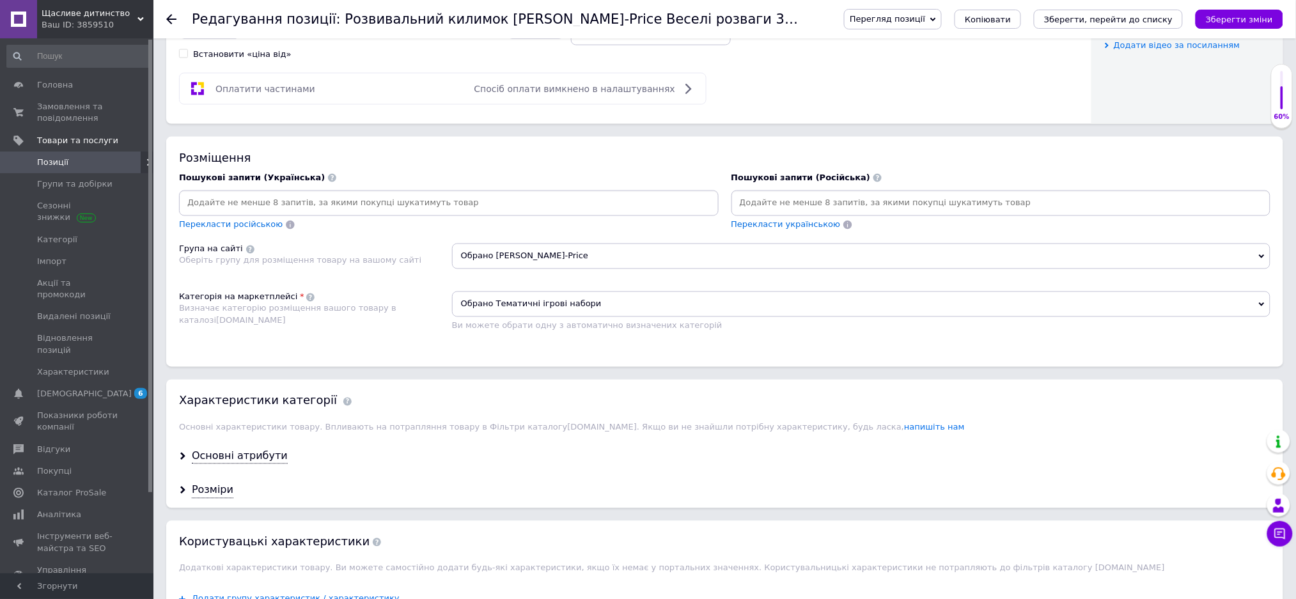
click at [747, 213] on input at bounding box center [1001, 203] width 535 height 19
type input "Развивающий [PERSON_NAME]"
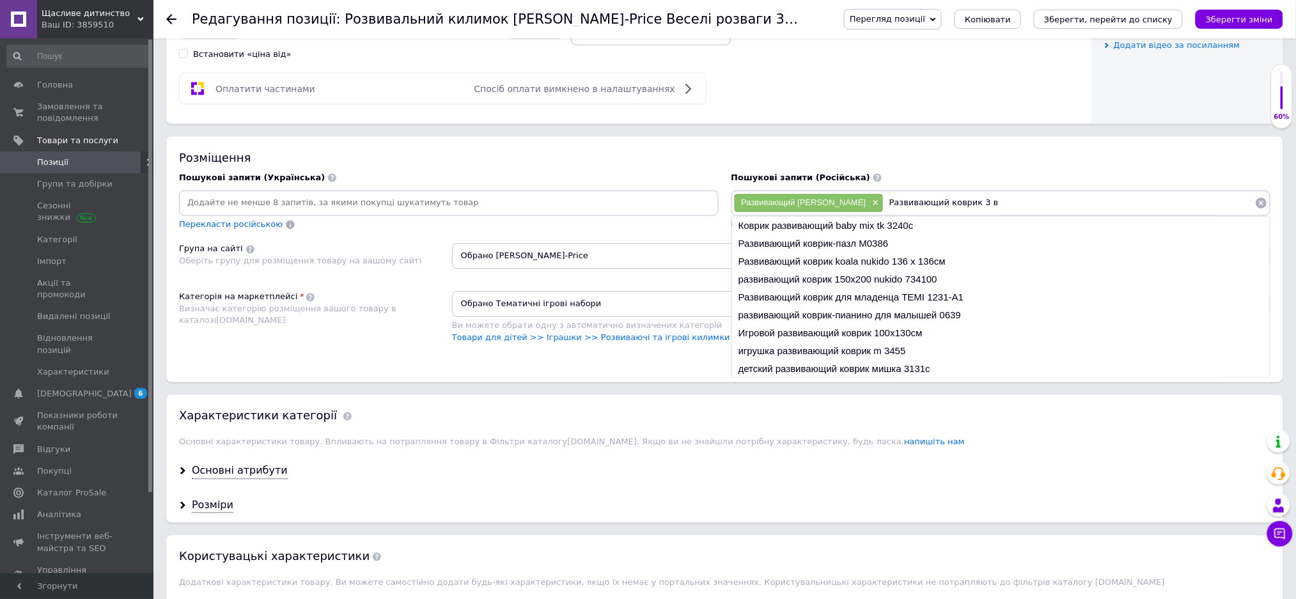
type input "Развивающий коврик 3 в 1"
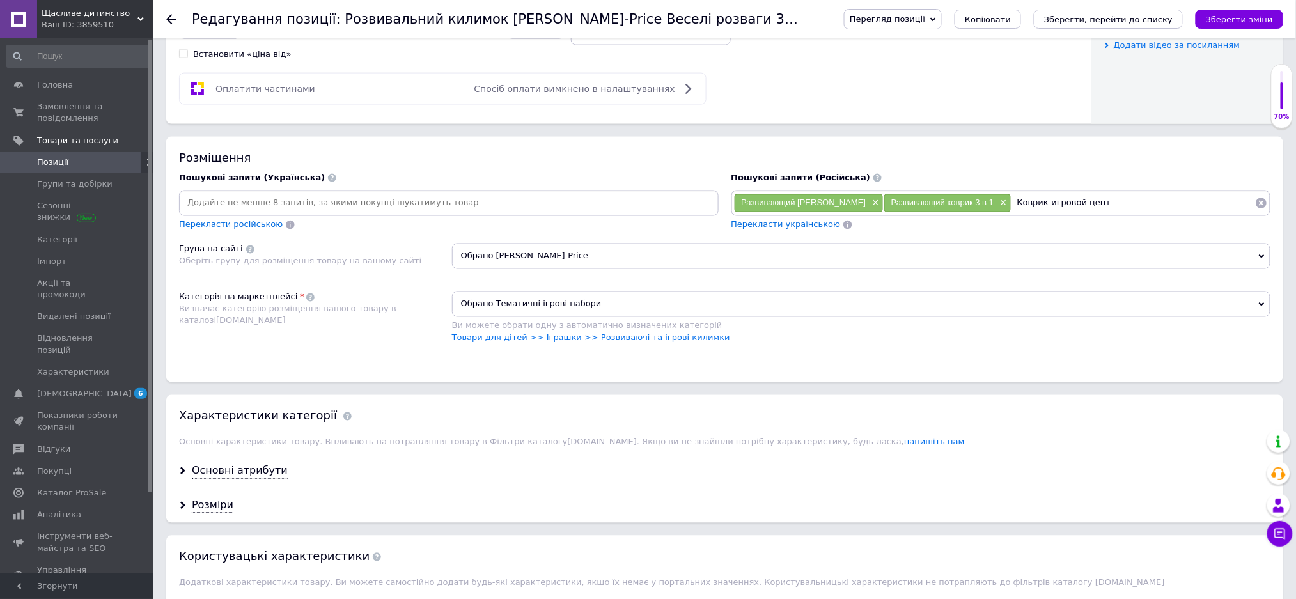
type input "Коврик-игровой центр"
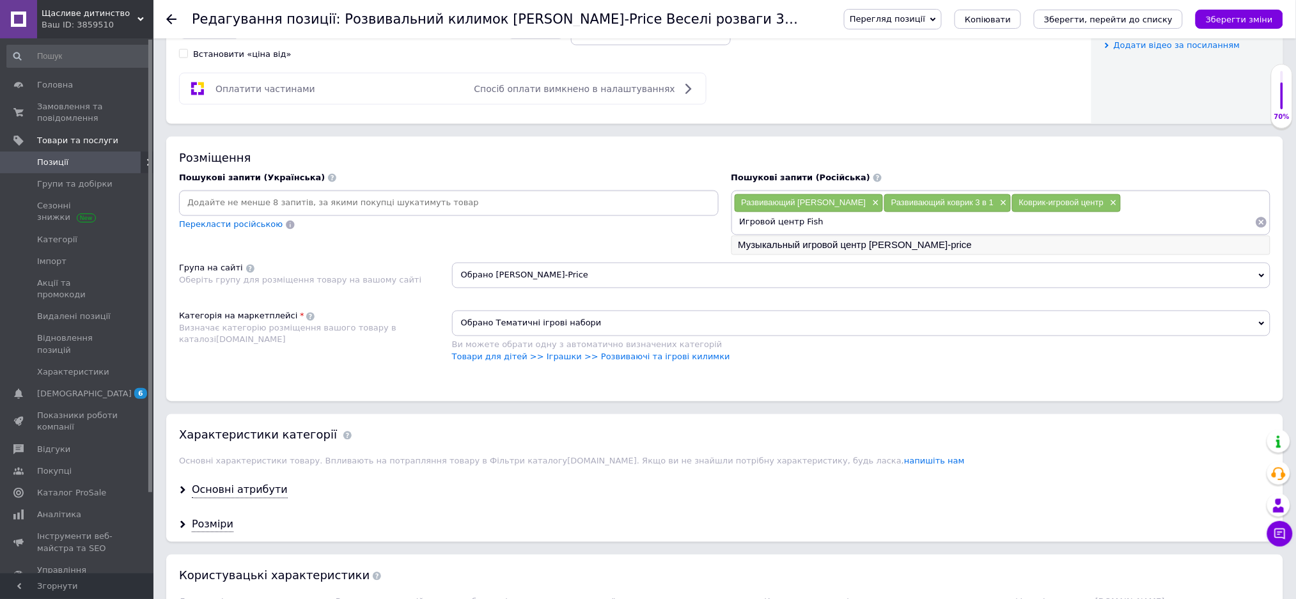
type input "Игровой центр Fish"
click at [824, 255] on li "Музыкальный игровой центр [PERSON_NAME]-price" at bounding box center [1001, 246] width 538 height 18
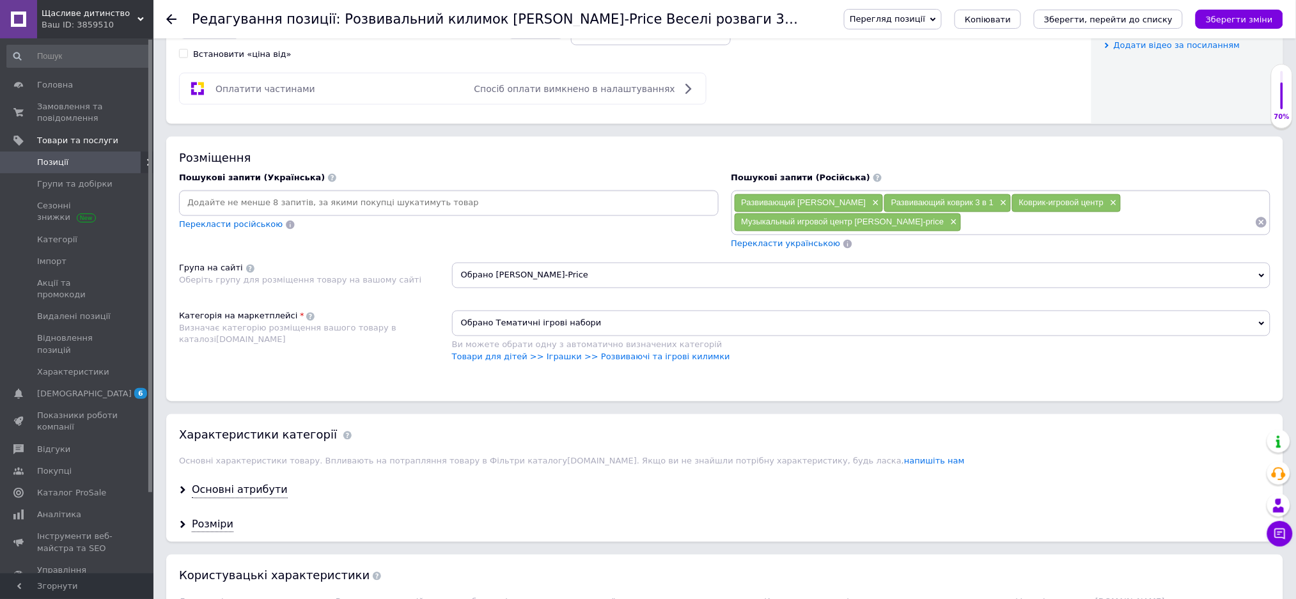
click at [962, 232] on input at bounding box center [1109, 222] width 294 height 19
type input "Коврик для малышей"
click at [206, 213] on input at bounding box center [449, 203] width 535 height 19
type input "Розвивальний килимок [PERSON_NAME] -Prise"
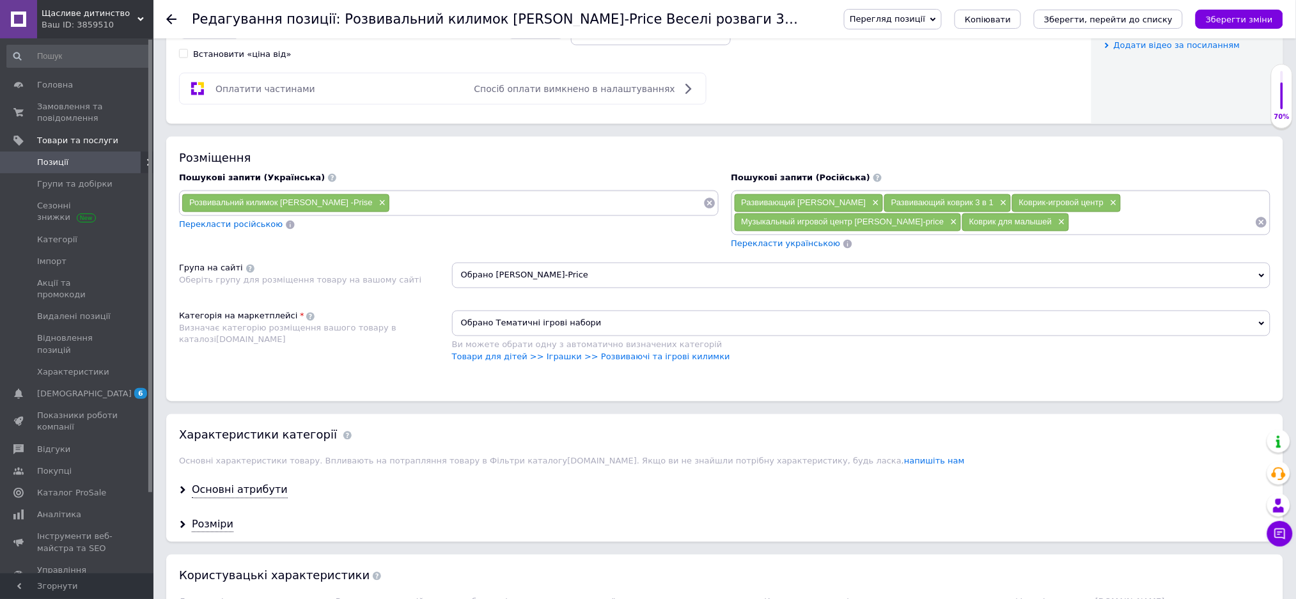
type input "R"
type input "Килимок [PERSON_NAME]"
type input "Килимок ігровой"
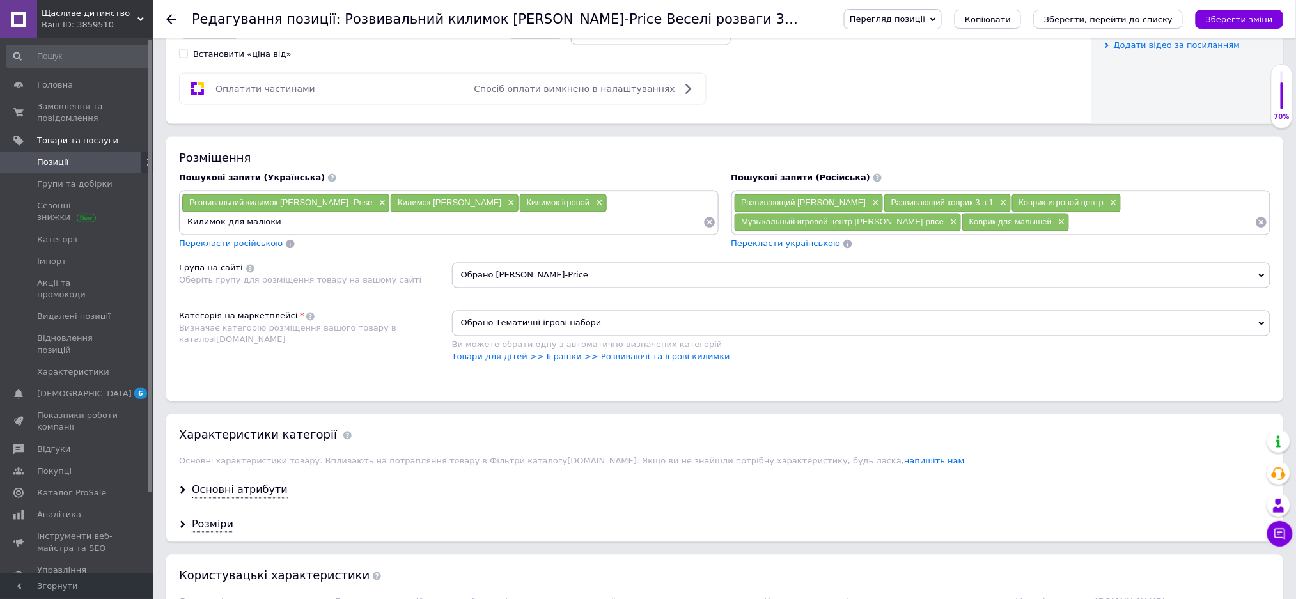
type input "Килимок для малюкив"
type input "З"
type input "Розвивальний килимок для найменших"
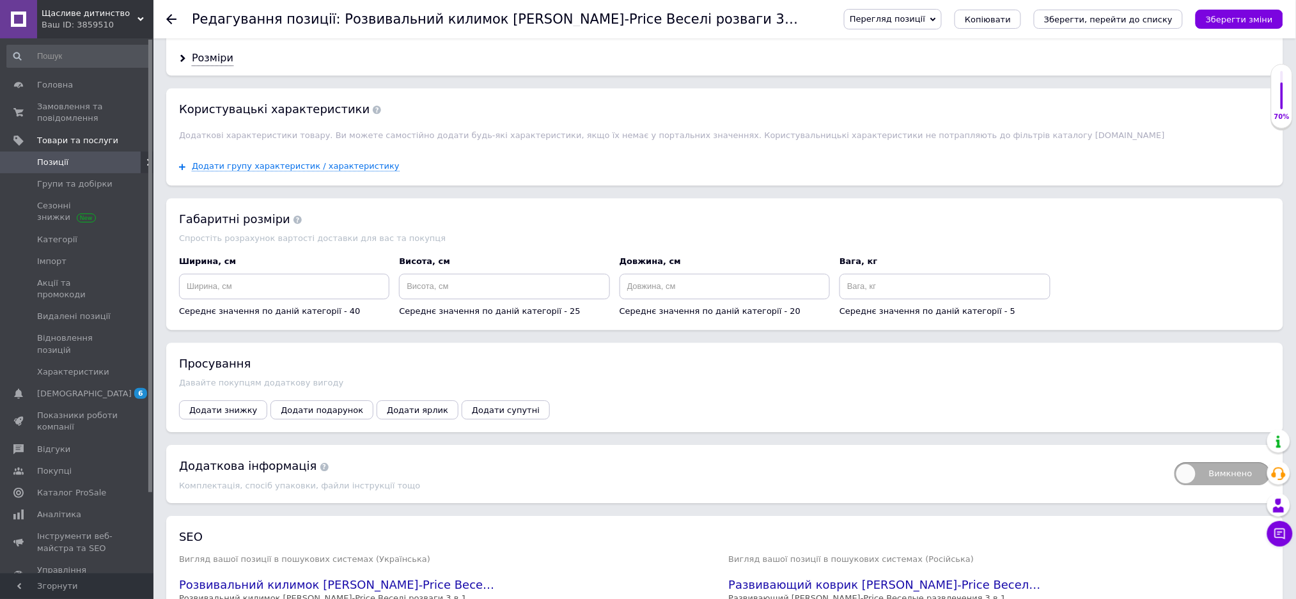
scroll to position [1193, 0]
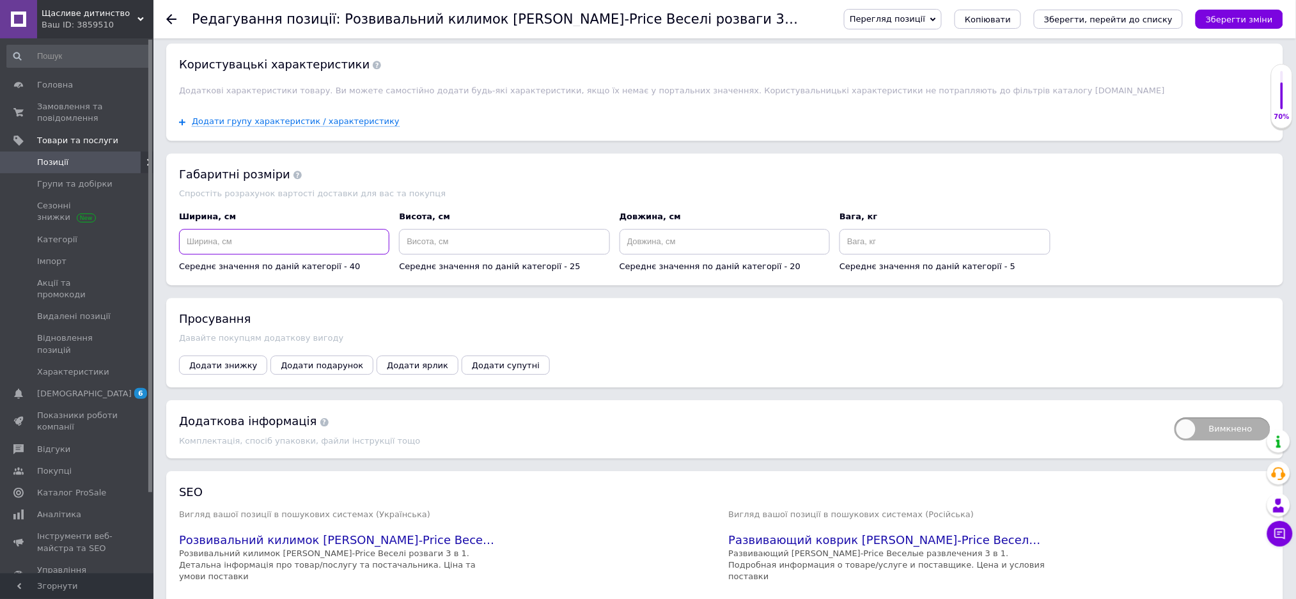
click at [263, 255] on input at bounding box center [284, 242] width 210 height 26
type input "40"
click at [452, 255] on input at bounding box center [504, 242] width 210 height 26
type input "25"
click at [650, 255] on input at bounding box center [725, 242] width 210 height 26
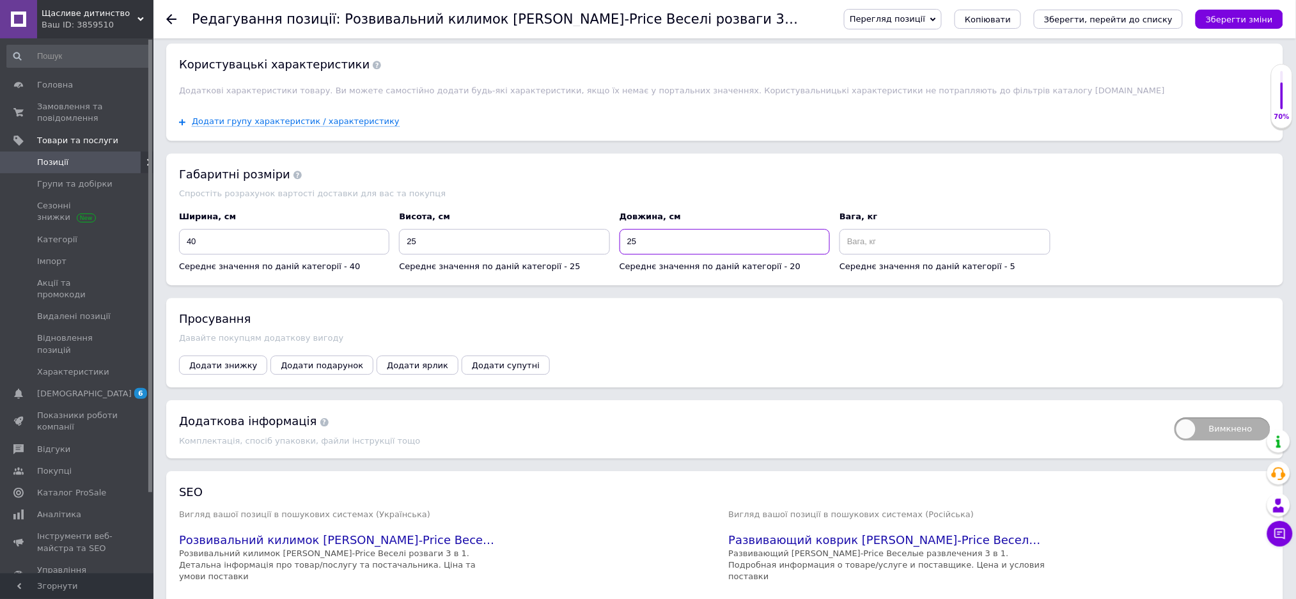
type input "25"
click at [862, 255] on input at bounding box center [945, 242] width 210 height 26
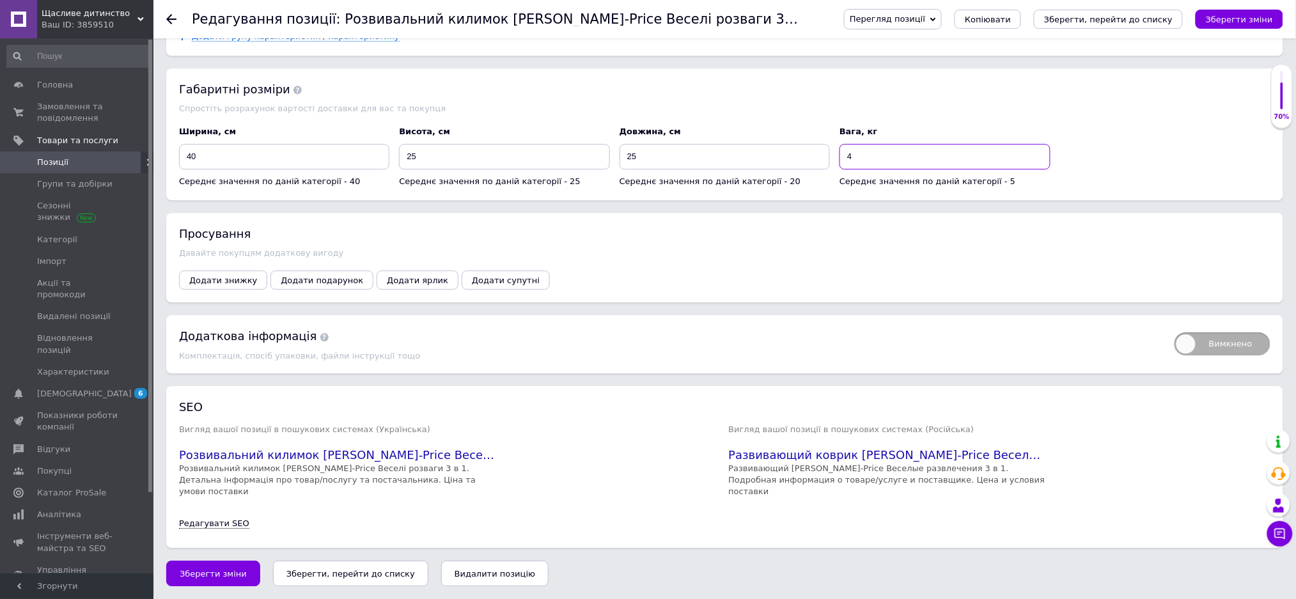
scroll to position [1346, 0]
type input "4"
click at [208, 569] on span "Зберегти зміни" at bounding box center [213, 574] width 67 height 10
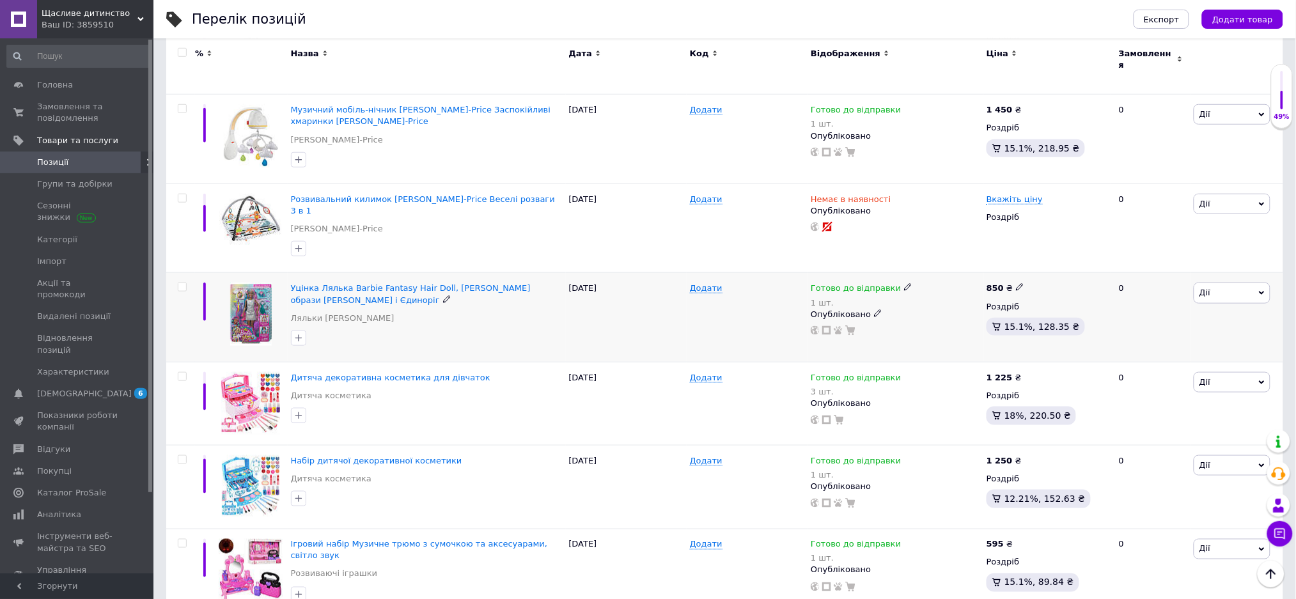
scroll to position [341, 0]
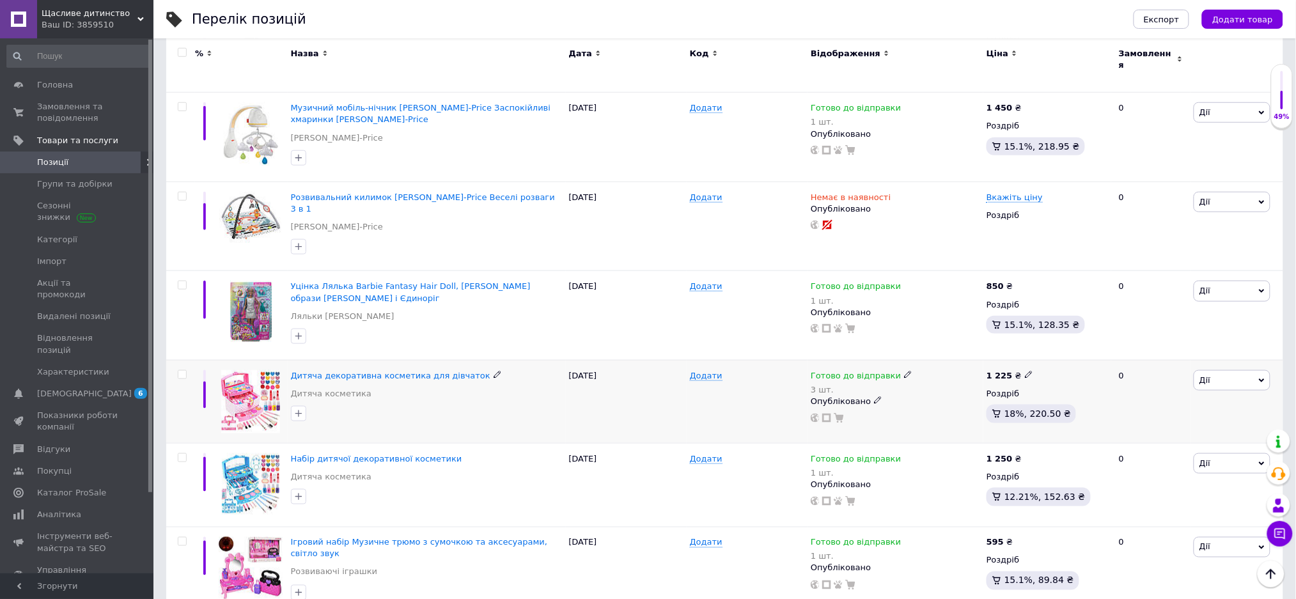
click at [229, 370] on img at bounding box center [250, 401] width 59 height 63
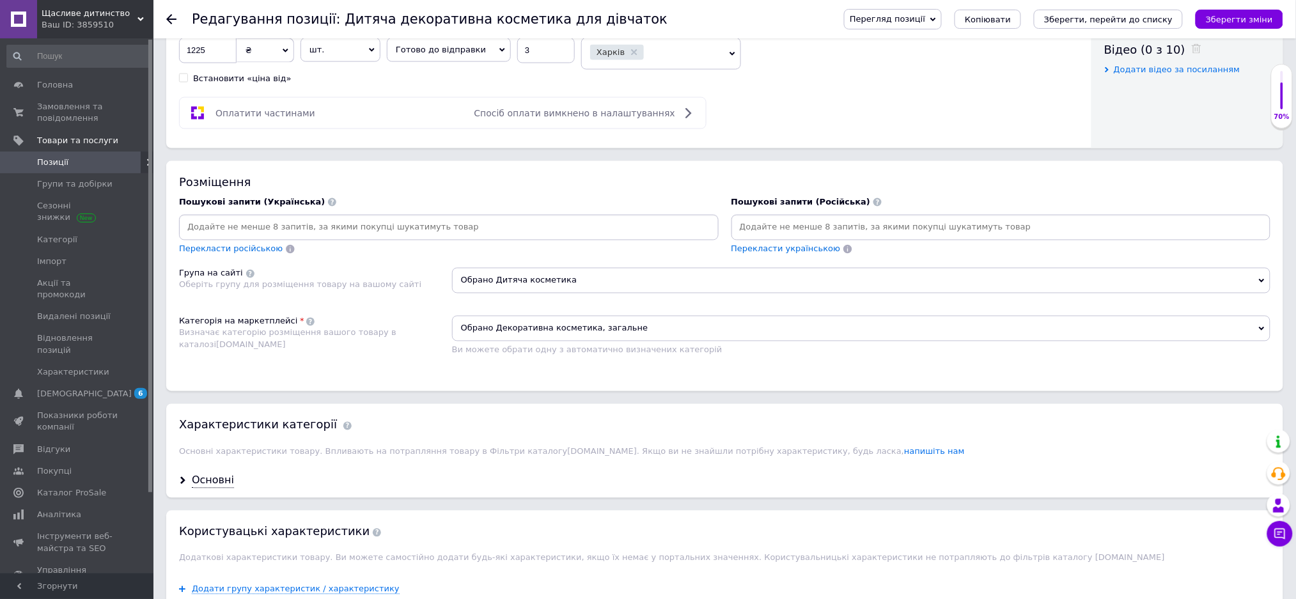
scroll to position [682, 0]
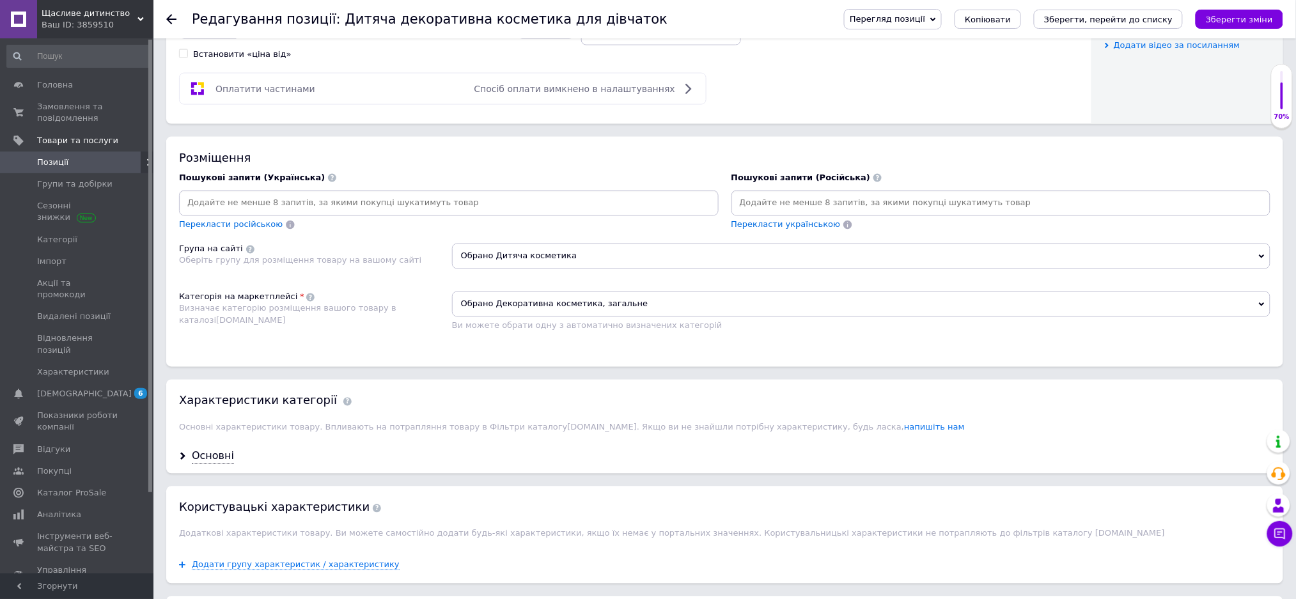
click at [757, 213] on input at bounding box center [1001, 203] width 535 height 19
click at [262, 213] on input at bounding box center [449, 203] width 535 height 19
type input "Дитяча декоротивна косметика"
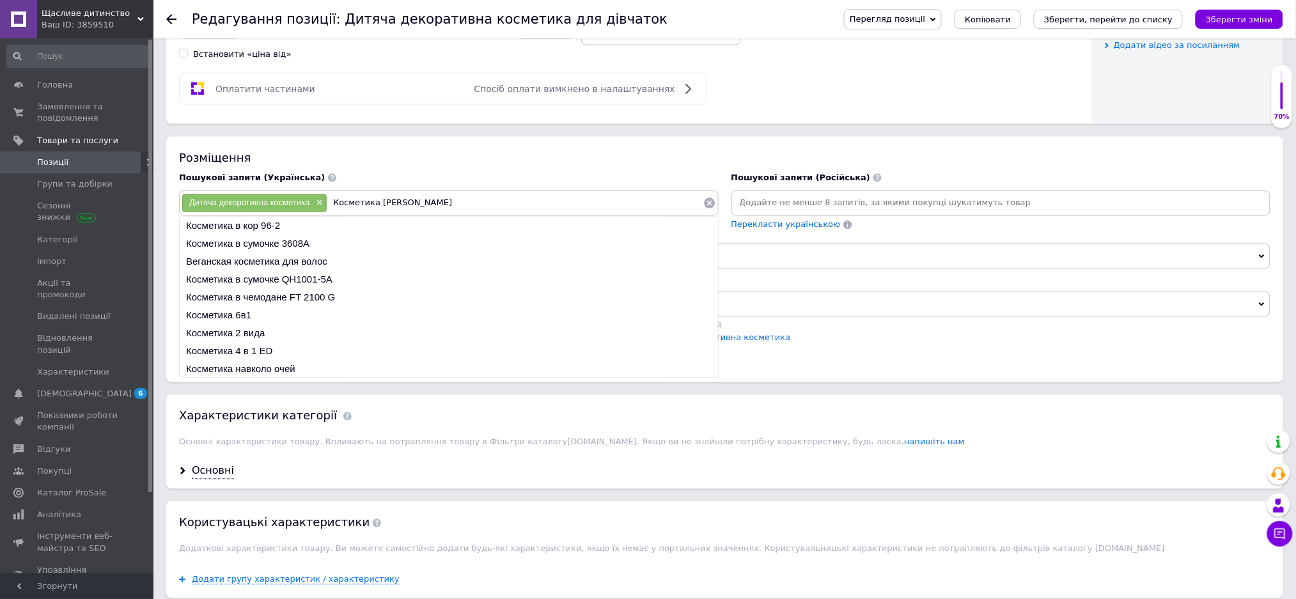
type input "Косметика [PERSON_NAME]"
drag, startPoint x: 350, startPoint y: 286, endPoint x: 367, endPoint y: 301, distance: 22.6
click at [367, 216] on div "Дитяча декоротивна косметика × Косметика в Косметика в кор 96-2 Косметика в сум…" at bounding box center [449, 204] width 540 height 26
